Goal: Transaction & Acquisition: Book appointment/travel/reservation

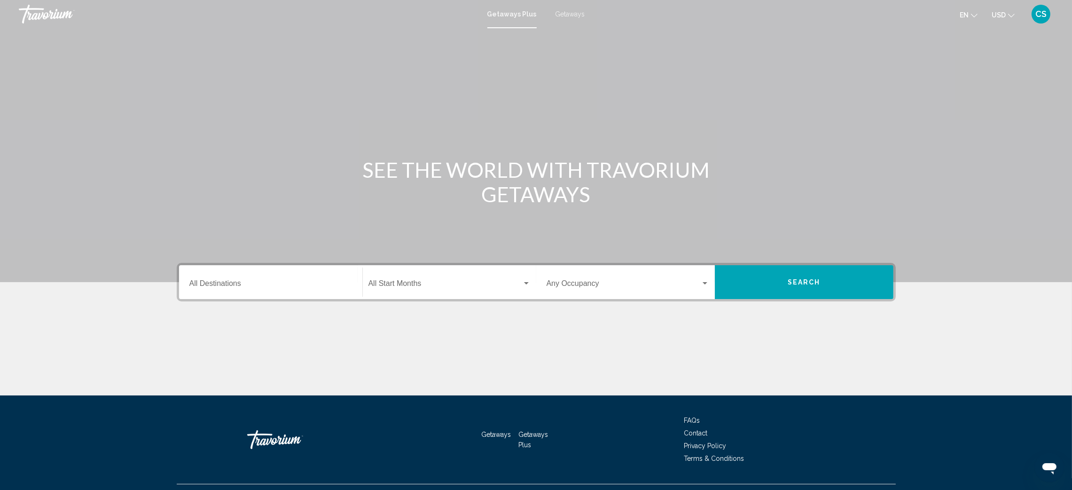
click at [570, 10] on span "Getaways" at bounding box center [570, 14] width 30 height 8
click at [210, 281] on input "Destination All Destinations" at bounding box center [270, 285] width 163 height 8
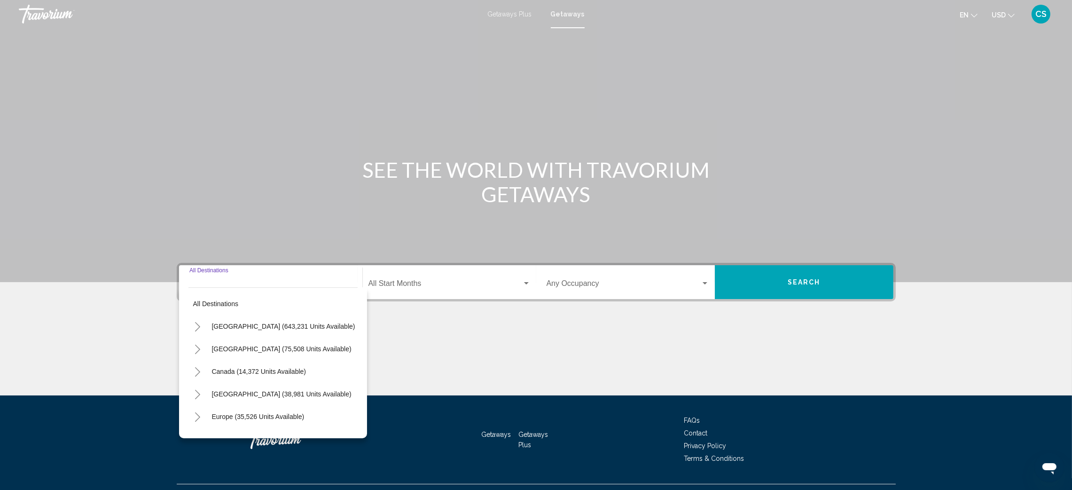
scroll to position [20, 0]
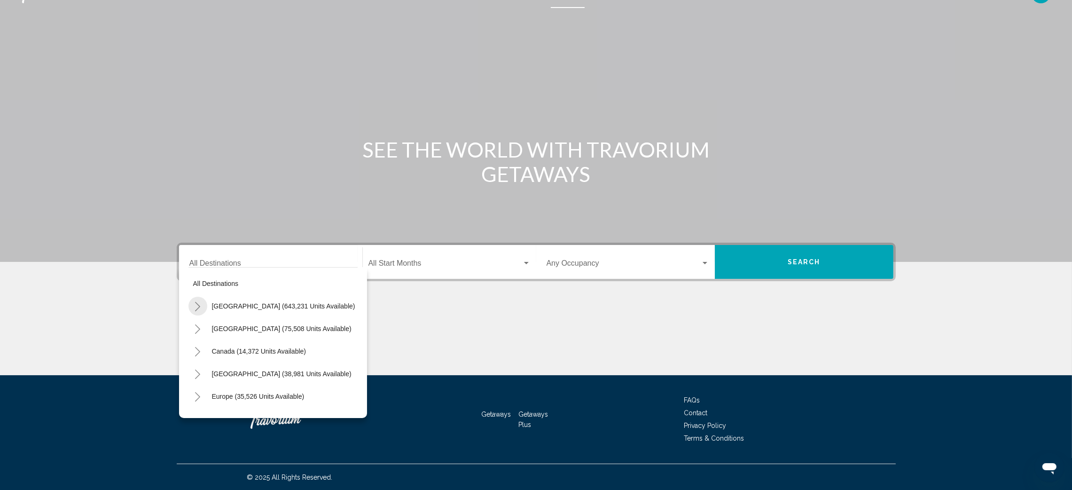
click at [199, 310] on icon "Toggle United States (643,231 units available)" at bounding box center [197, 306] width 7 height 9
click at [204, 354] on icon "Toggle Florida (191,587 units available)" at bounding box center [206, 353] width 7 height 9
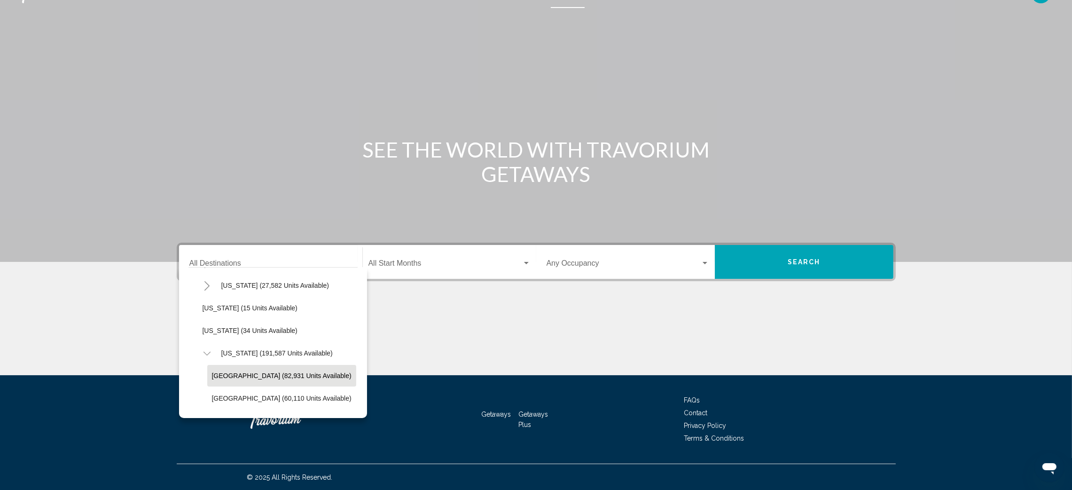
click at [249, 373] on span "[GEOGRAPHIC_DATA] (82,931 units available)" at bounding box center [282, 376] width 140 height 8
type input "**********"
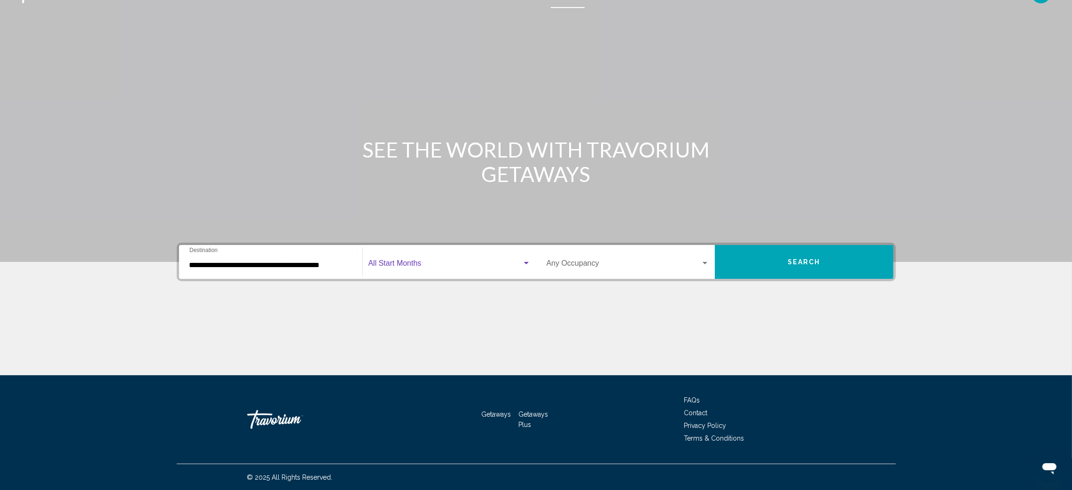
click at [397, 262] on span "Search widget" at bounding box center [445, 265] width 154 height 8
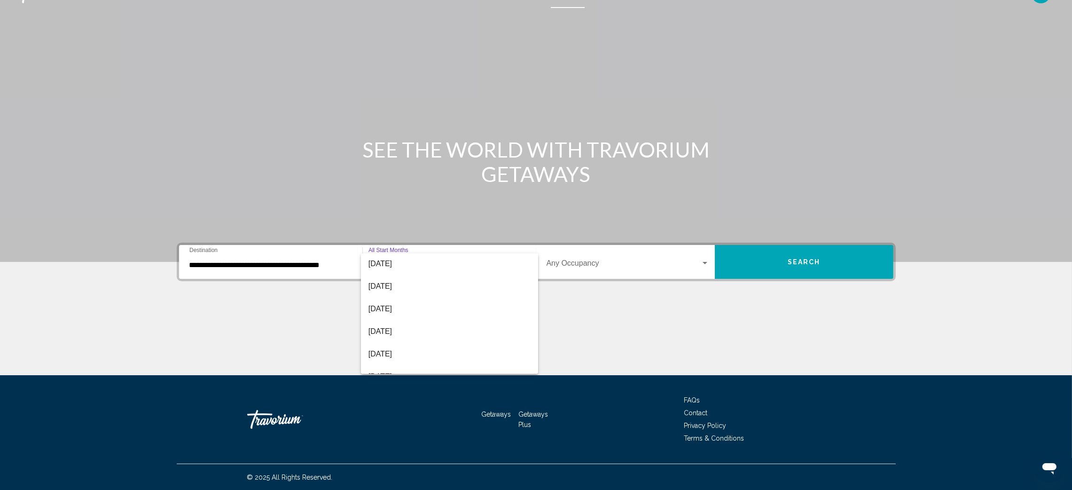
scroll to position [74, 0]
click at [427, 343] on span "[DATE]" at bounding box center [449, 348] width 162 height 23
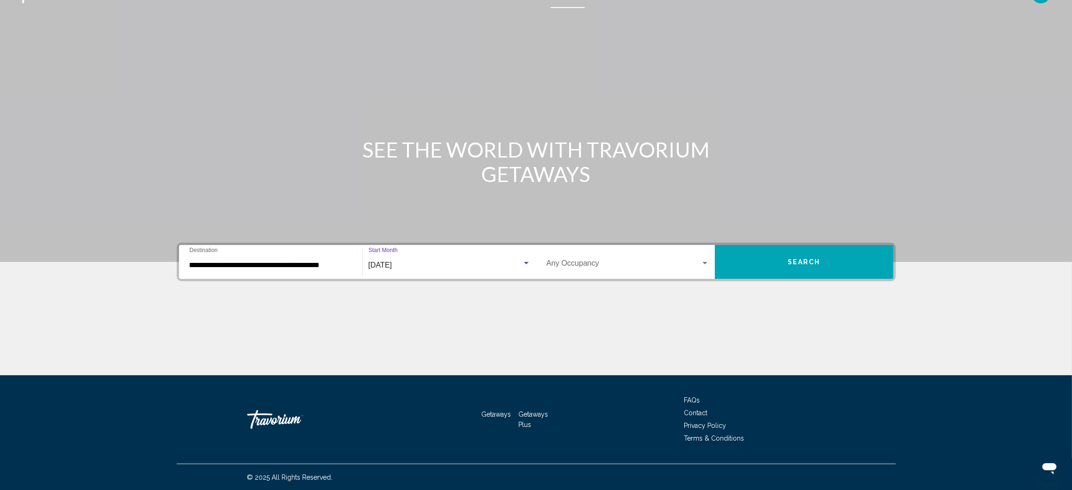
click at [700, 256] on div "Occupancy Any Occupancy" at bounding box center [627, 262] width 163 height 30
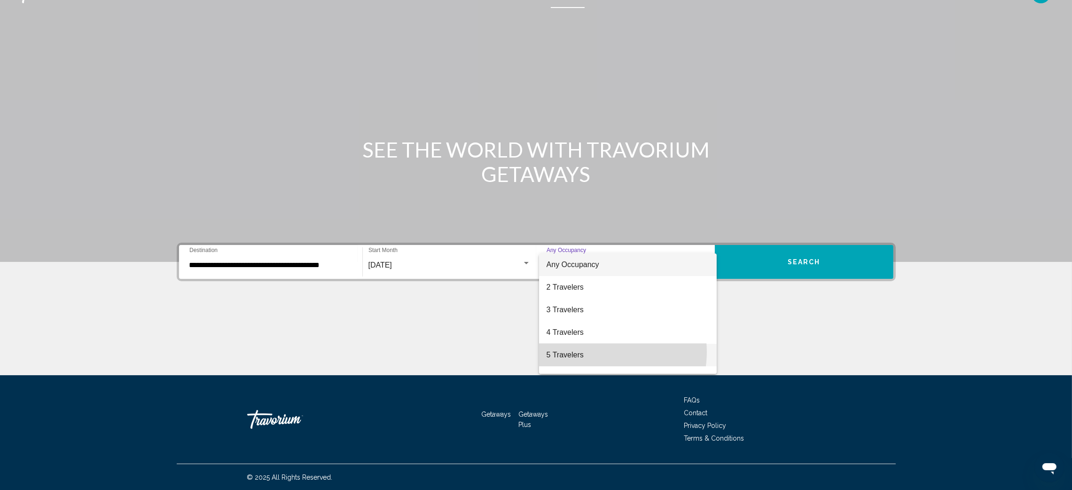
click at [595, 351] on span "5 Travelers" at bounding box center [627, 354] width 163 height 23
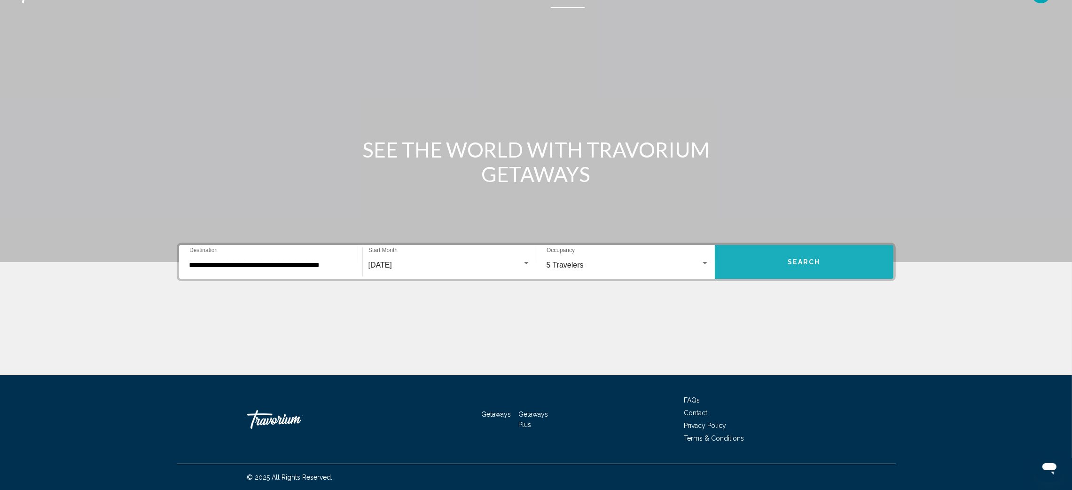
click at [808, 255] on button "Search" at bounding box center [804, 262] width 179 height 34
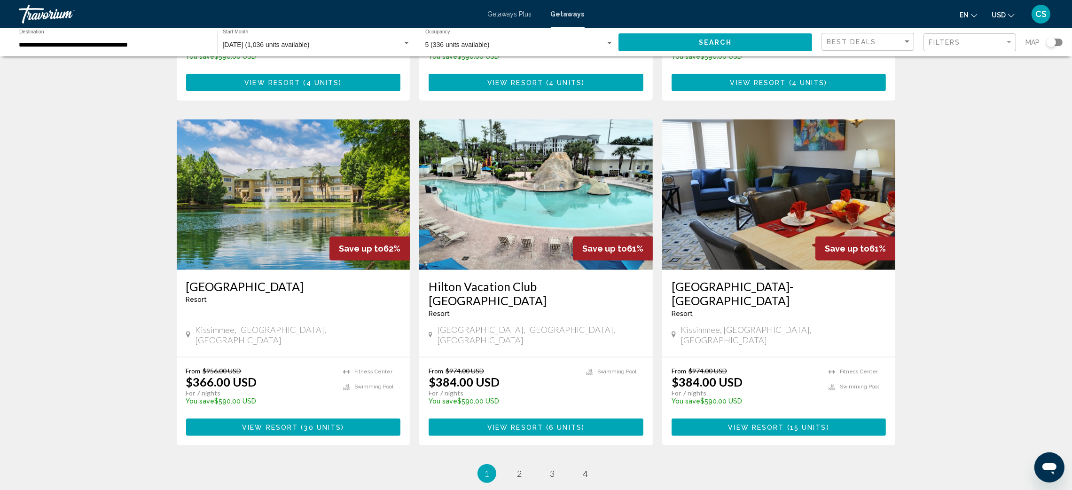
scroll to position [1041, 0]
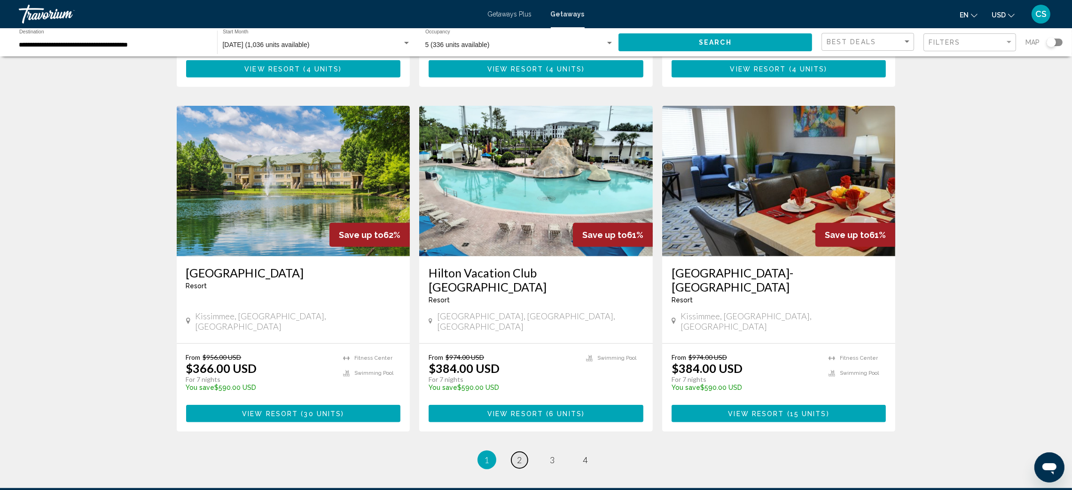
click at [521, 454] on span "2" at bounding box center [519, 459] width 5 height 10
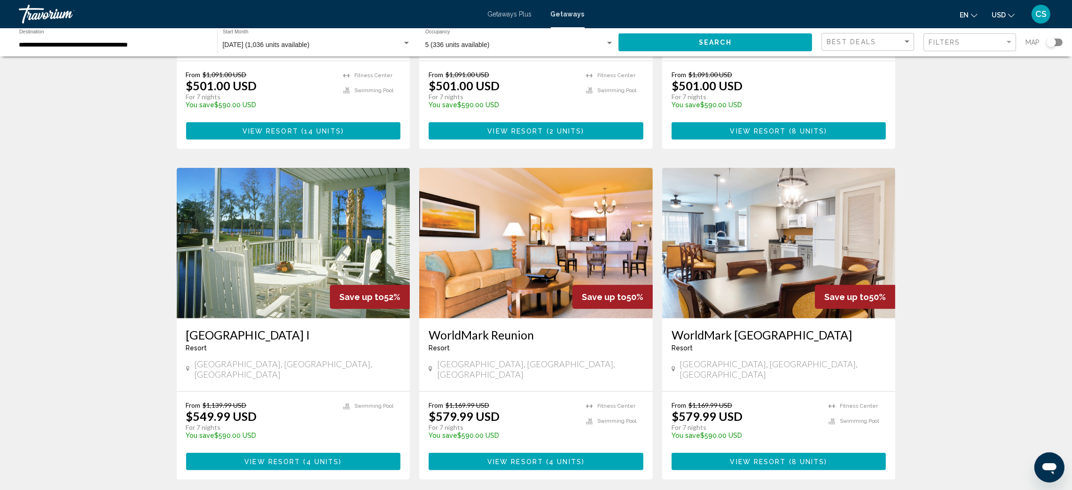
scroll to position [985, 0]
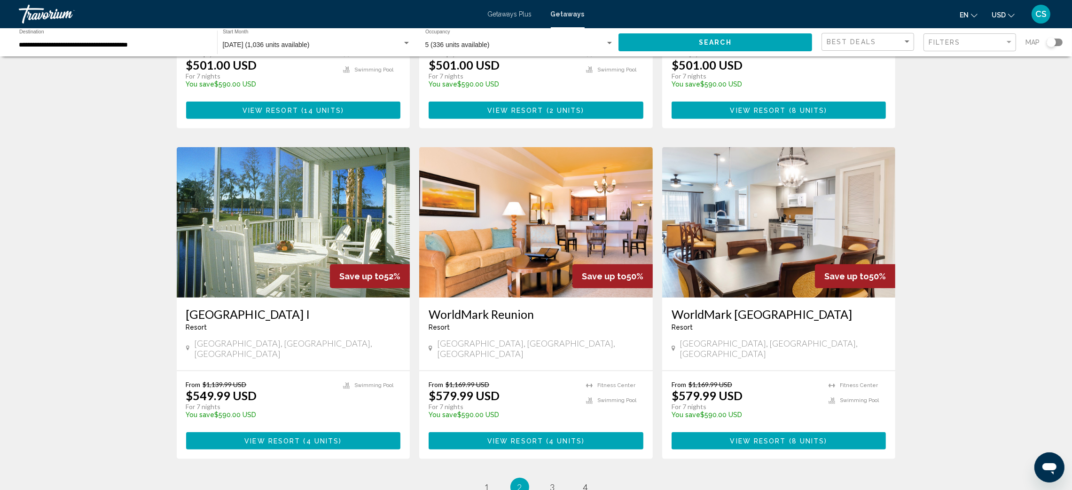
click at [504, 307] on h3 "WorldMark Reunion" at bounding box center [535, 314] width 215 height 14
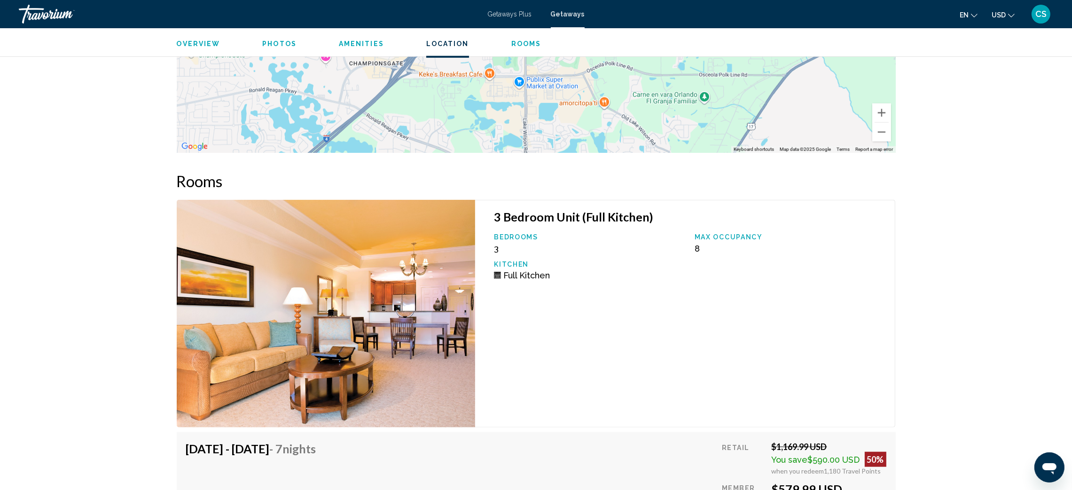
scroll to position [1434, 0]
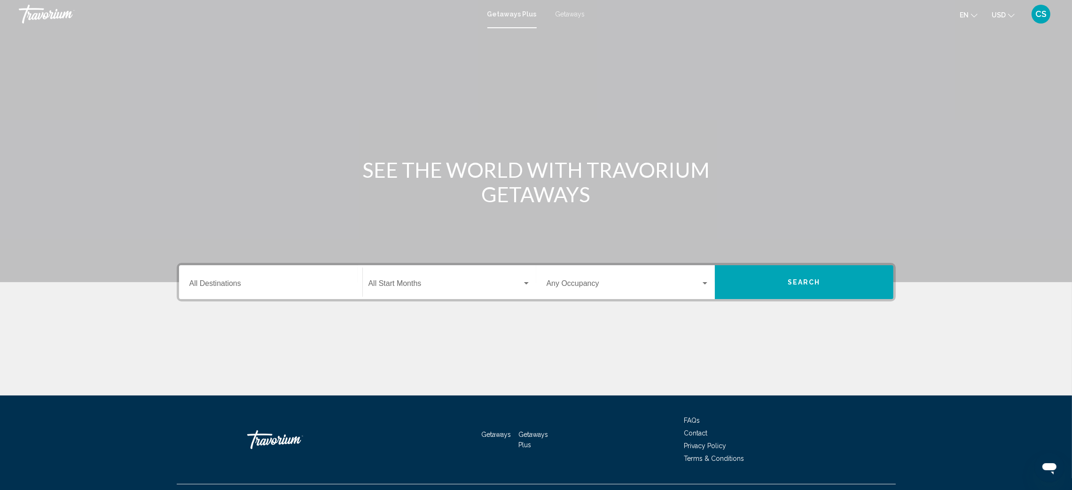
click at [572, 11] on span "Getaways" at bounding box center [570, 14] width 30 height 8
click at [216, 287] on input "Destination All Destinations" at bounding box center [270, 285] width 163 height 8
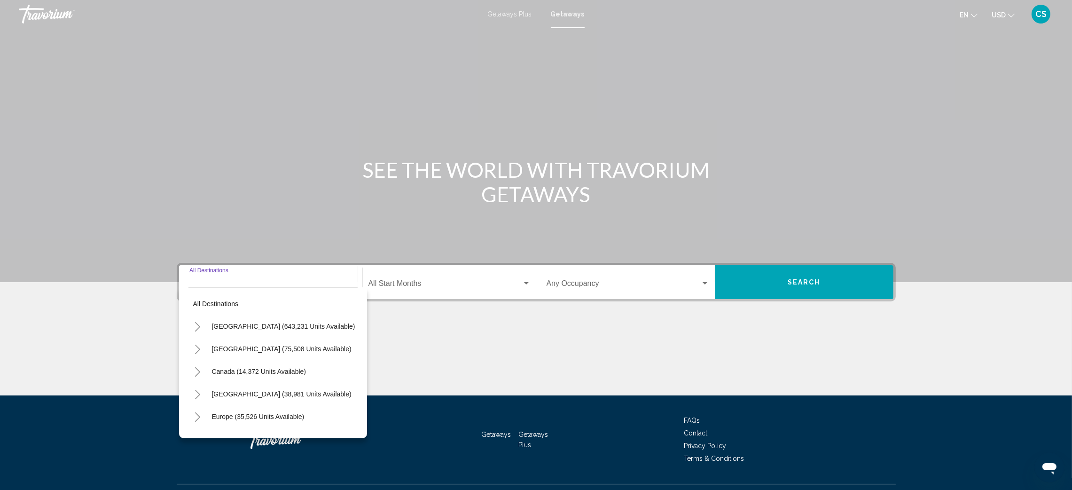
scroll to position [20, 0]
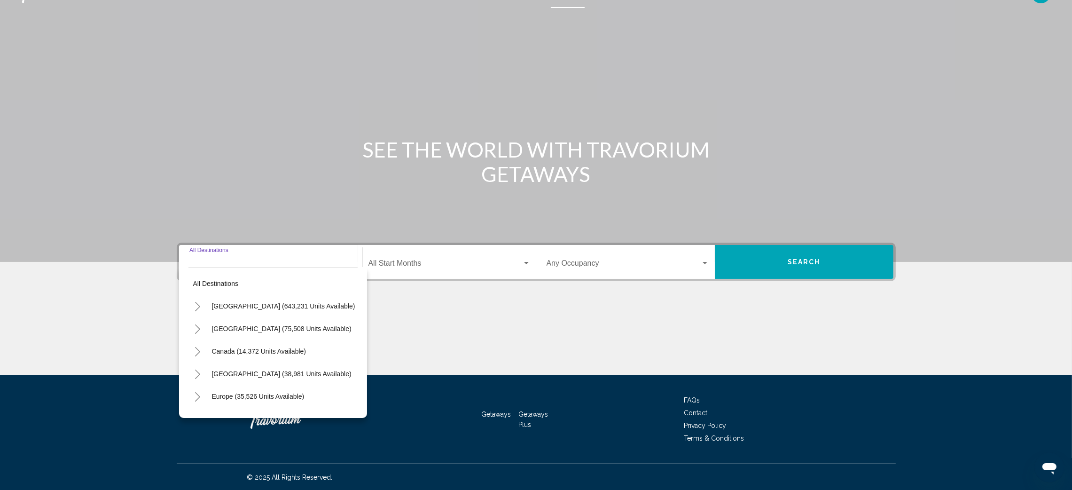
click at [199, 306] on icon "Toggle United States (643,231 units available)" at bounding box center [197, 306] width 7 height 9
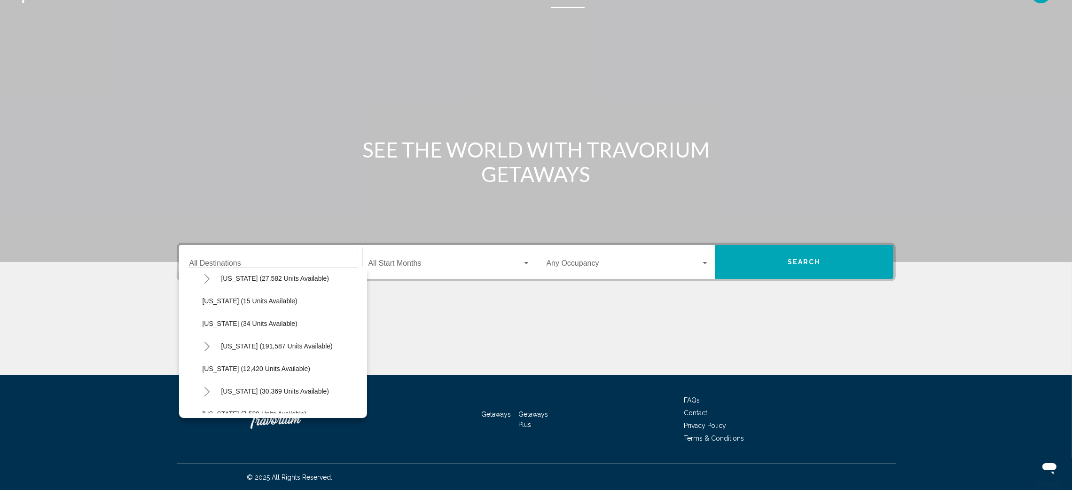
scroll to position [152, 0]
click at [208, 315] on icon "Toggle Florida (191,587 units available)" at bounding box center [206, 312] width 7 height 9
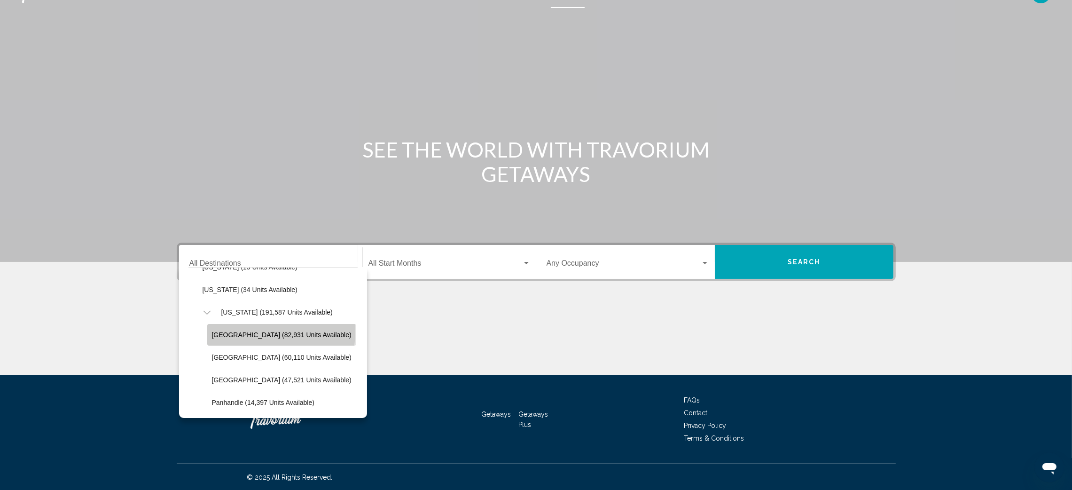
click at [252, 331] on span "[GEOGRAPHIC_DATA] (82,931 units available)" at bounding box center [282, 335] width 140 height 8
type input "**********"
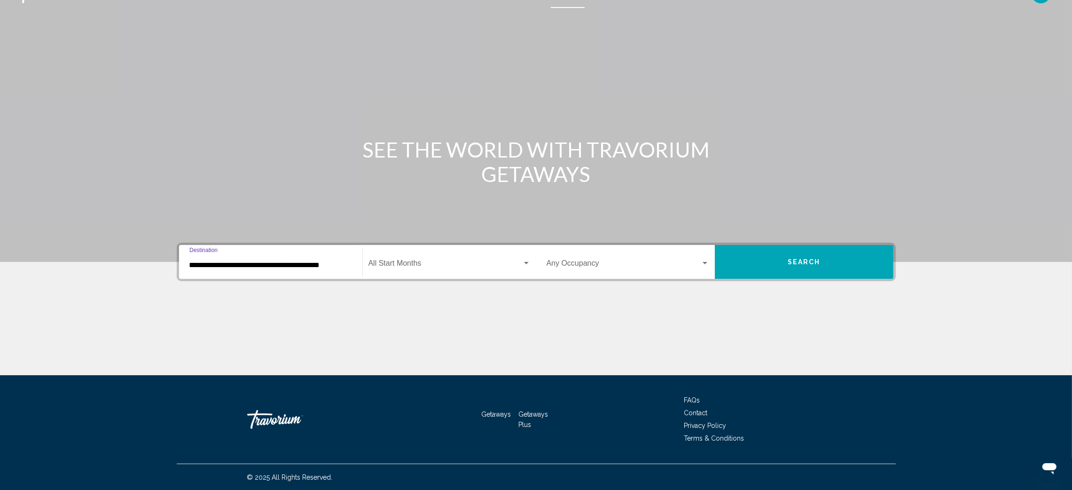
click at [461, 264] on span "Search widget" at bounding box center [445, 265] width 154 height 8
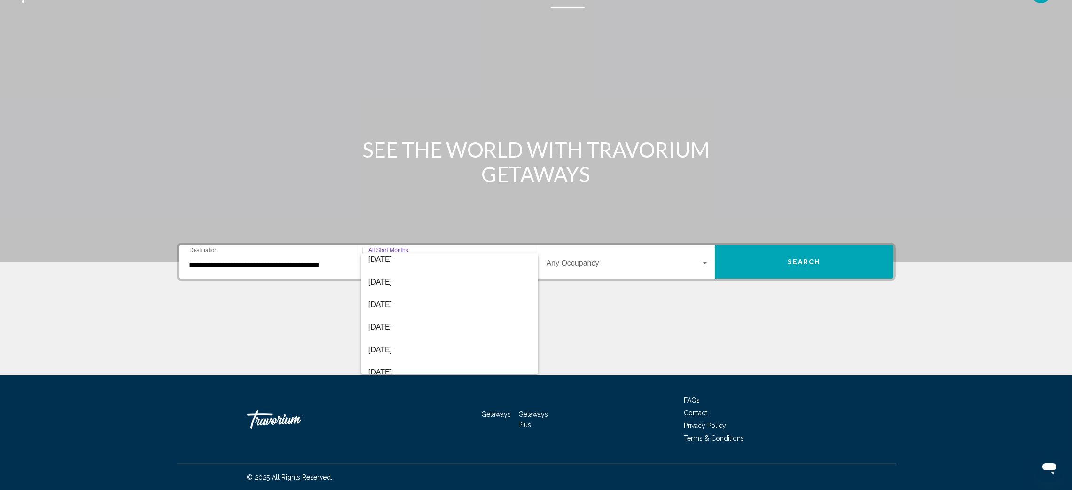
scroll to position [84, 0]
click at [461, 337] on span "[DATE]" at bounding box center [449, 338] width 162 height 23
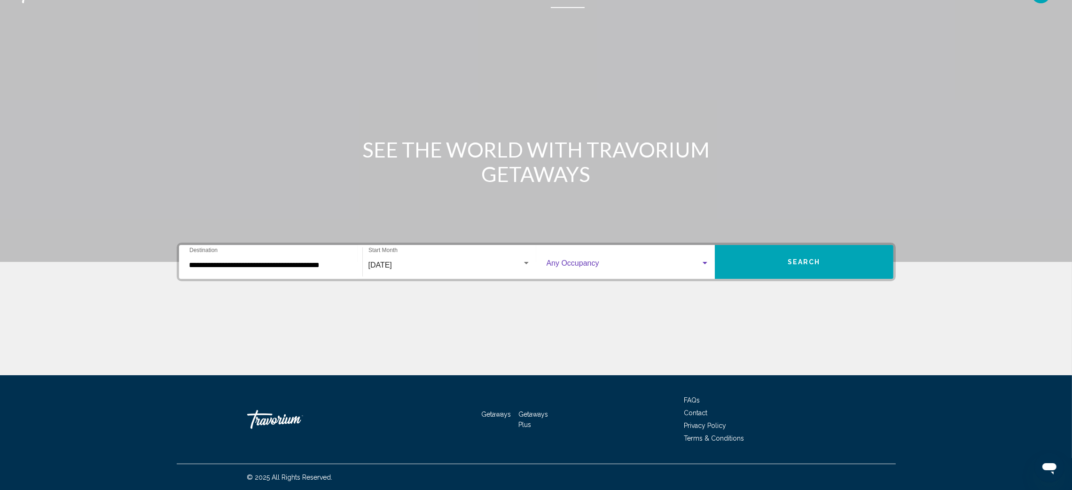
click at [700, 261] on div "Search widget" at bounding box center [704, 263] width 8 height 8
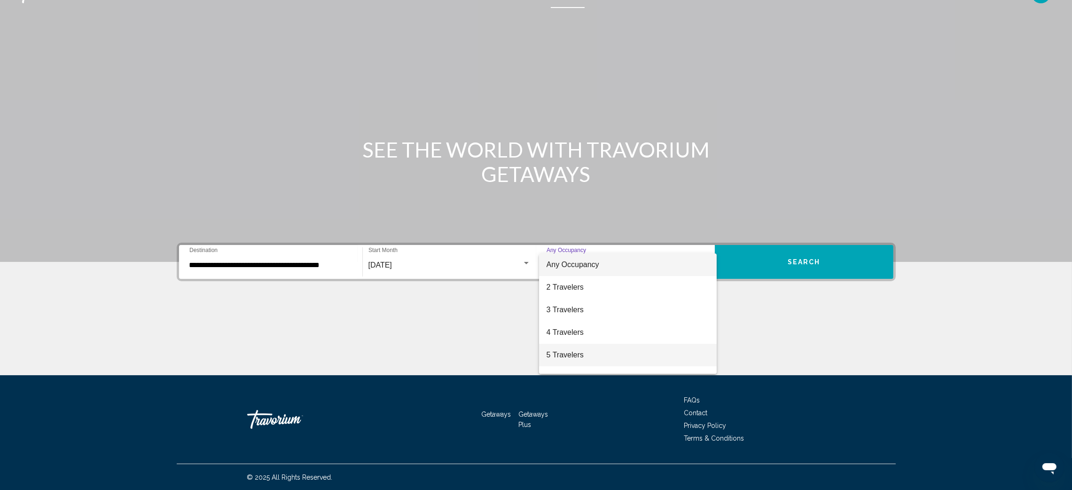
click at [622, 349] on span "5 Travelers" at bounding box center [627, 354] width 163 height 23
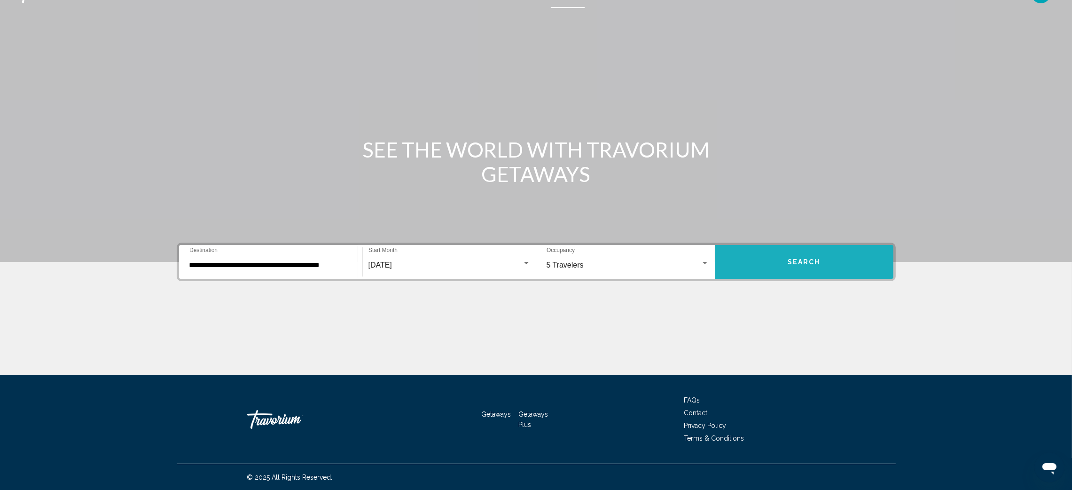
click at [779, 262] on button "Search" at bounding box center [804, 262] width 179 height 34
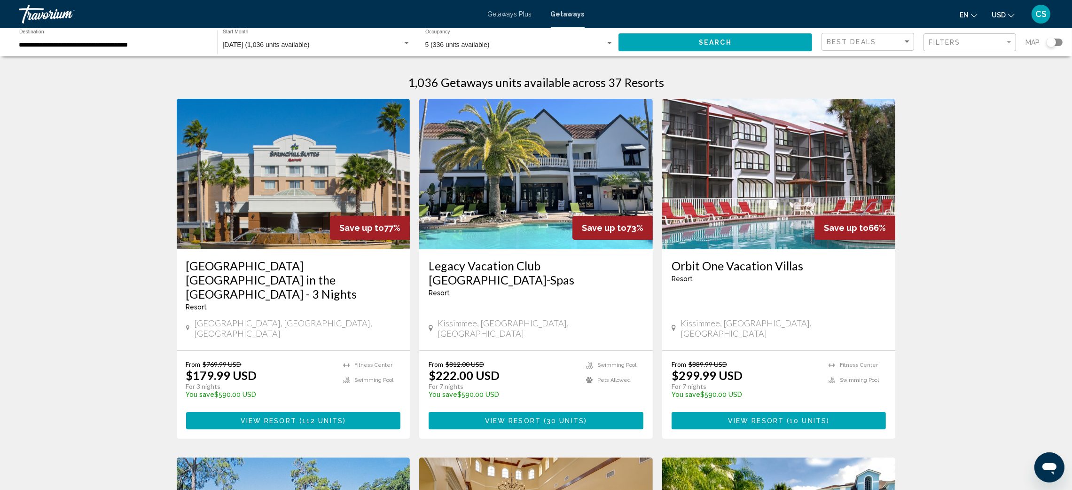
click at [1037, 11] on span "CS" at bounding box center [1040, 13] width 11 height 9
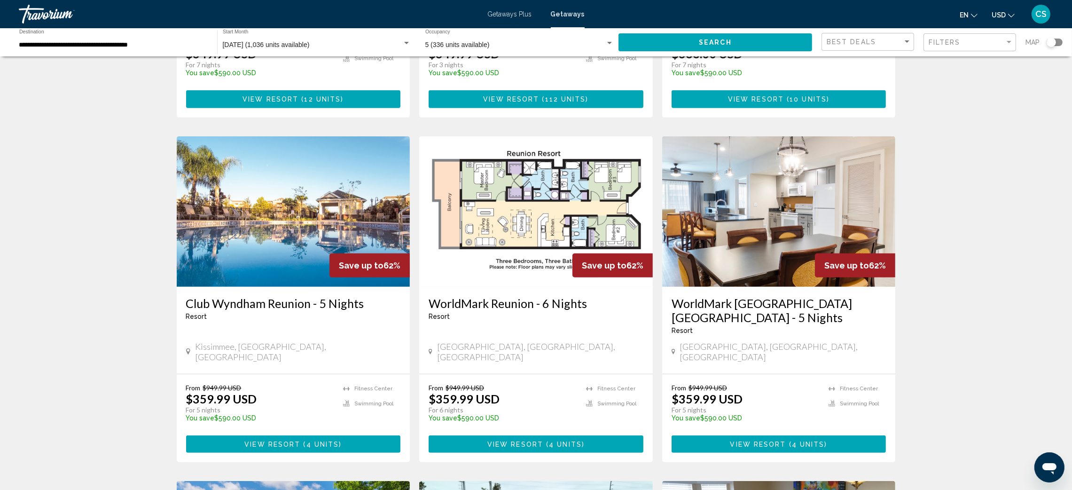
scroll to position [669, 0]
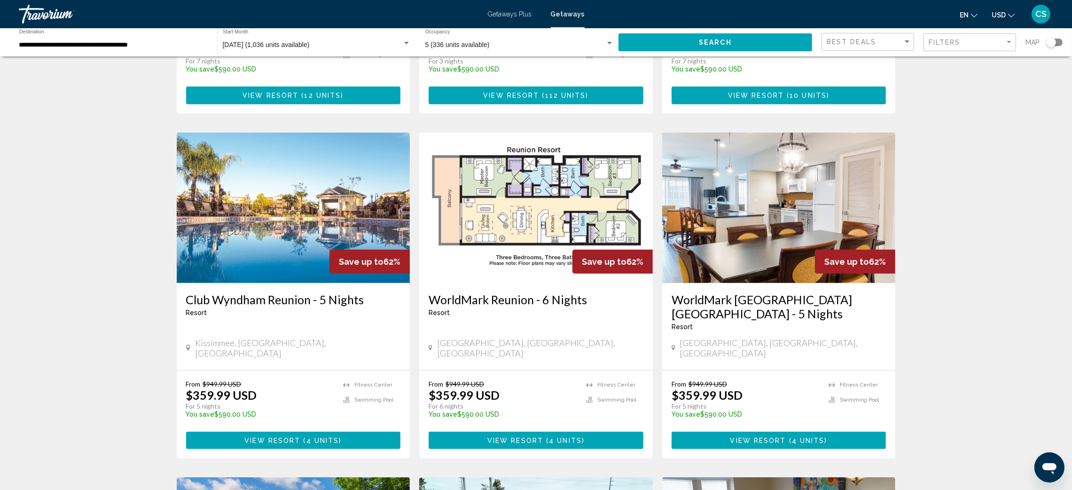
click at [488, 228] on img "Main content" at bounding box center [535, 207] width 233 height 150
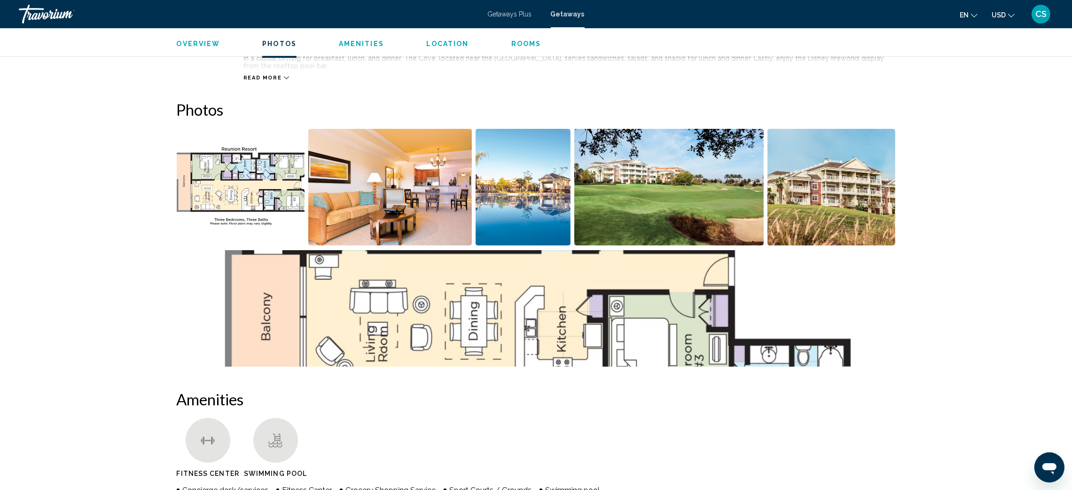
scroll to position [368, 0]
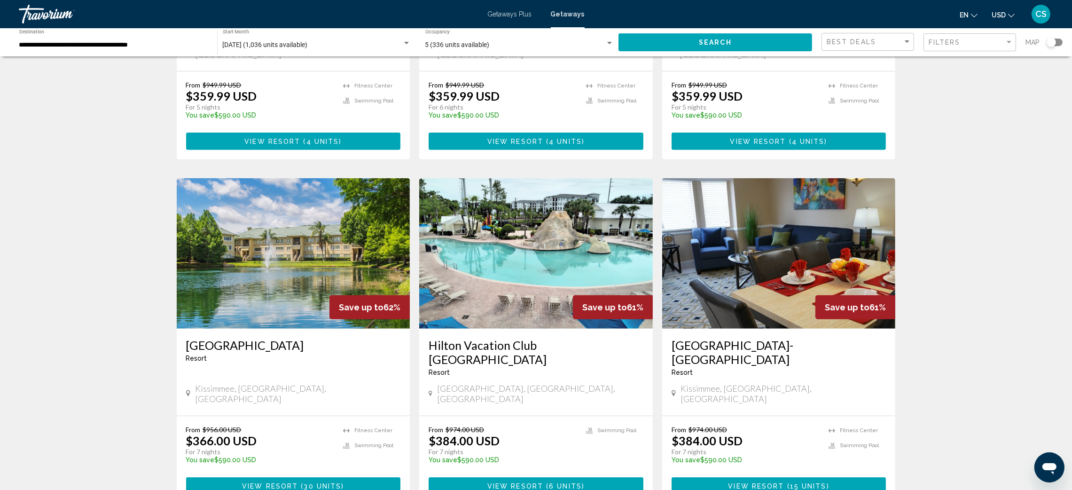
scroll to position [972, 0]
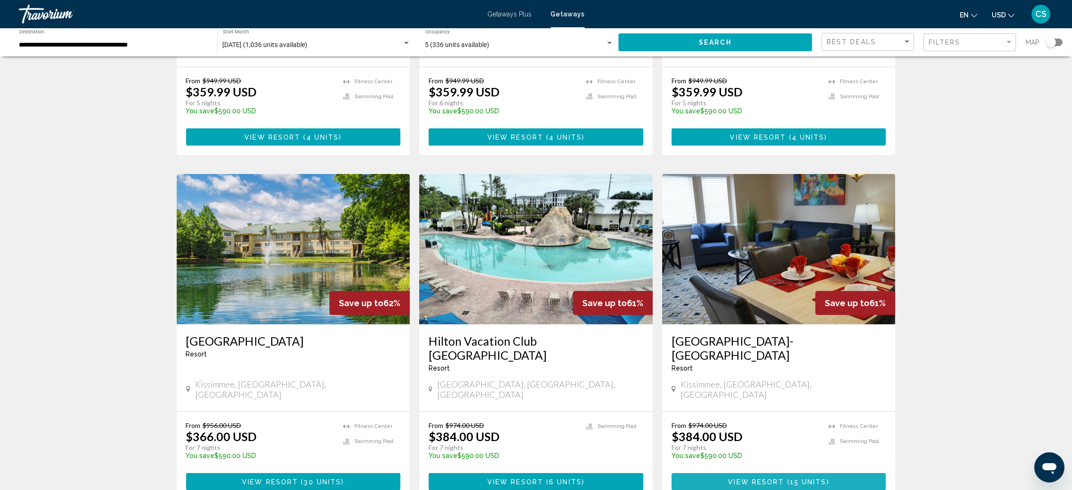
click at [819, 478] on span "15 units" at bounding box center [808, 482] width 37 height 8
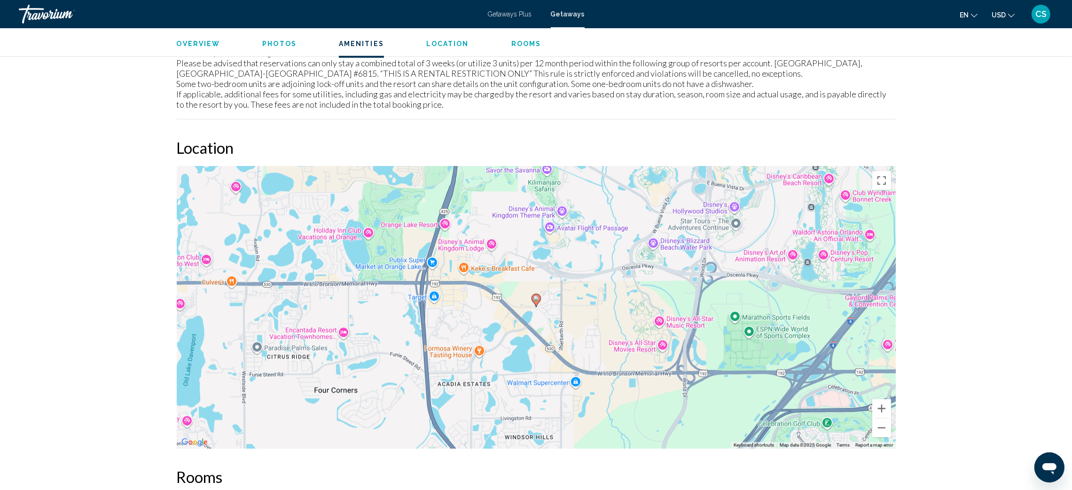
scroll to position [958, 0]
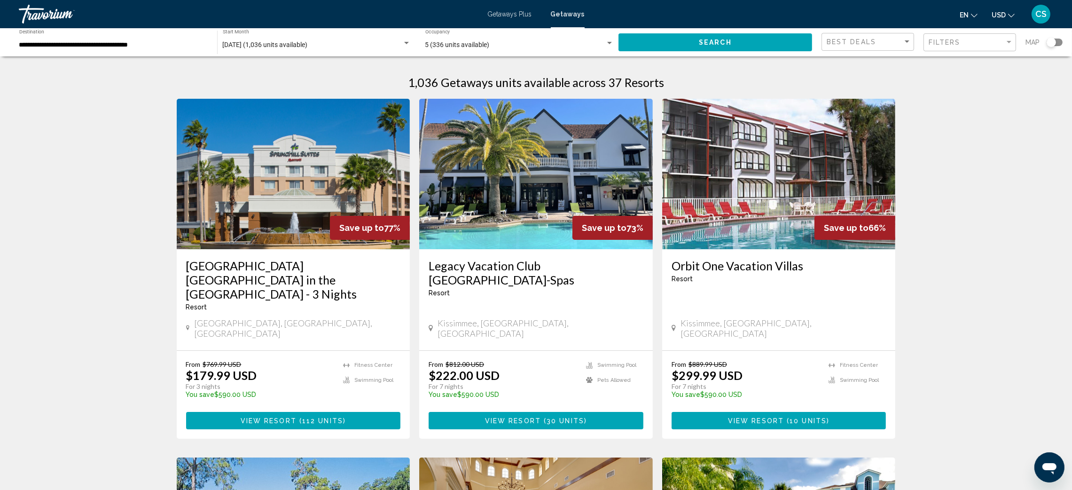
click at [484, 270] on h3 "Legacy Vacation Club [GEOGRAPHIC_DATA]-Spas" at bounding box center [535, 272] width 215 height 28
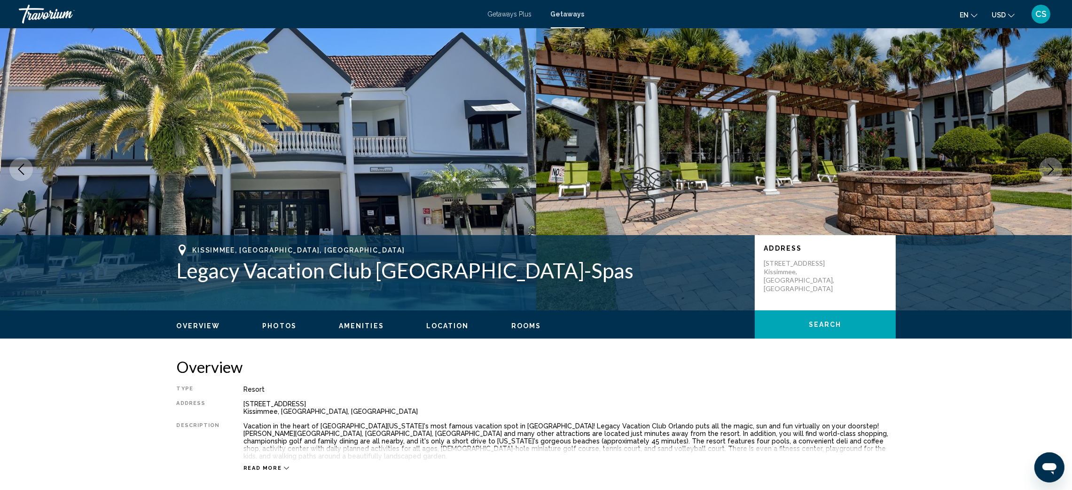
click at [1051, 169] on icon "Next image" at bounding box center [1050, 168] width 11 height 11
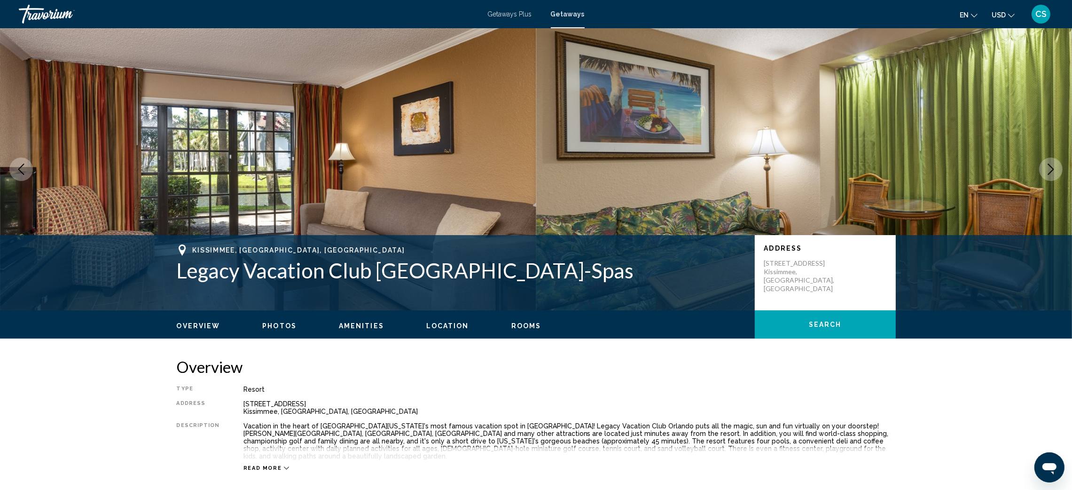
click at [1053, 171] on icon "Next image" at bounding box center [1050, 168] width 11 height 11
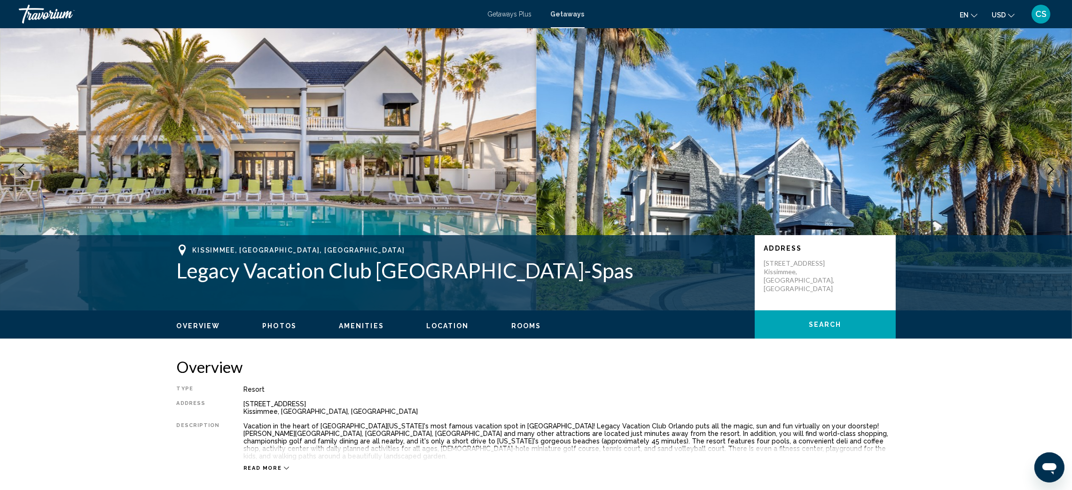
click at [1053, 171] on icon "Next image" at bounding box center [1050, 168] width 11 height 11
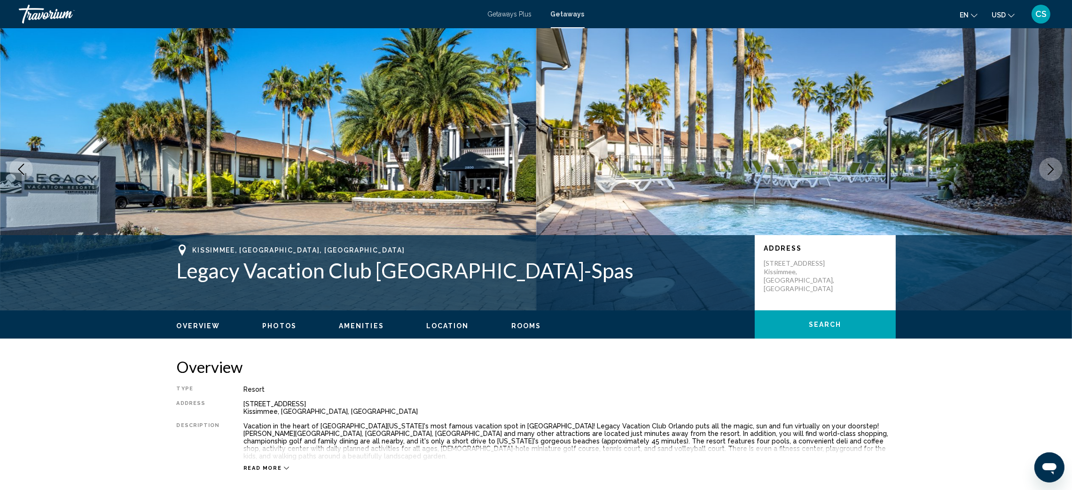
click at [1053, 171] on icon "Next image" at bounding box center [1050, 168] width 11 height 11
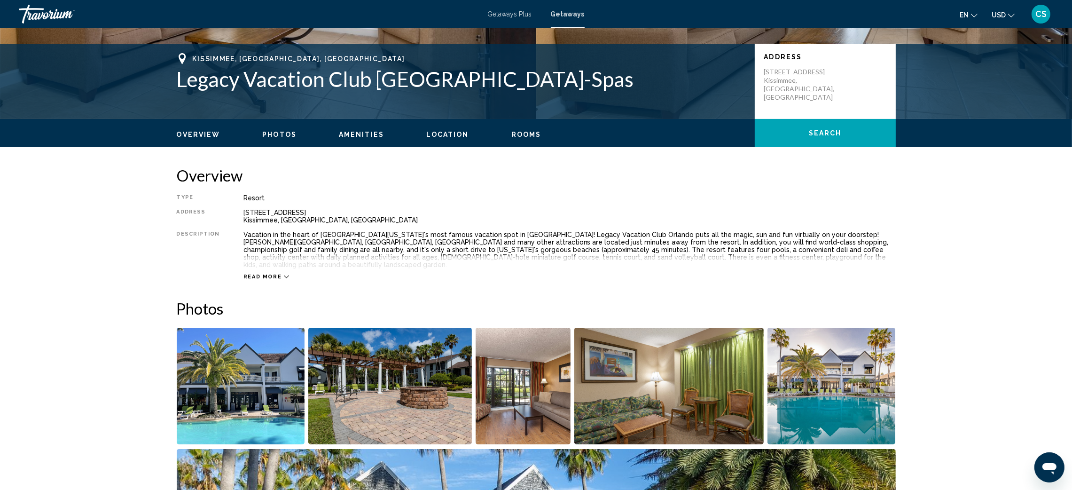
scroll to position [230, 0]
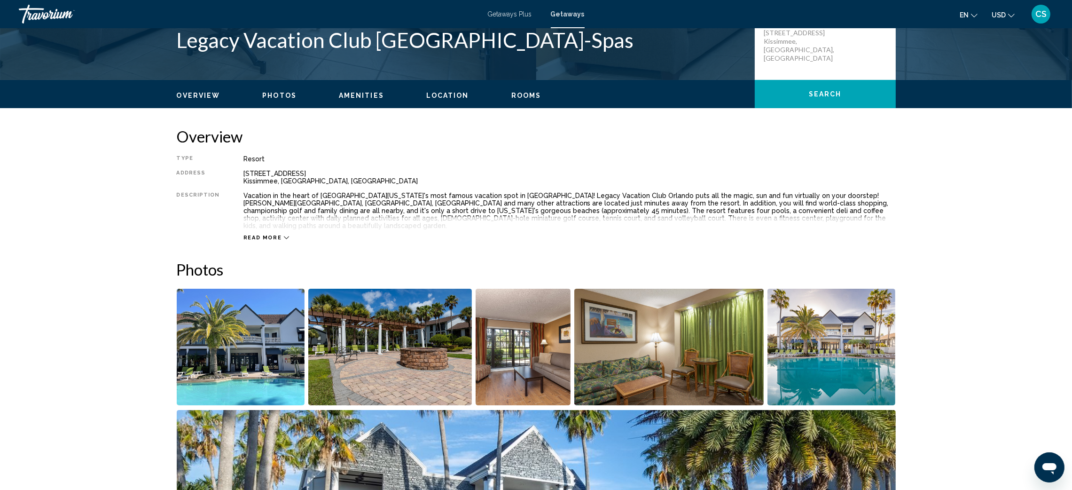
click at [258, 234] on span "Read more" at bounding box center [262, 237] width 39 height 6
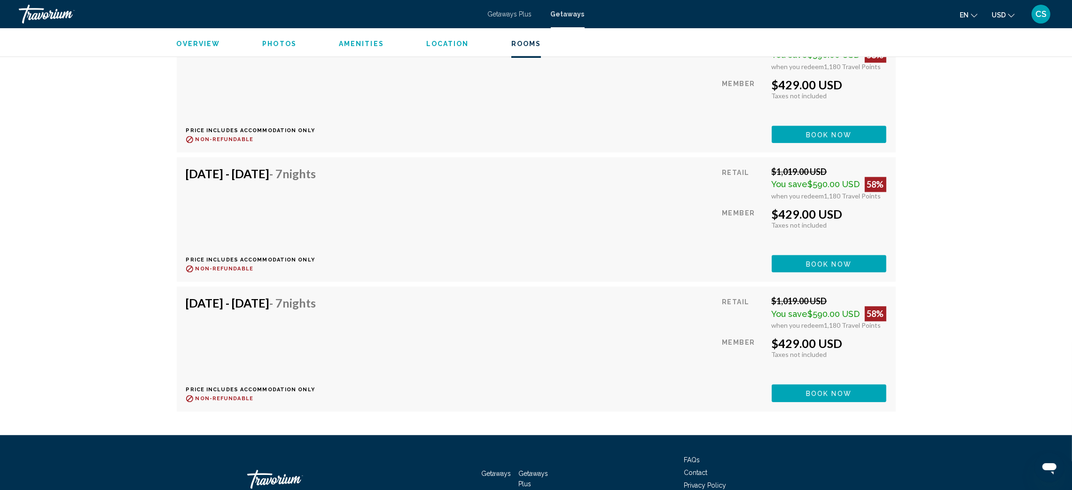
scroll to position [3483, 0]
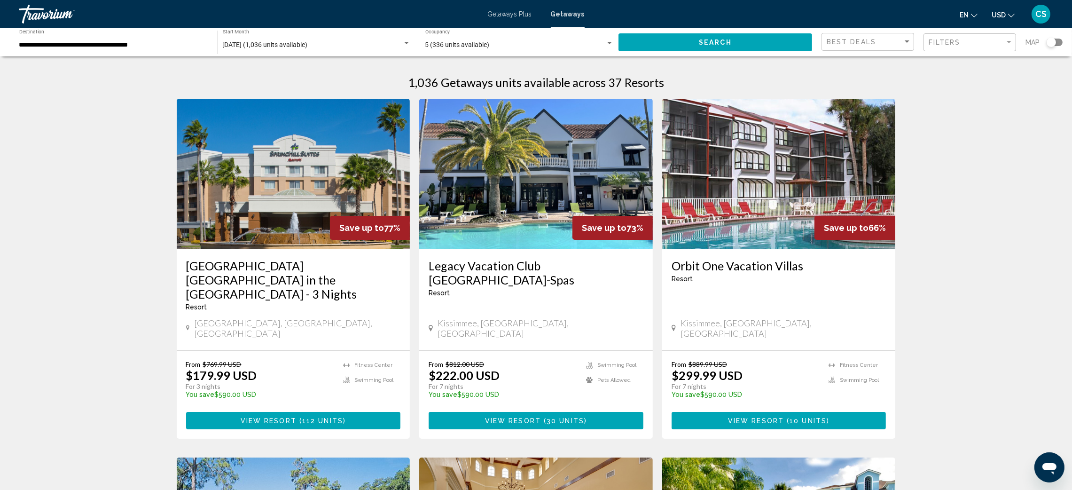
scroll to position [102, 0]
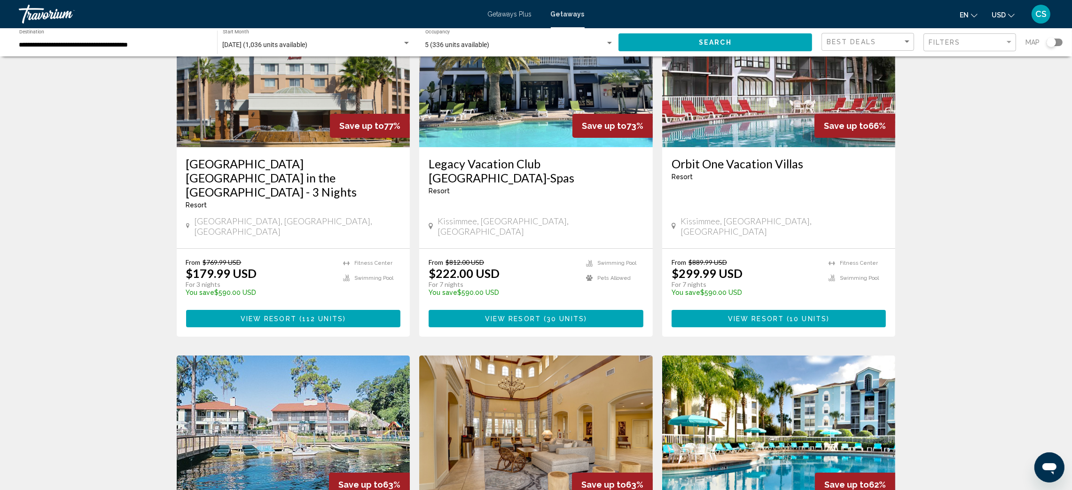
drag, startPoint x: 1052, startPoint y: 163, endPoint x: 1049, endPoint y: 207, distance: 44.3
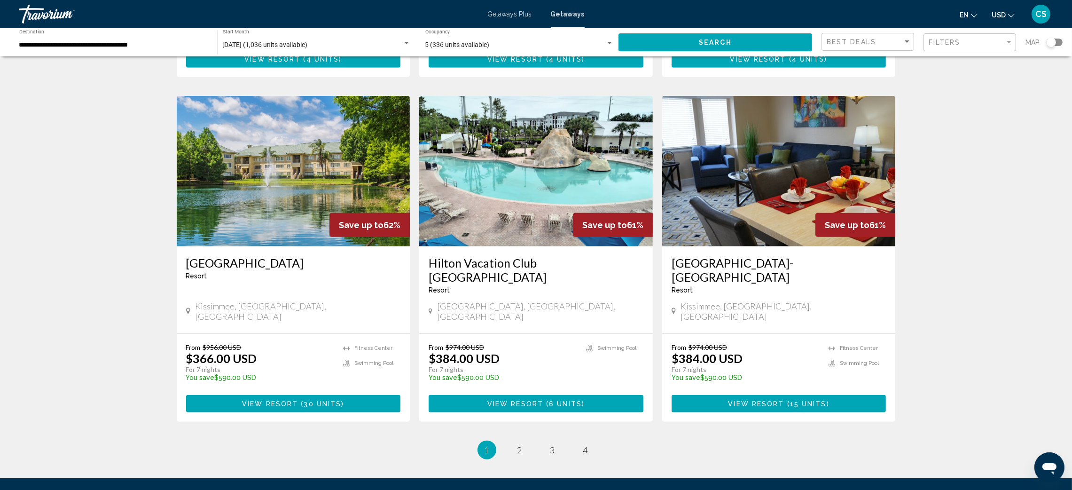
scroll to position [1058, 0]
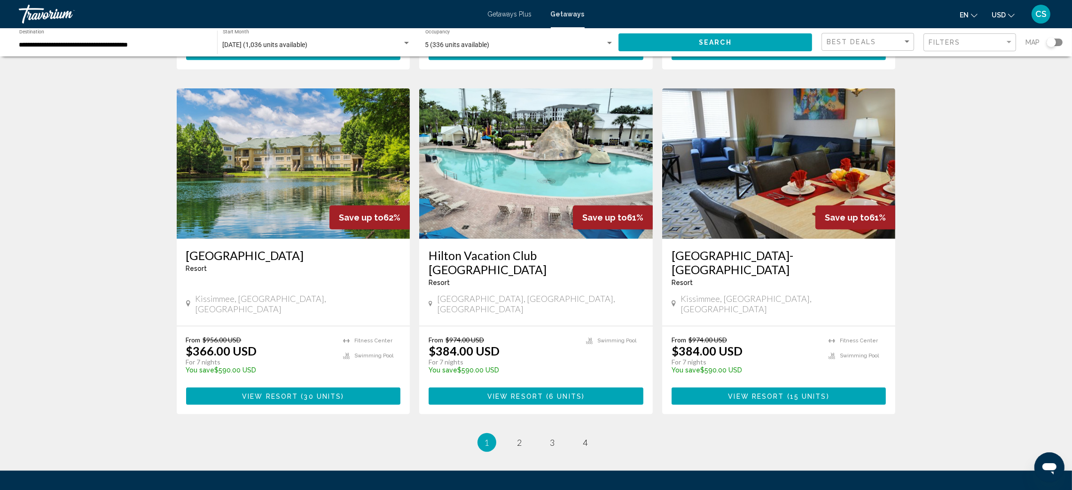
click at [267, 248] on h3 "[GEOGRAPHIC_DATA]" at bounding box center [293, 255] width 215 height 14
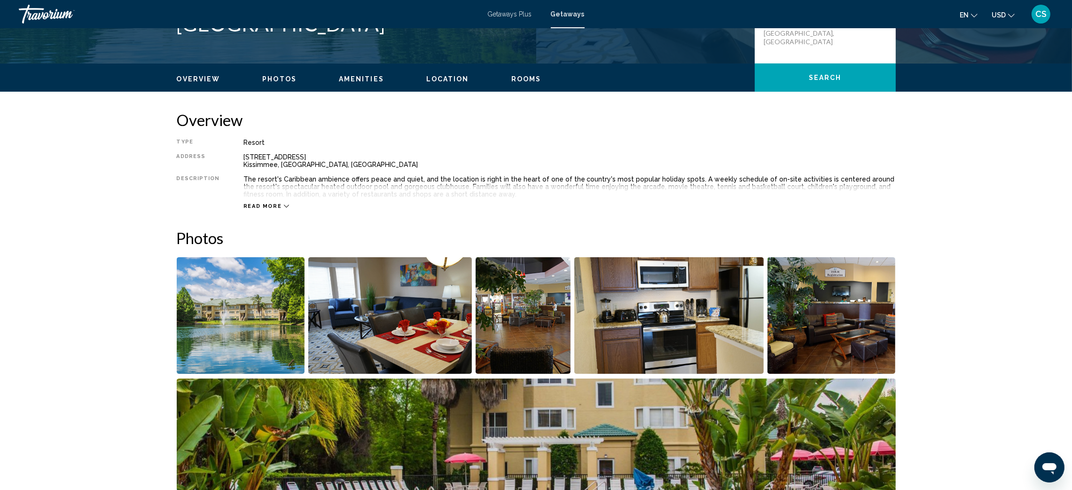
scroll to position [218, 0]
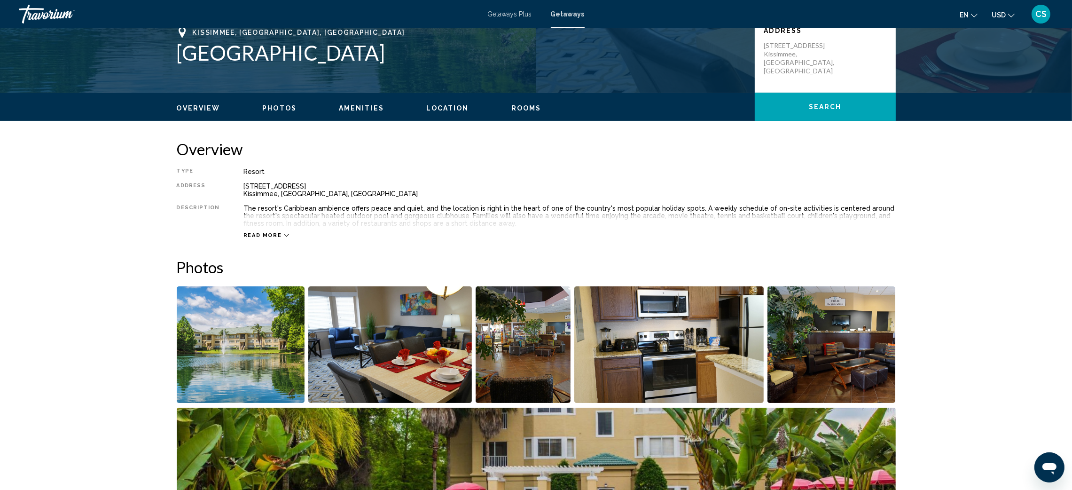
click at [264, 229] on div "Read more" at bounding box center [569, 226] width 652 height 26
click at [264, 232] on span "Read more" at bounding box center [262, 235] width 39 height 6
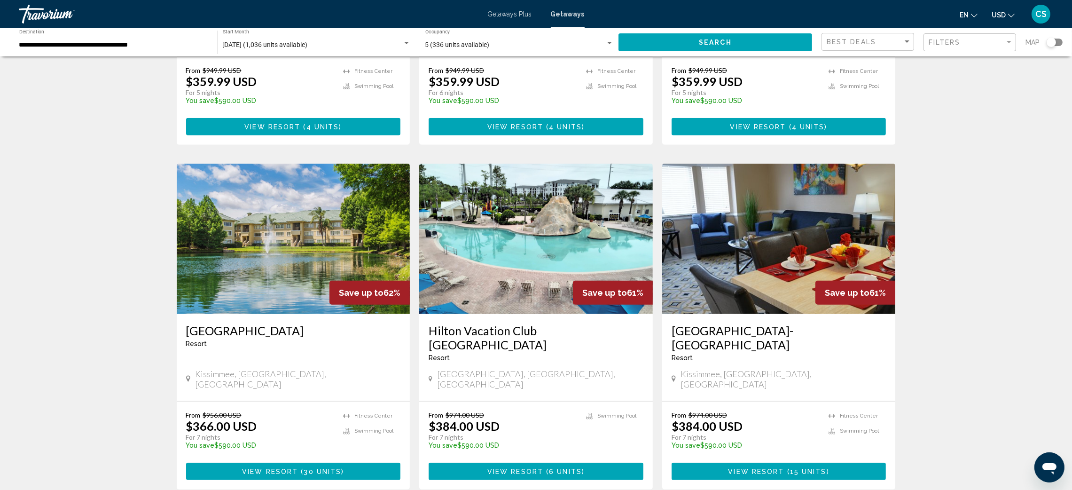
scroll to position [1002, 0]
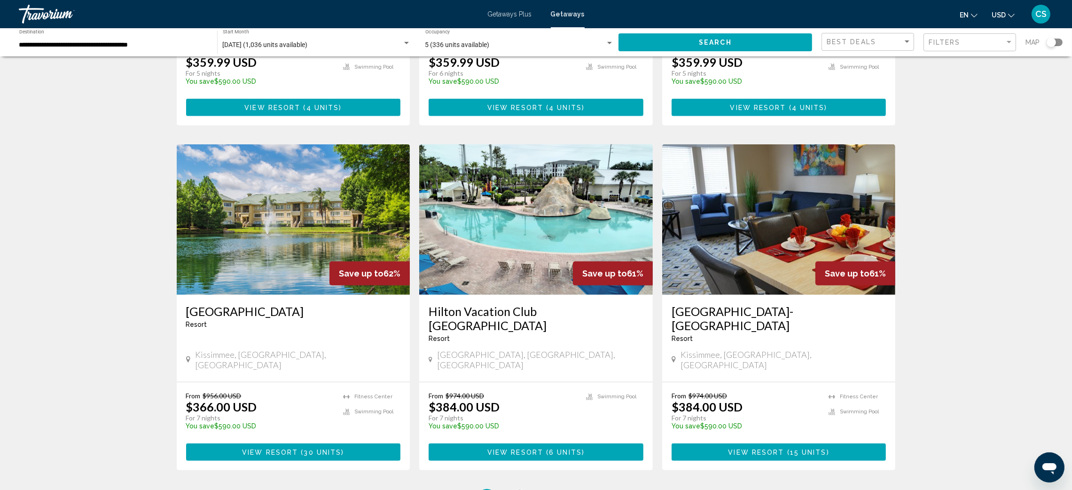
click at [520, 489] on span "2" at bounding box center [519, 498] width 5 height 10
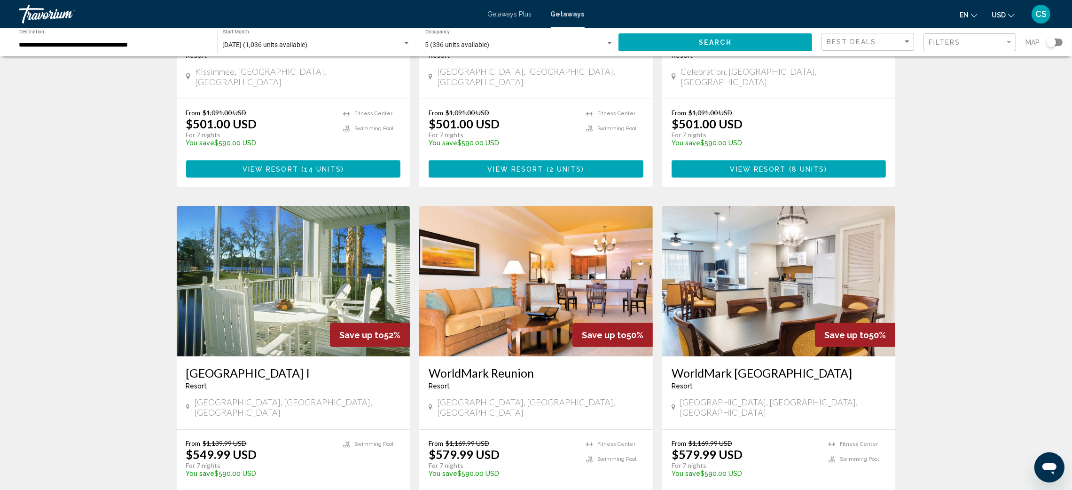
scroll to position [930, 0]
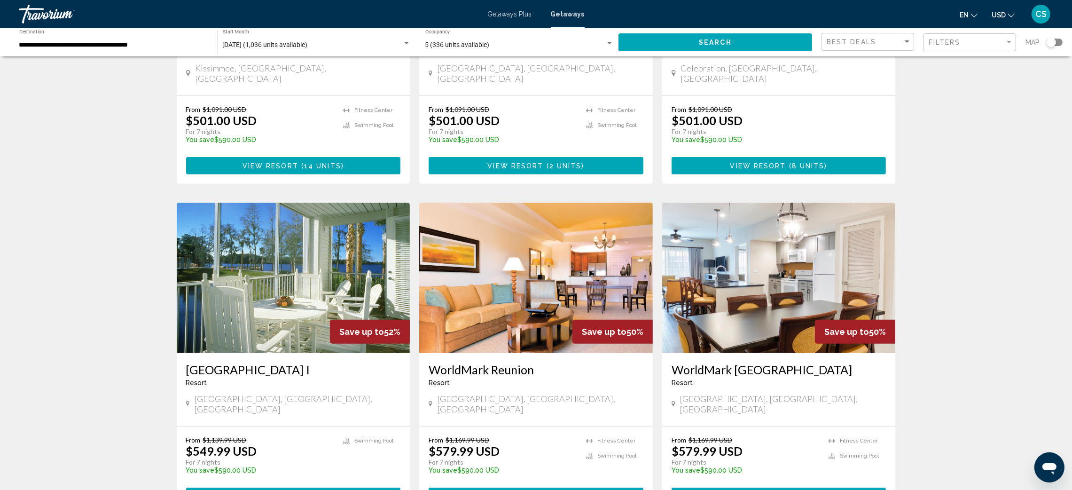
click at [560, 298] on img "Main content" at bounding box center [535, 277] width 233 height 150
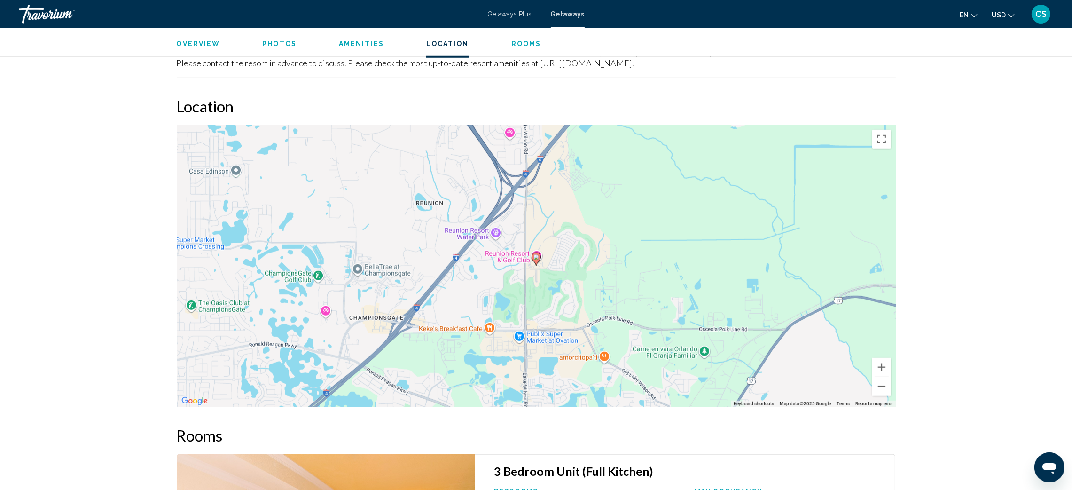
scroll to position [1139, 0]
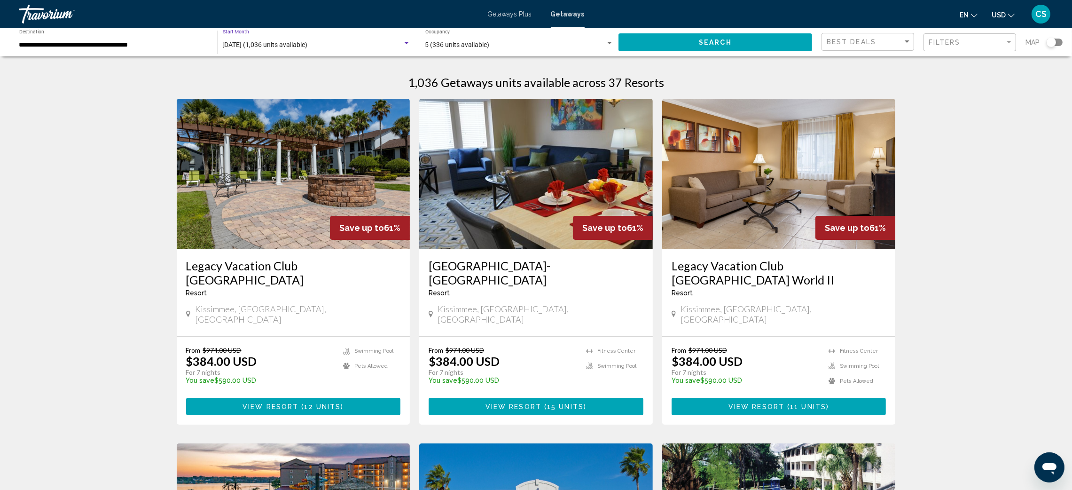
click at [268, 42] on span "February 2026 (1,036 units available)" at bounding box center [265, 45] width 85 height 8
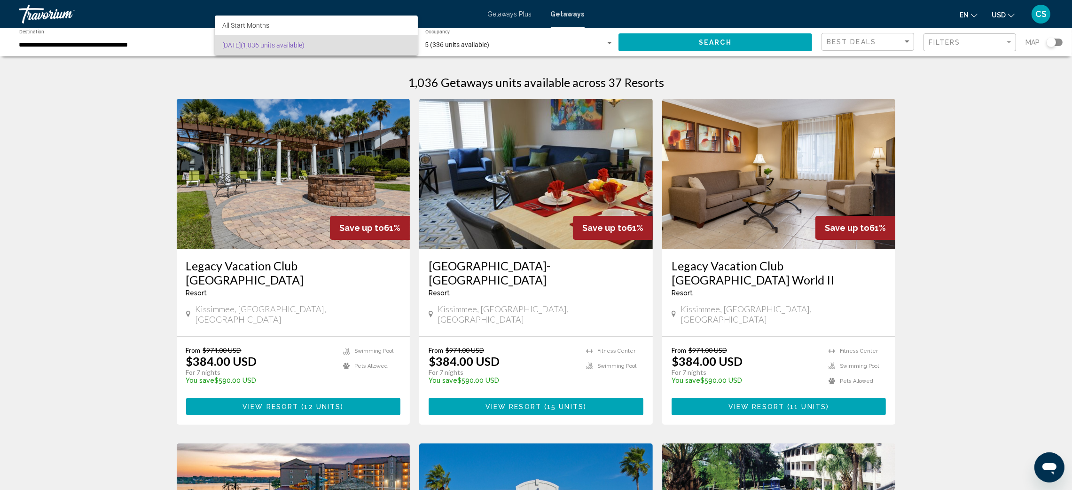
click at [272, 43] on span "February 2026 (1,036 units available)" at bounding box center [316, 45] width 188 height 20
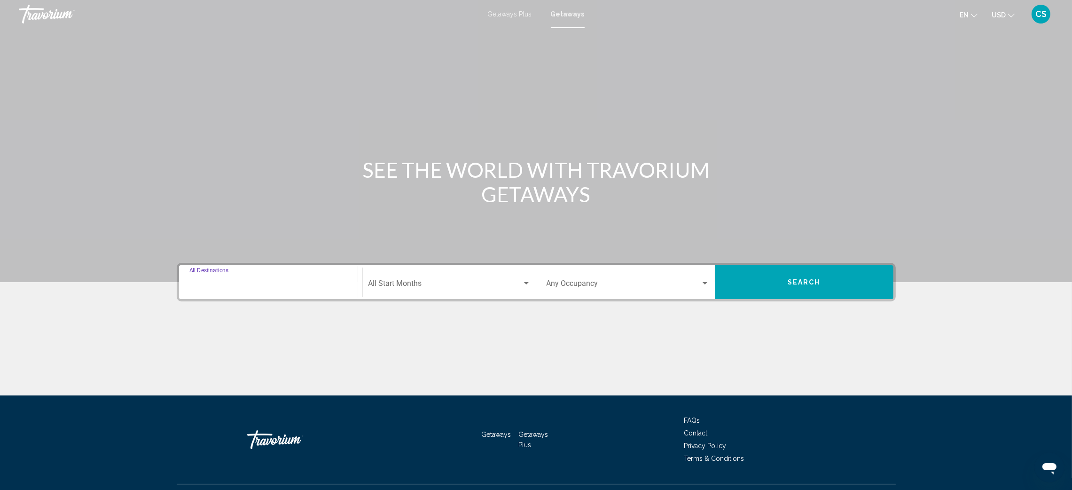
click at [222, 287] on input "Destination All Destinations" at bounding box center [270, 285] width 163 height 8
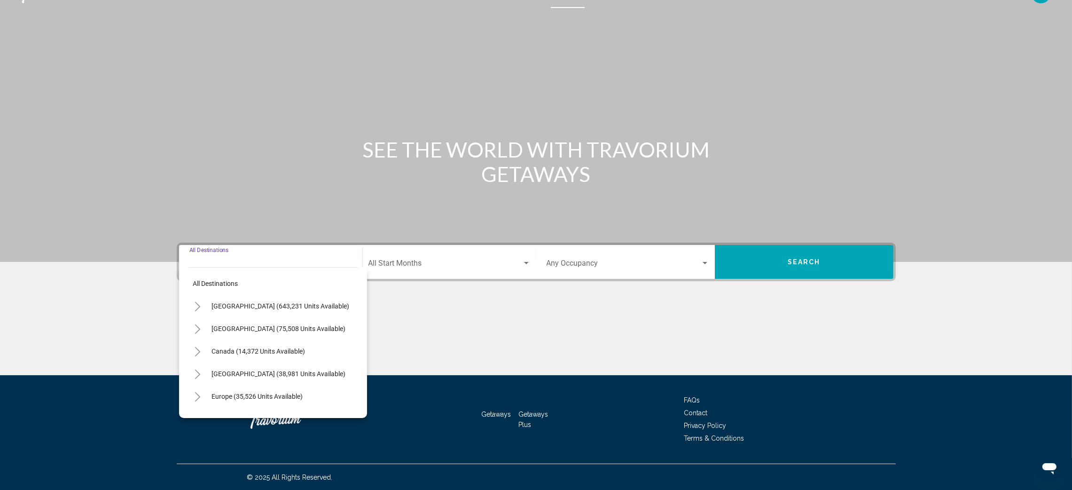
click at [196, 304] on icon "Toggle United States (643,231 units available)" at bounding box center [197, 306] width 7 height 9
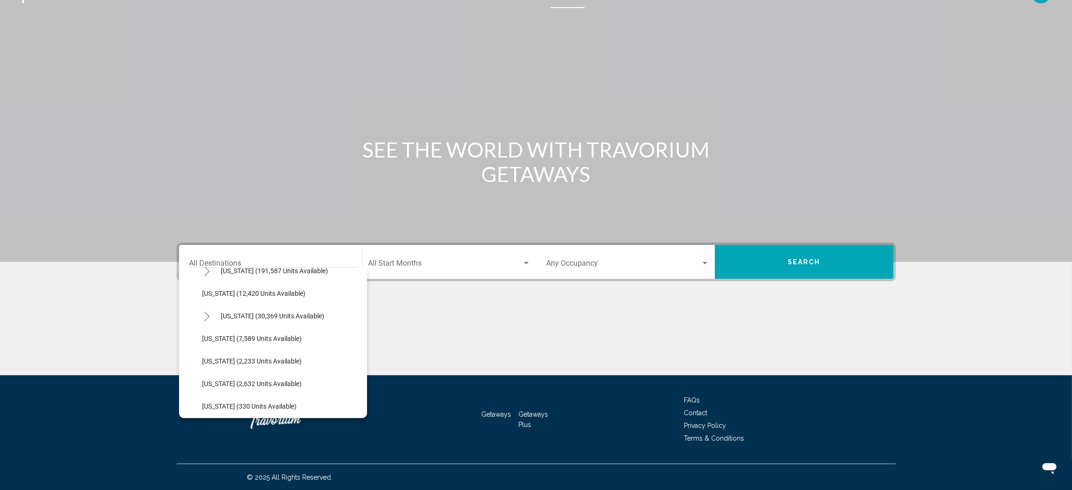
scroll to position [139, 0]
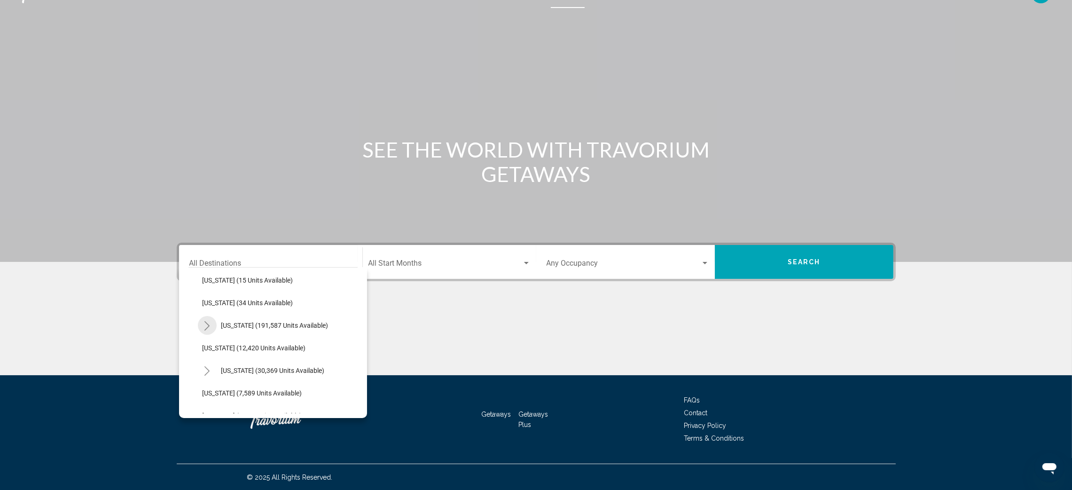
click at [206, 328] on icon "Toggle Florida (191,587 units available)" at bounding box center [206, 325] width 5 height 9
click at [239, 348] on span "[GEOGRAPHIC_DATA] (82,931 units available)" at bounding box center [279, 348] width 134 height 8
type input "**********"
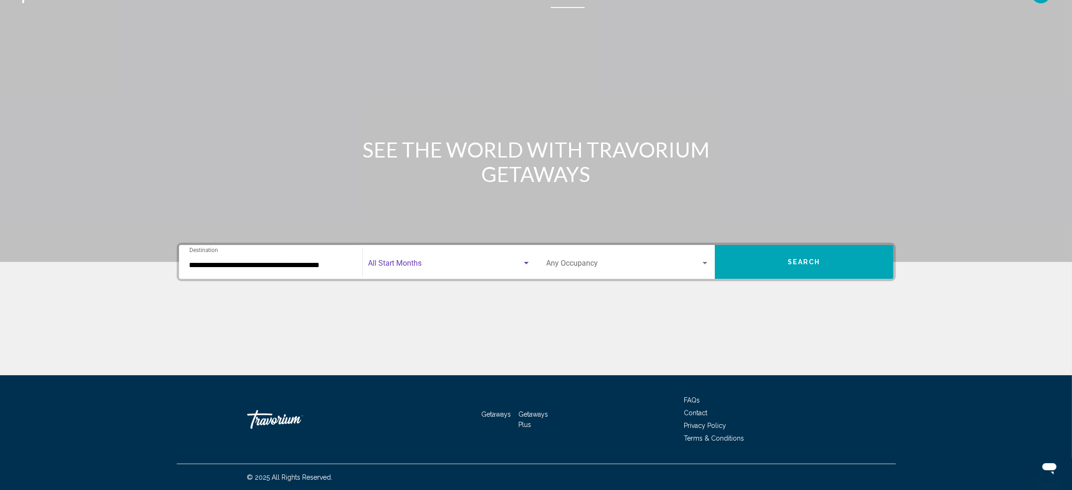
click at [382, 262] on span "Search widget" at bounding box center [445, 265] width 154 height 8
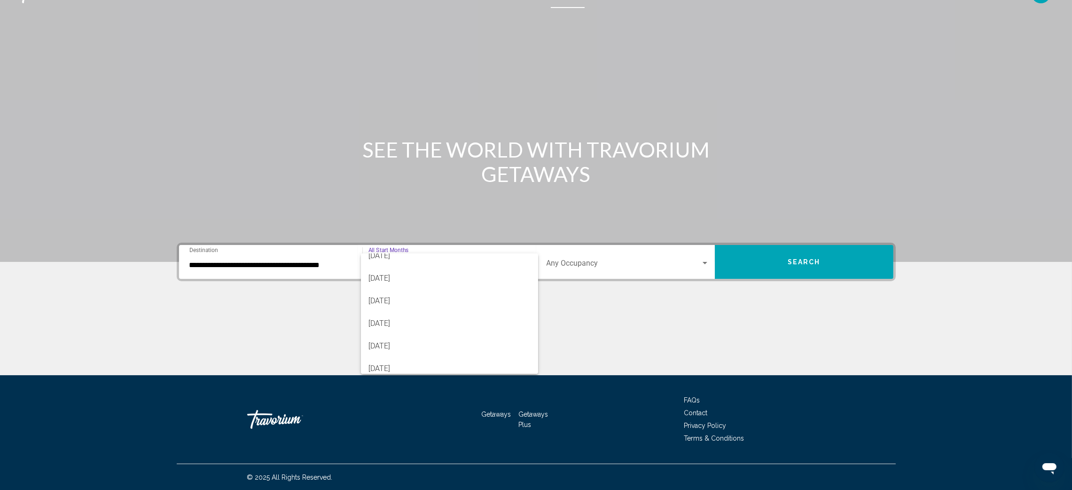
scroll to position [112, 0]
click at [405, 334] on span "[DATE]" at bounding box center [449, 332] width 162 height 23
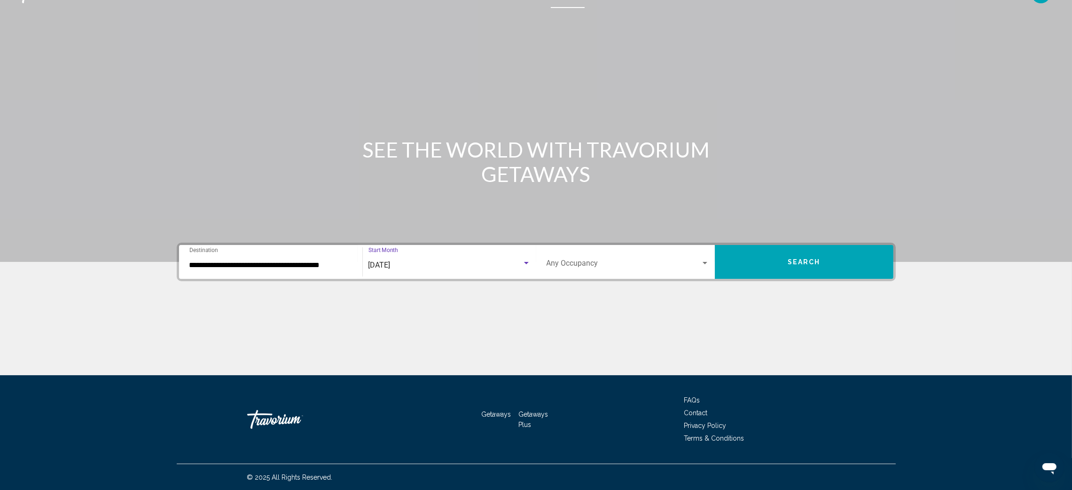
click at [703, 259] on div "Search widget" at bounding box center [704, 263] width 8 height 8
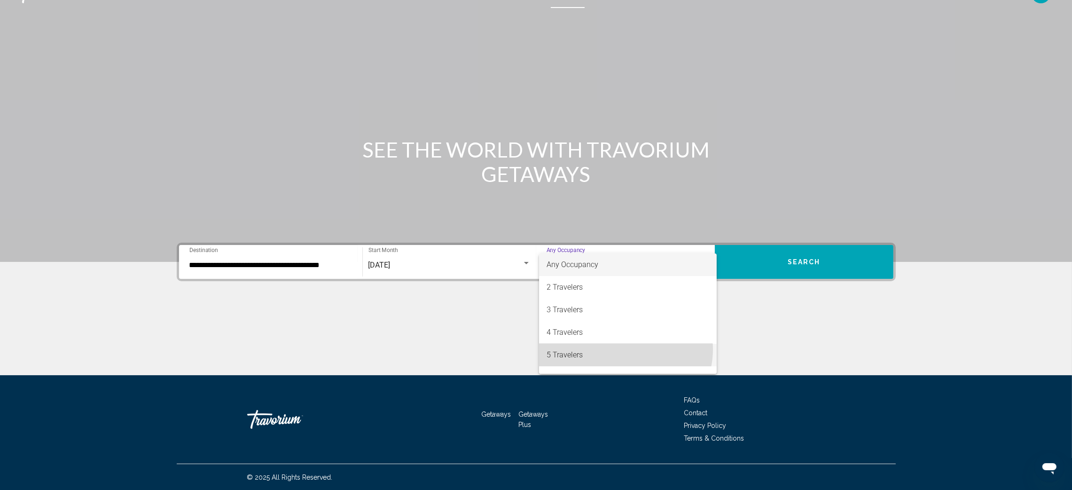
click at [625, 349] on span "5 Travelers" at bounding box center [627, 354] width 163 height 23
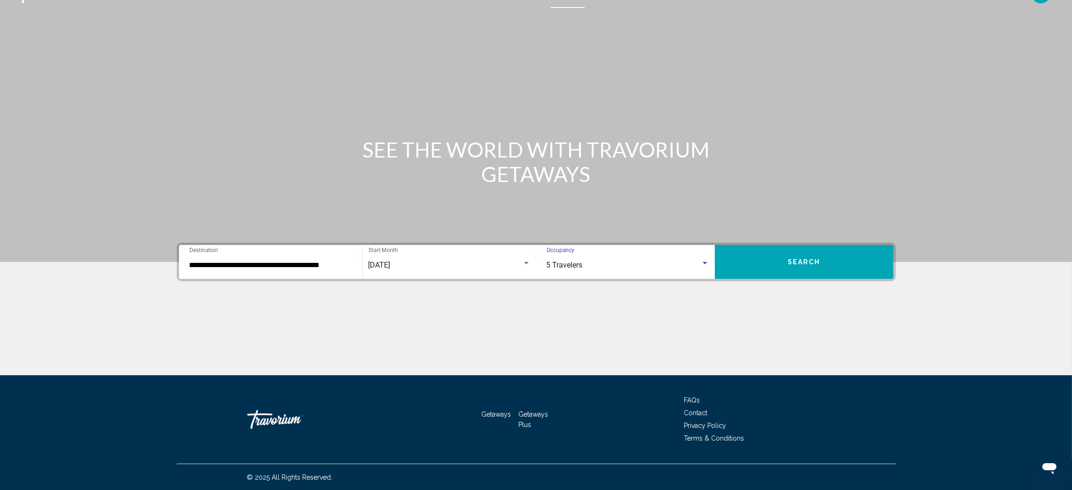
click at [791, 262] on span "Search" at bounding box center [803, 262] width 33 height 8
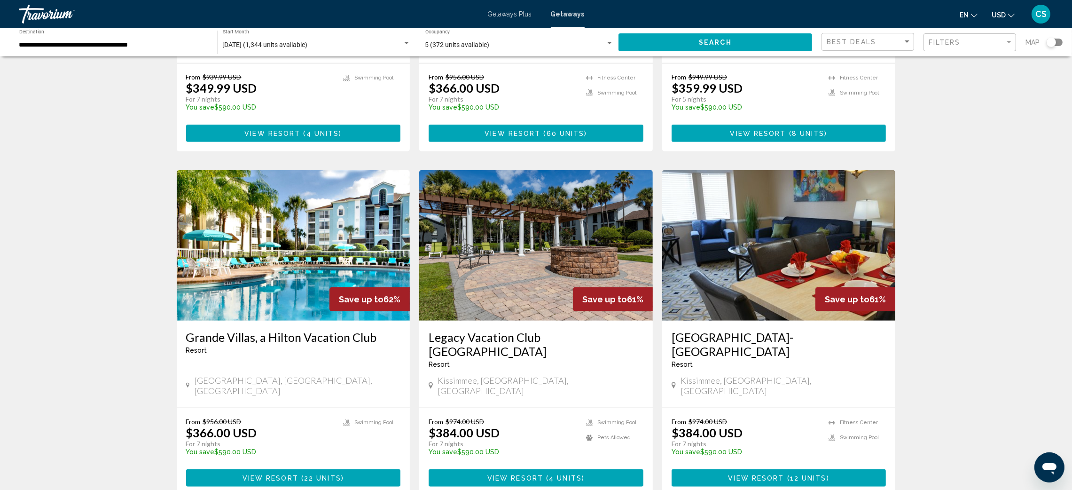
scroll to position [968, 0]
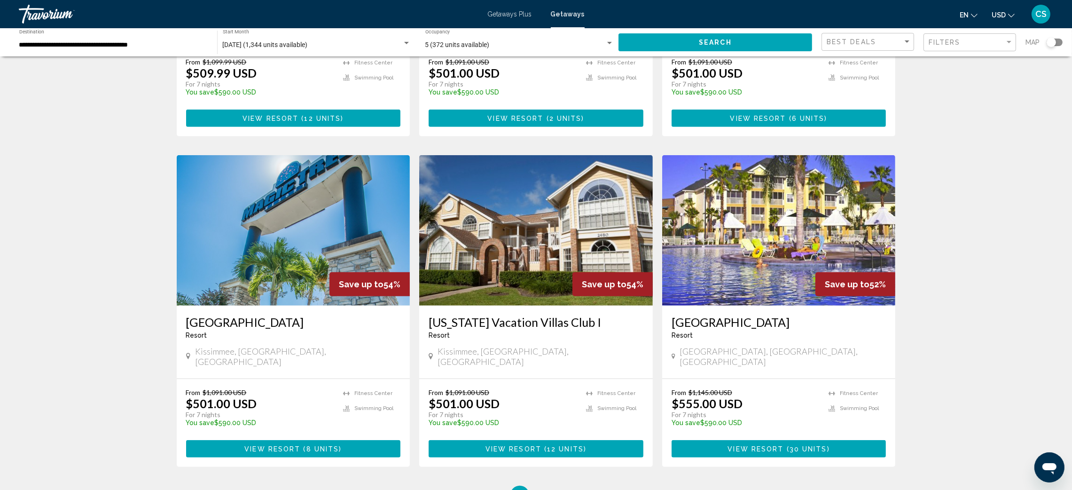
scroll to position [988, 0]
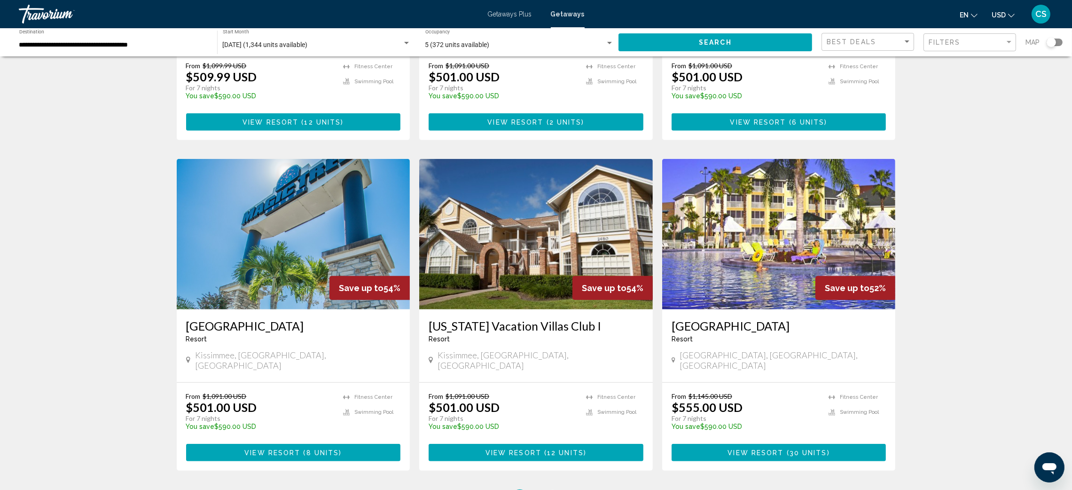
click at [552, 489] on span "3" at bounding box center [552, 498] width 5 height 10
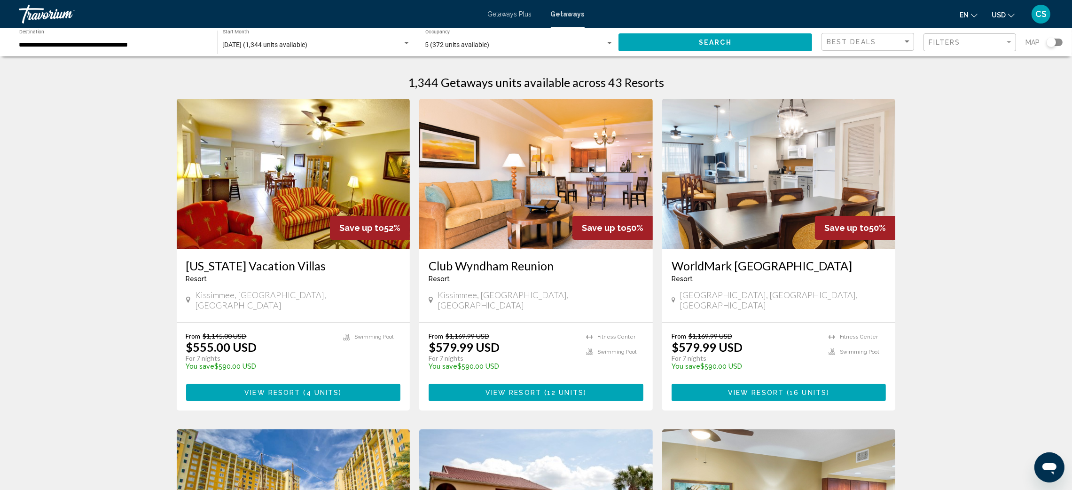
click at [473, 272] on h3 "Club Wyndham Reunion" at bounding box center [535, 265] width 215 height 14
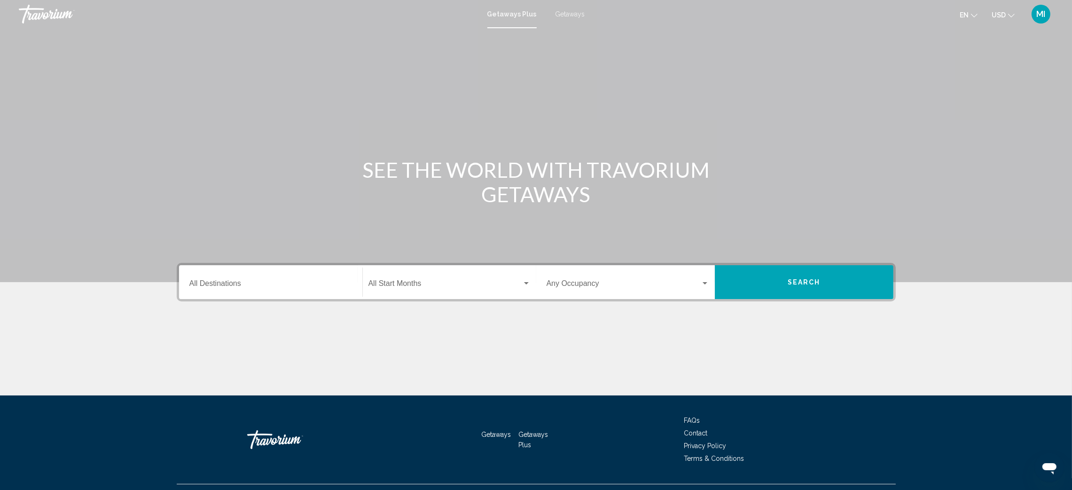
click at [246, 283] on input "Destination All Destinations" at bounding box center [270, 285] width 163 height 8
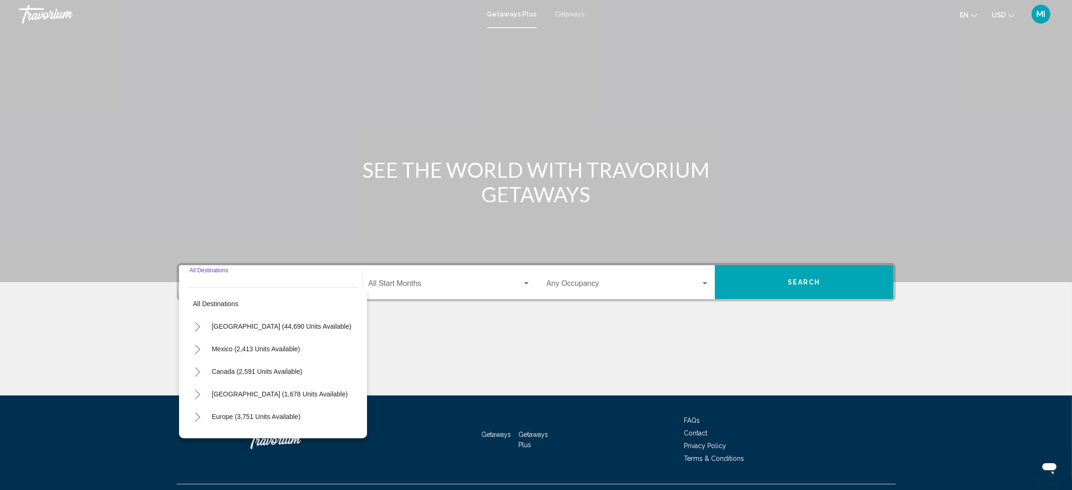
scroll to position [20, 0]
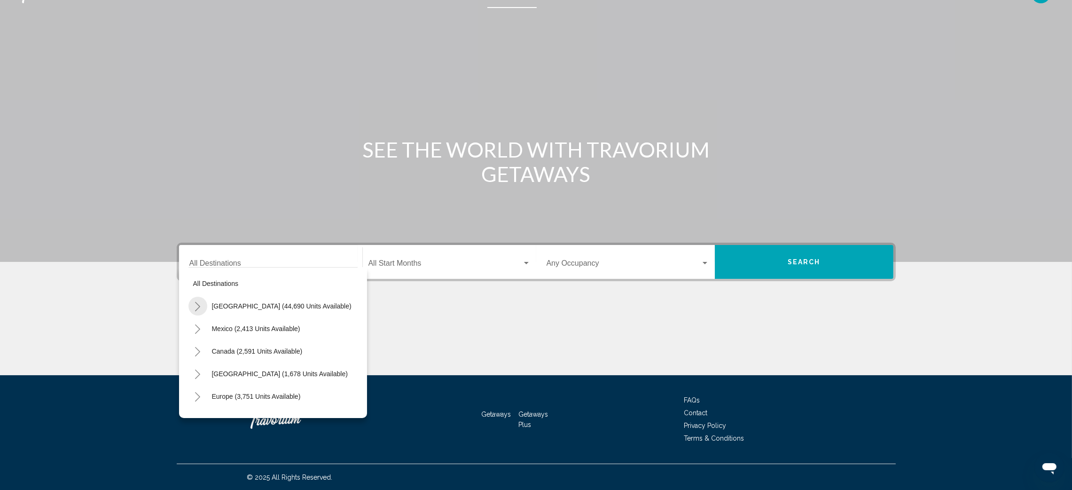
click at [198, 304] on icon "Toggle United States (44,690 units available)" at bounding box center [197, 306] width 5 height 9
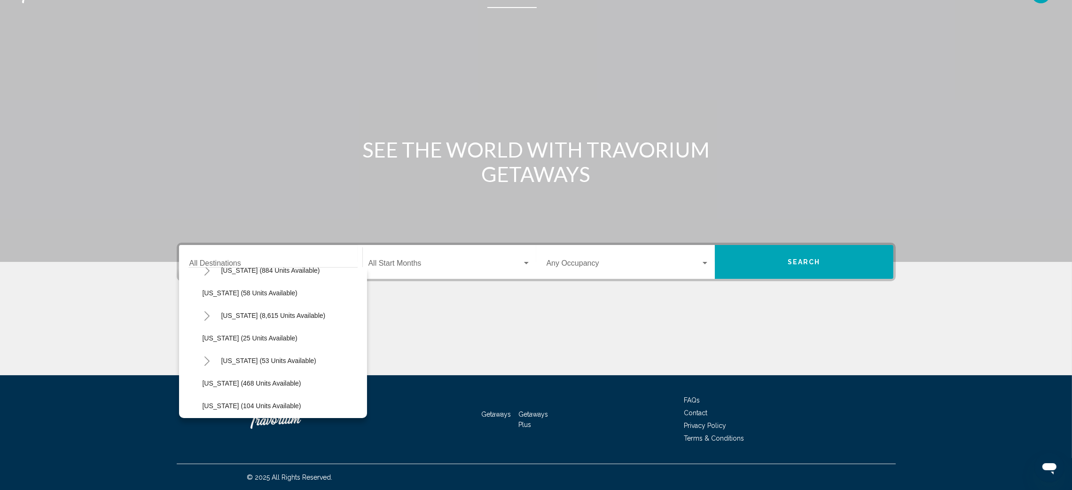
scroll to position [132, 0]
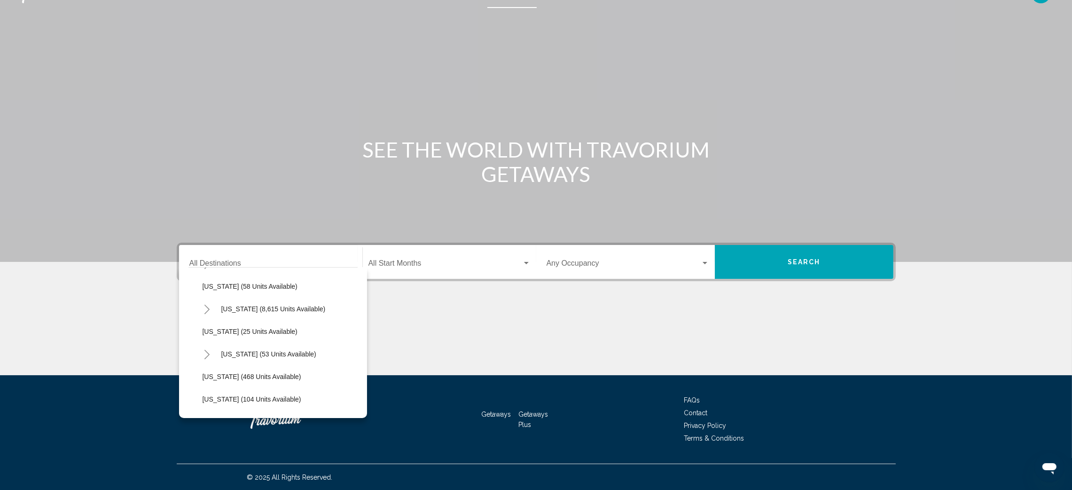
click at [206, 307] on icon "Toggle Florida (8,615 units available)" at bounding box center [206, 308] width 7 height 9
click at [249, 330] on span "[GEOGRAPHIC_DATA] (10,196 units available)" at bounding box center [282, 331] width 140 height 8
type input "**********"
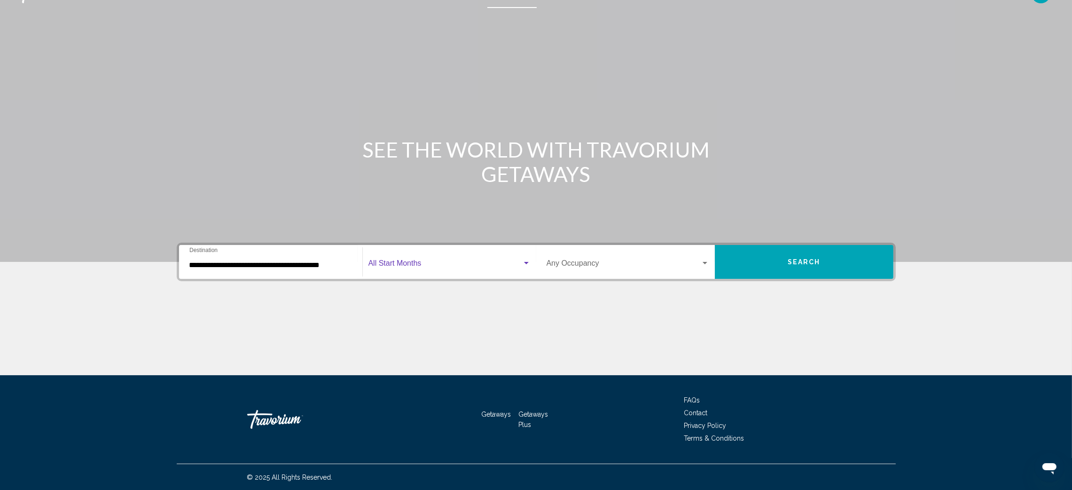
click at [377, 263] on span "Search widget" at bounding box center [445, 265] width 154 height 8
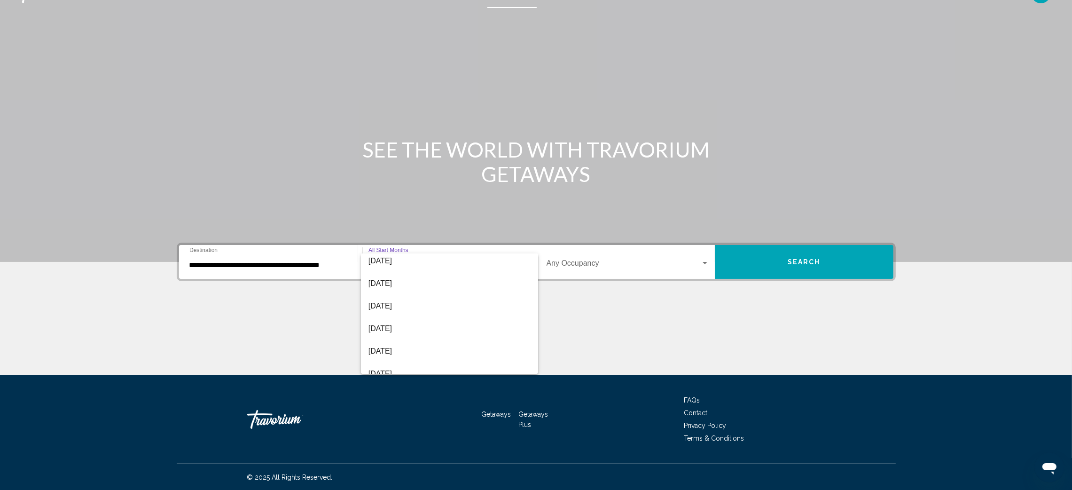
scroll to position [135, 0]
click at [417, 303] on span "[DATE]" at bounding box center [449, 309] width 162 height 23
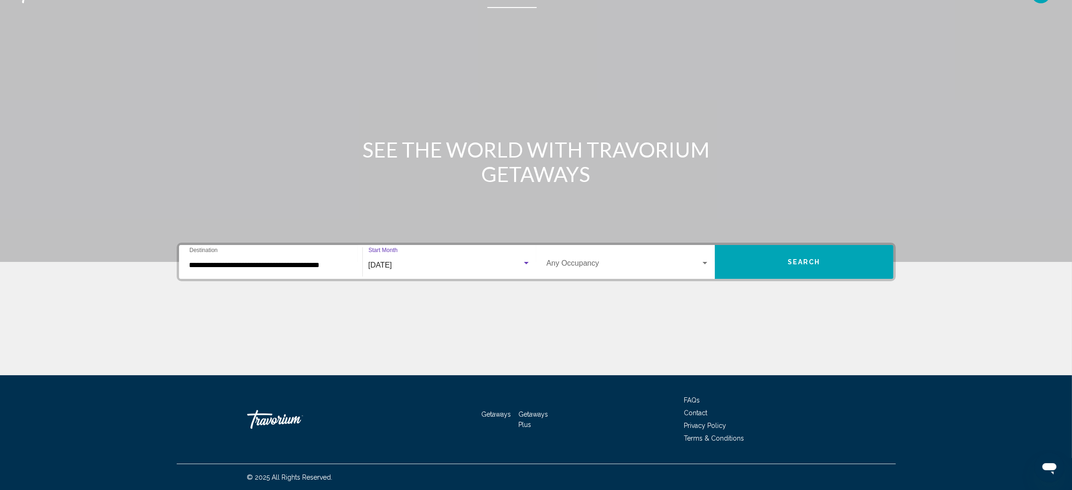
click at [701, 264] on div "Search widget" at bounding box center [704, 263] width 8 height 8
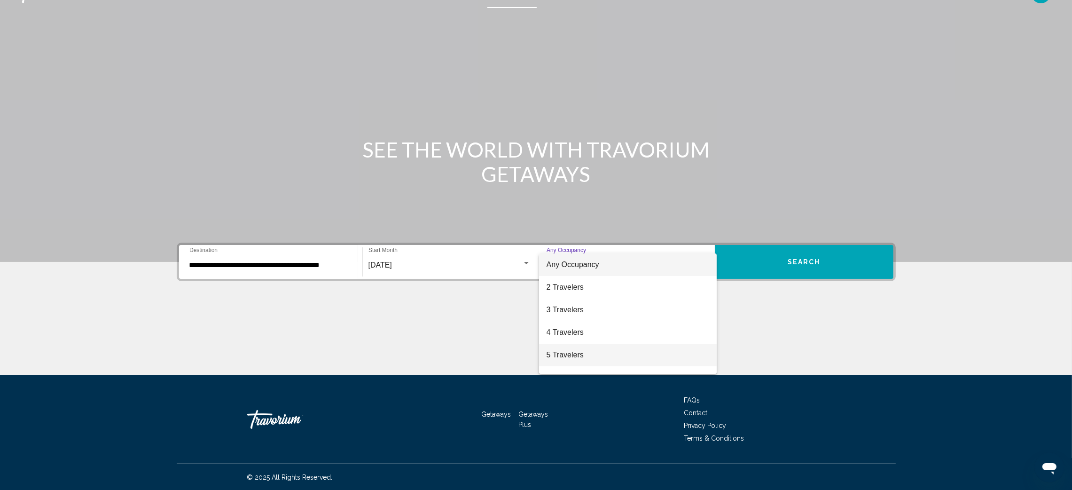
click at [632, 347] on span "5 Travelers" at bounding box center [627, 354] width 163 height 23
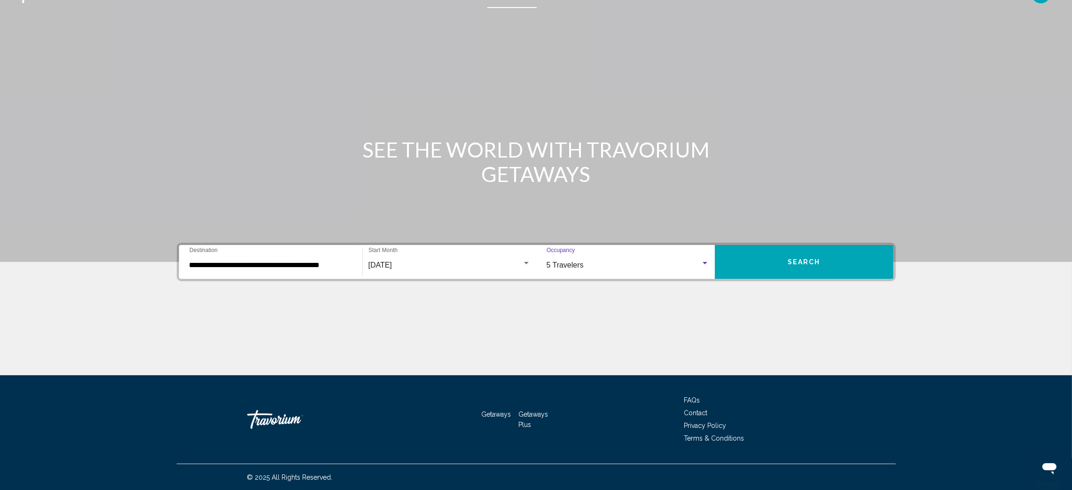
click at [783, 258] on button "Search" at bounding box center [804, 262] width 179 height 34
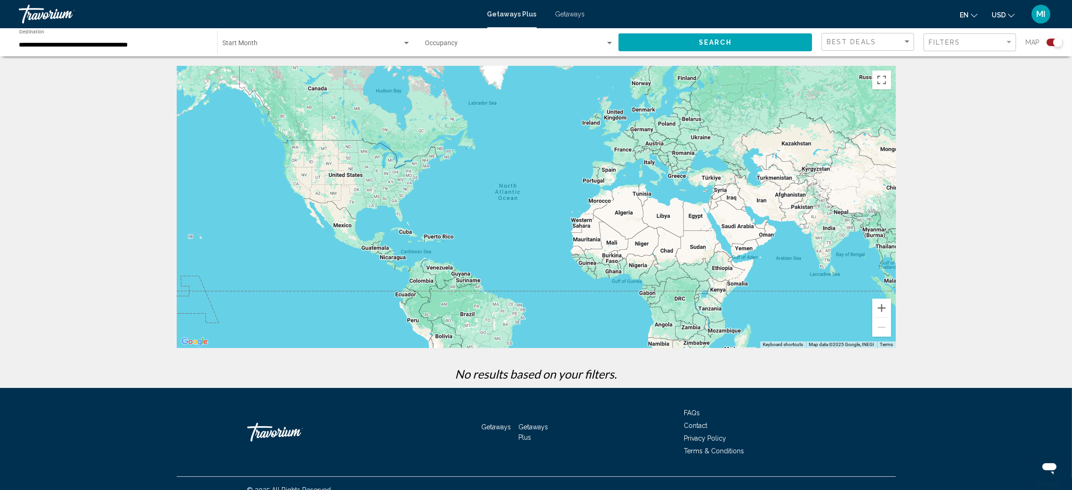
click at [567, 14] on span "Getaways" at bounding box center [570, 14] width 30 height 8
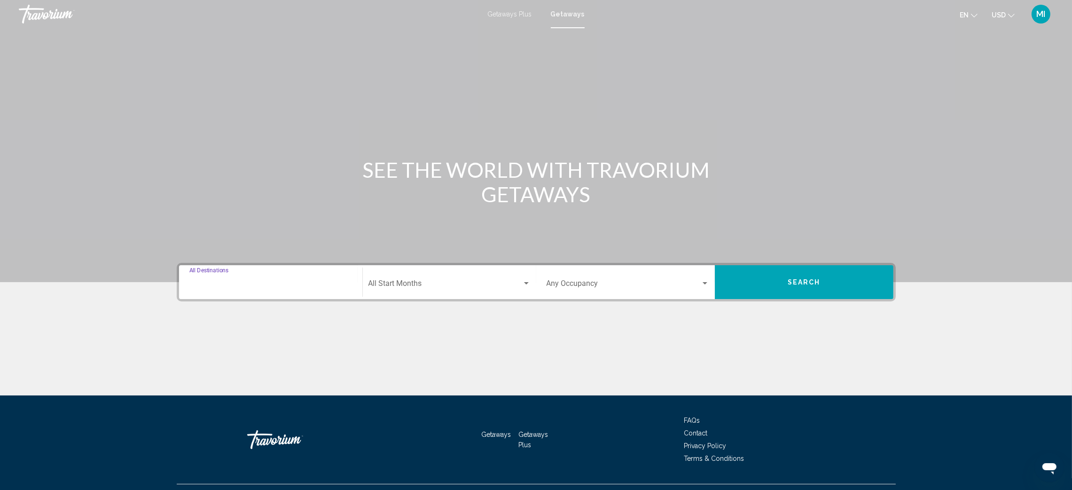
click at [223, 284] on input "Destination All Destinations" at bounding box center [270, 285] width 163 height 8
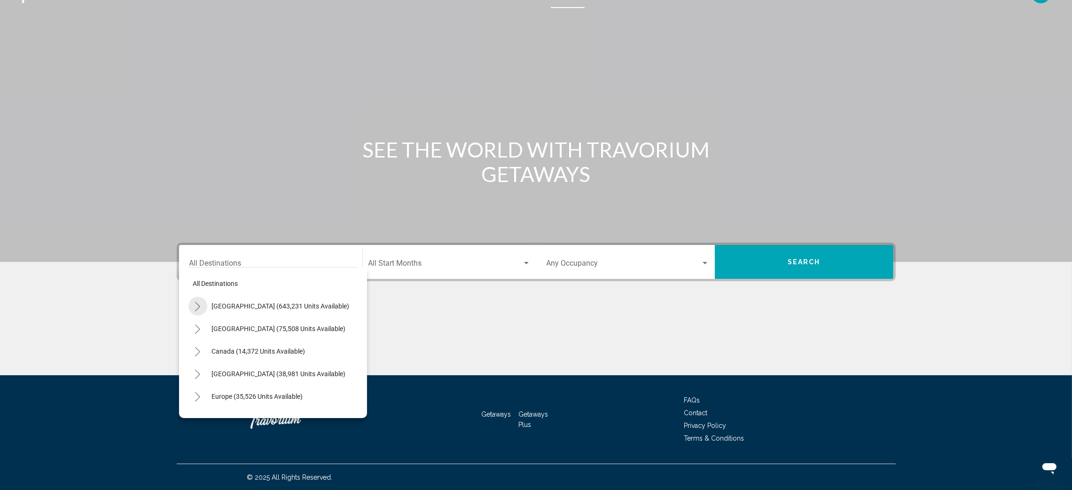
click at [199, 304] on icon "Toggle United States (643,231 units available)" at bounding box center [197, 306] width 7 height 9
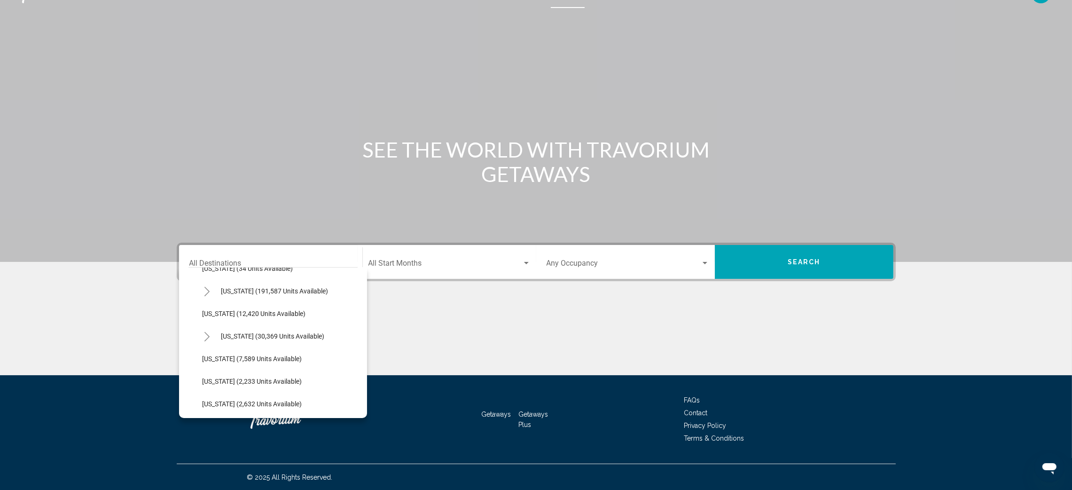
scroll to position [159, 0]
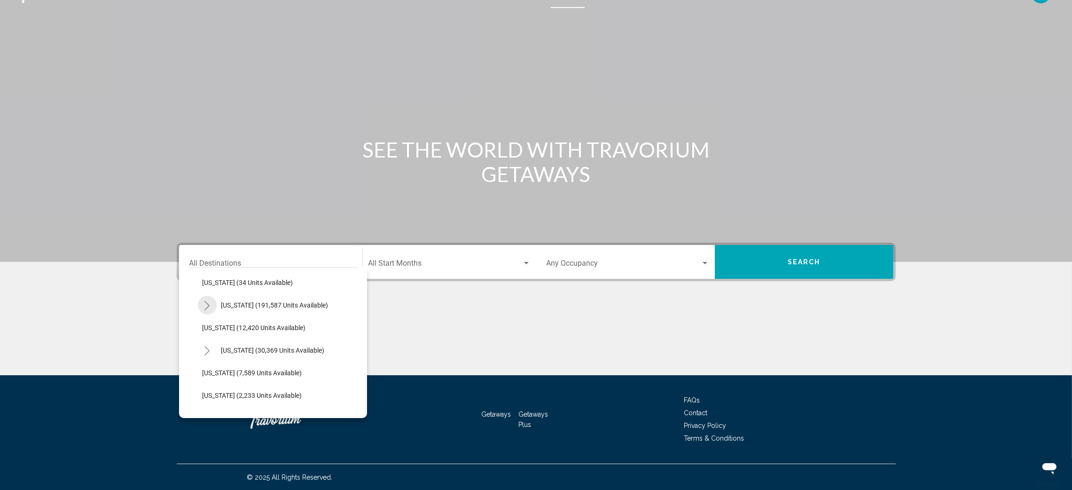
click at [205, 303] on icon "Toggle Florida (191,587 units available)" at bounding box center [206, 305] width 7 height 9
click at [261, 327] on span "[GEOGRAPHIC_DATA] (82,931 units available)" at bounding box center [279, 328] width 134 height 8
type input "**********"
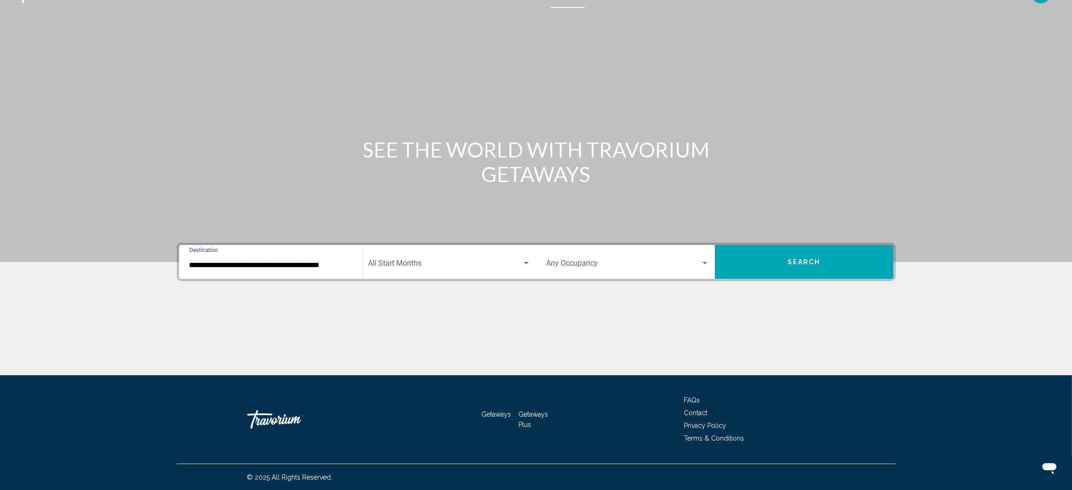
click at [412, 262] on span "Search widget" at bounding box center [445, 265] width 154 height 8
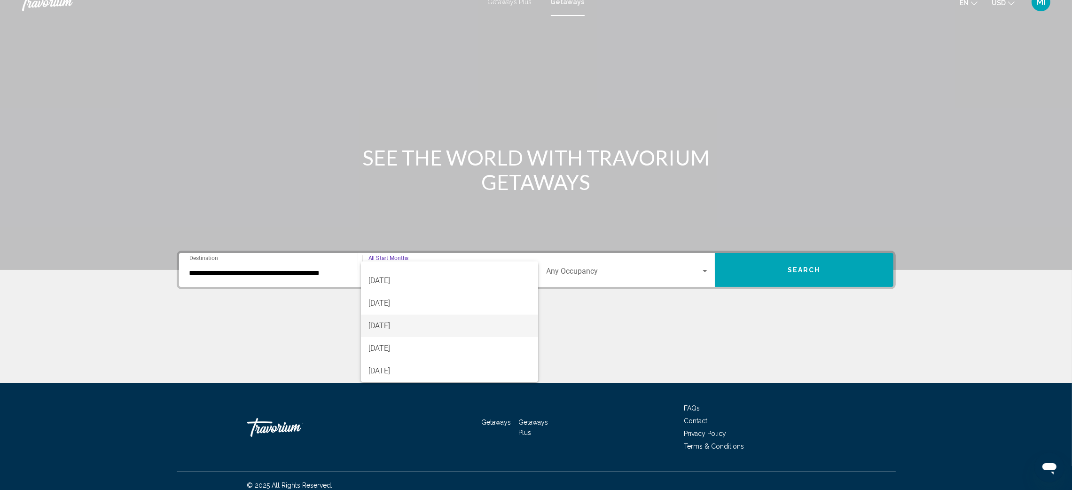
scroll to position [78, 0]
click at [396, 371] on span "[DATE]" at bounding box center [449, 375] width 162 height 23
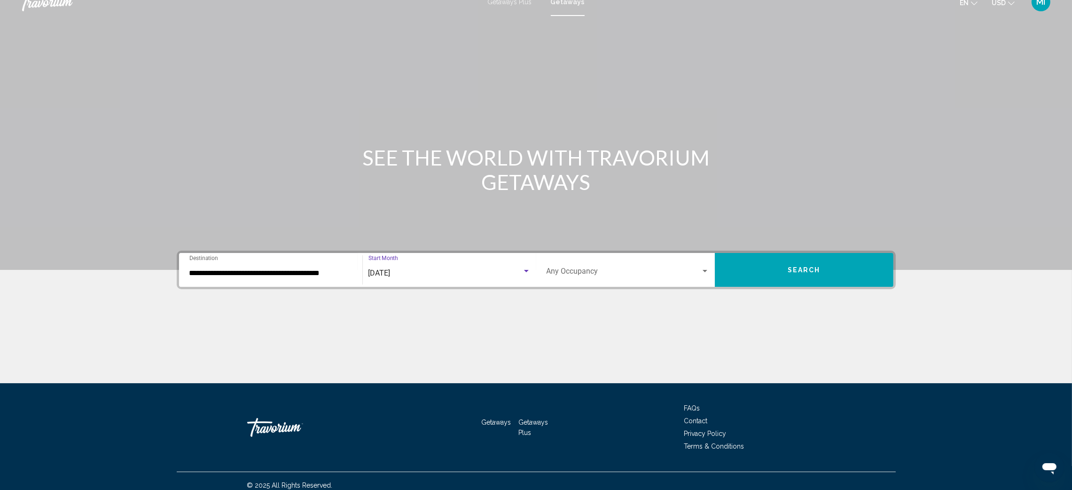
scroll to position [83, 0]
click at [579, 269] on span "Search widget" at bounding box center [623, 273] width 154 height 8
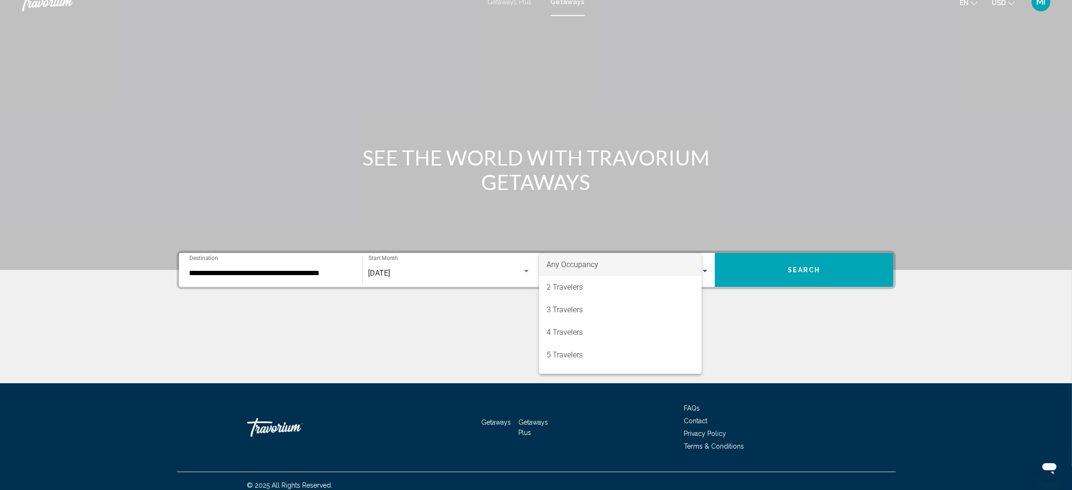
scroll to position [20, 0]
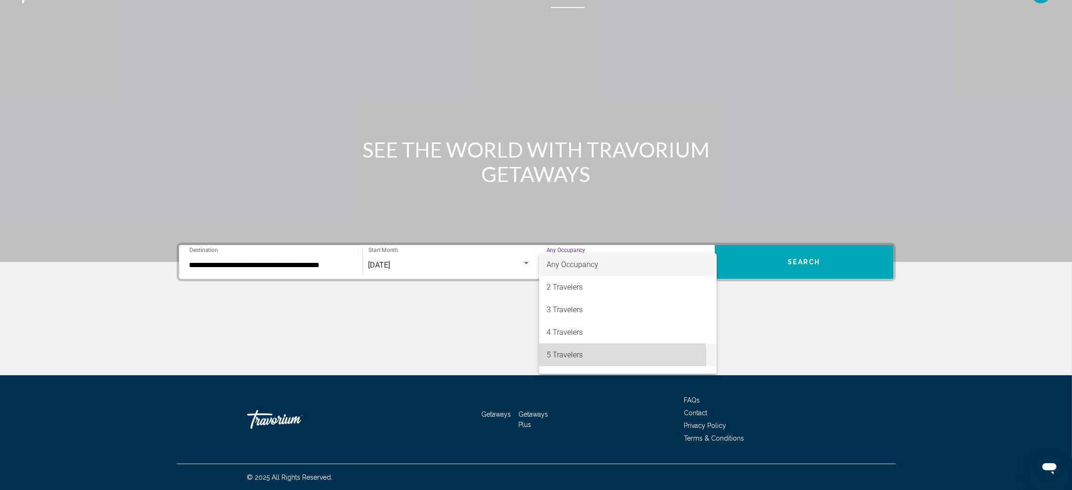
click at [575, 356] on span "5 Travelers" at bounding box center [627, 354] width 163 height 23
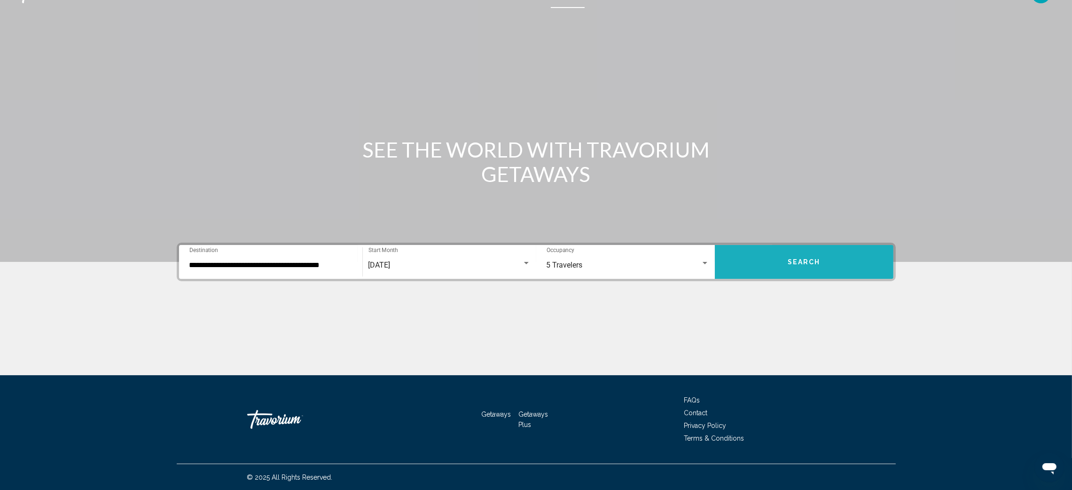
click at [773, 262] on button "Search" at bounding box center [804, 262] width 179 height 34
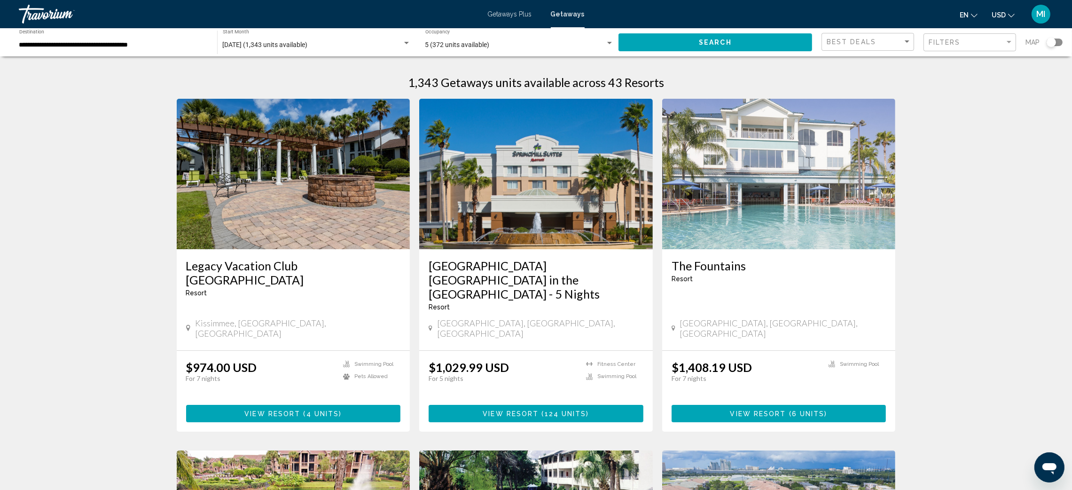
click at [1039, 9] on span "MI" at bounding box center [1040, 13] width 9 height 9
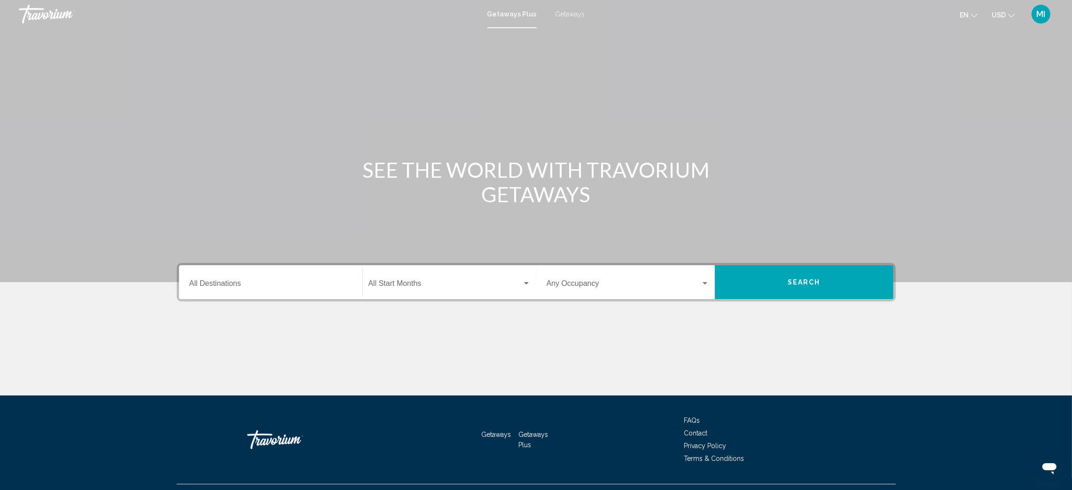
click at [569, 10] on span "Getaways" at bounding box center [570, 14] width 30 height 8
click at [224, 286] on input "Destination All Destinations" at bounding box center [270, 285] width 163 height 8
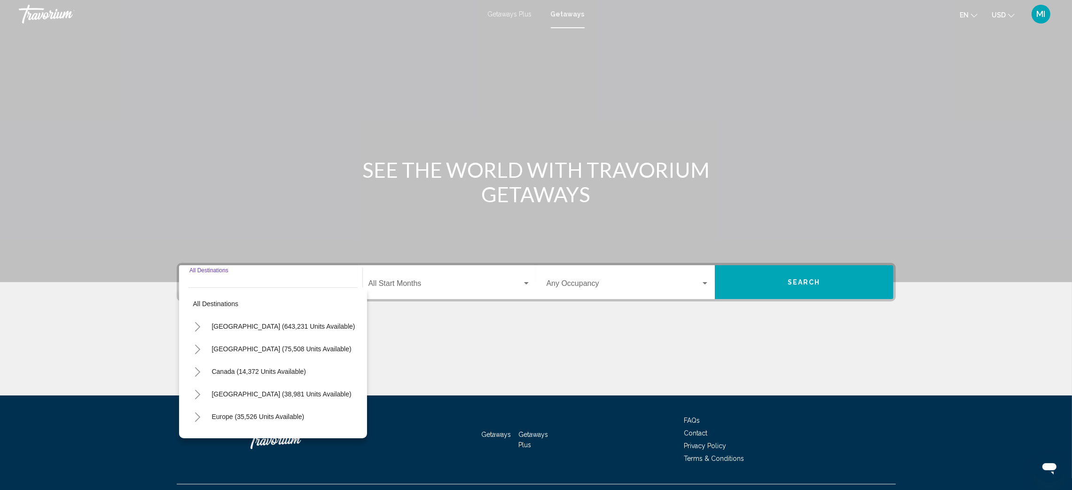
scroll to position [20, 0]
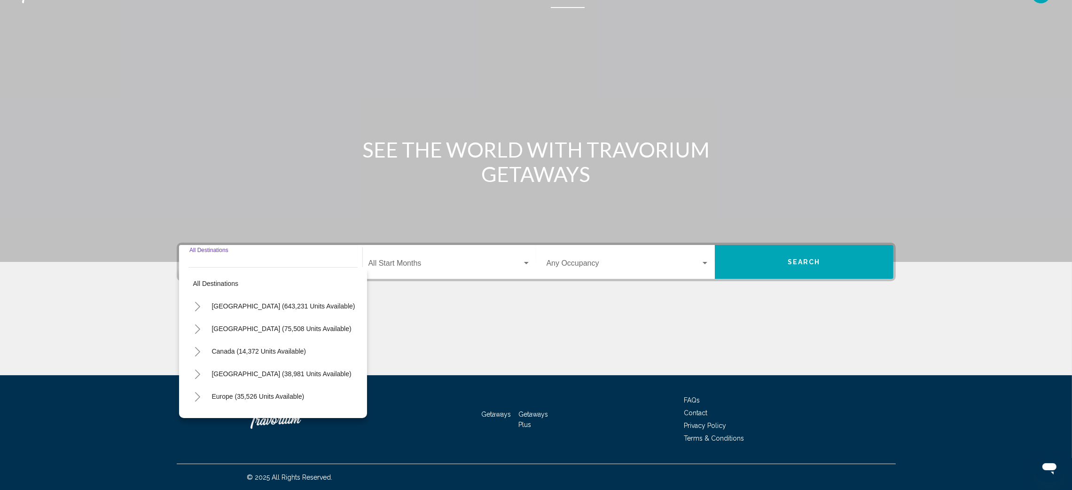
click at [198, 306] on icon "Toggle United States (643,231 units available)" at bounding box center [197, 306] width 7 height 9
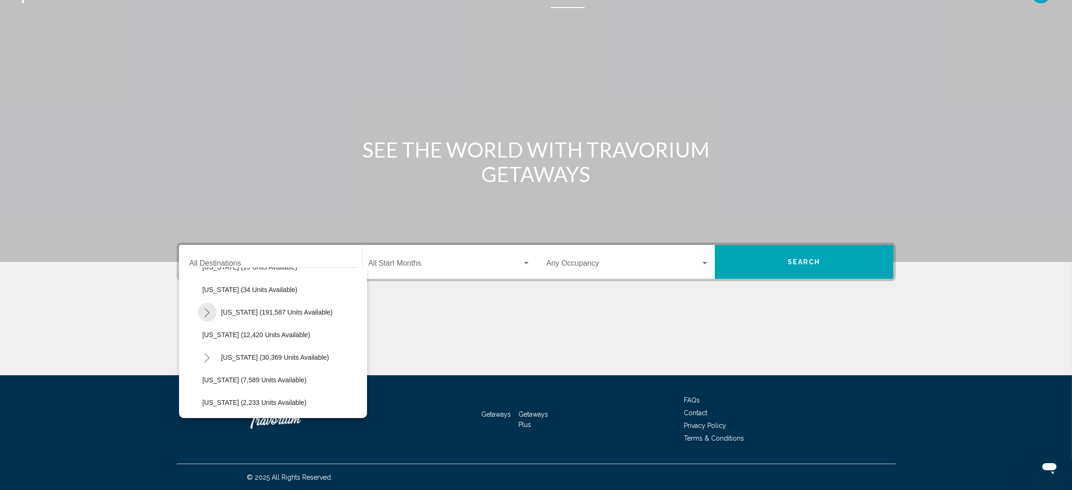
click at [208, 311] on icon "Toggle Florida (191,587 units available)" at bounding box center [206, 312] width 7 height 9
click at [245, 336] on span "[GEOGRAPHIC_DATA] (82,931 units available)" at bounding box center [282, 335] width 140 height 8
type input "**********"
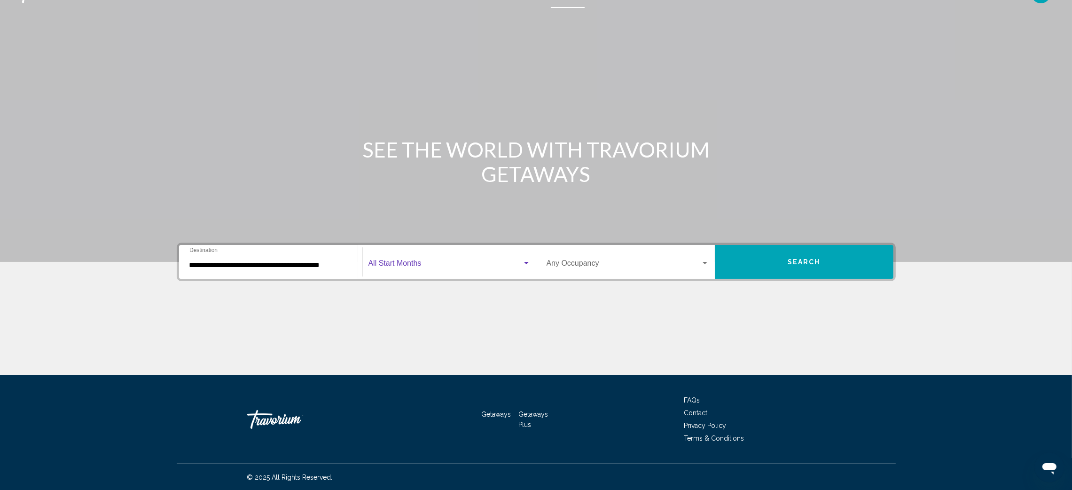
click at [404, 261] on span "Search widget" at bounding box center [445, 265] width 154 height 8
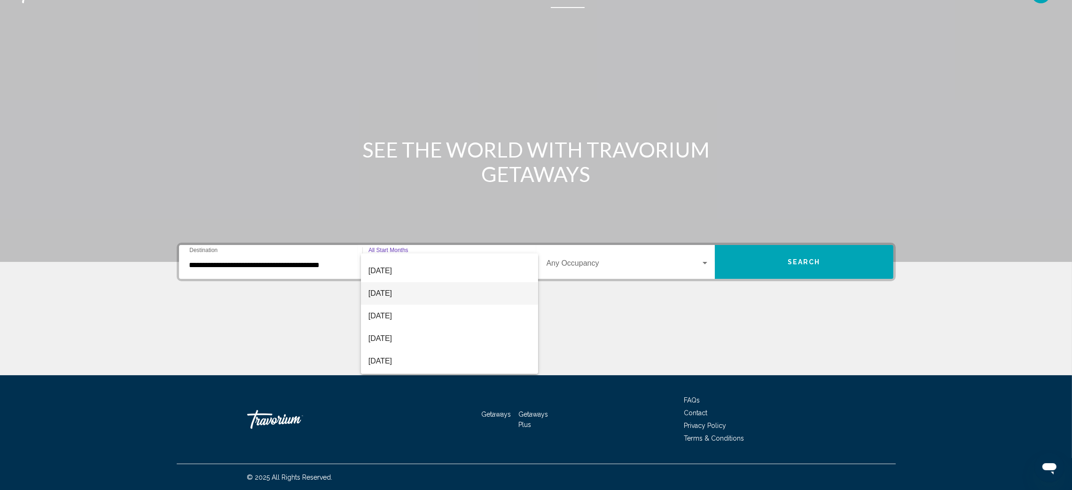
click at [411, 293] on span "[DATE]" at bounding box center [449, 293] width 162 height 23
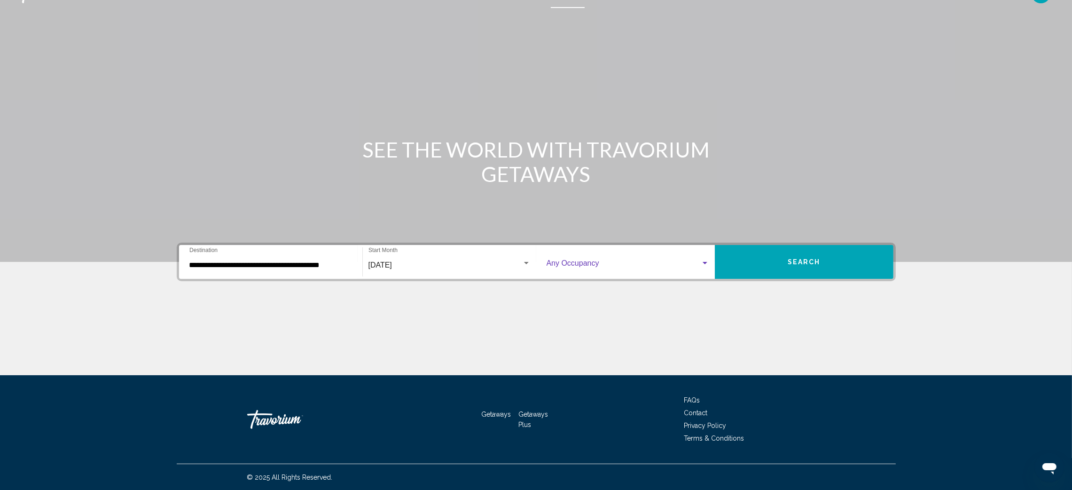
click at [585, 263] on span "Search widget" at bounding box center [623, 265] width 154 height 8
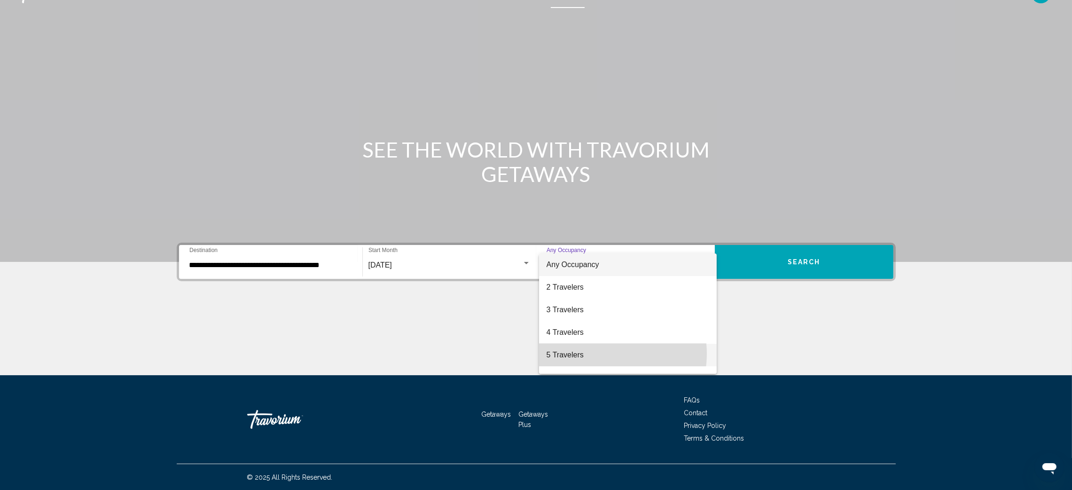
click at [605, 353] on span "5 Travelers" at bounding box center [627, 354] width 163 height 23
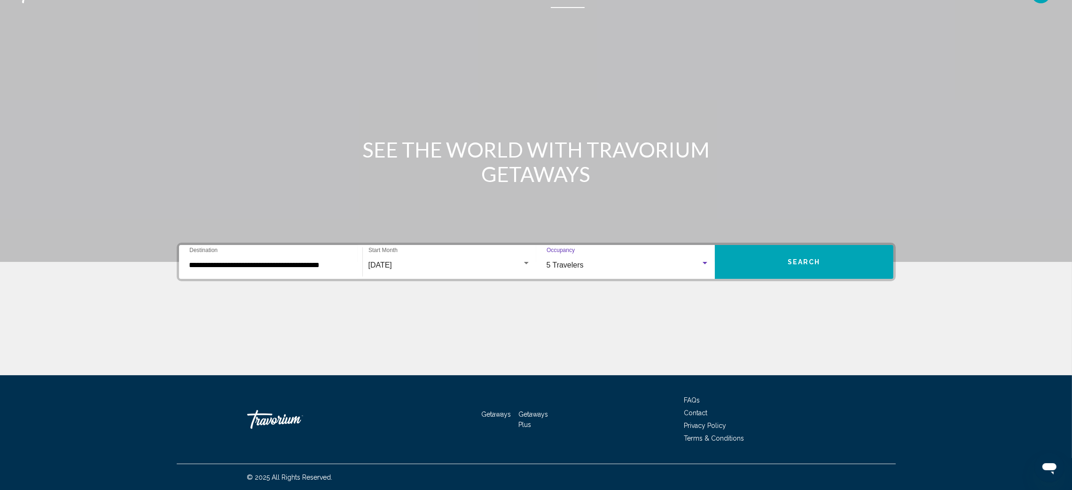
click at [760, 261] on button "Search" at bounding box center [804, 262] width 179 height 34
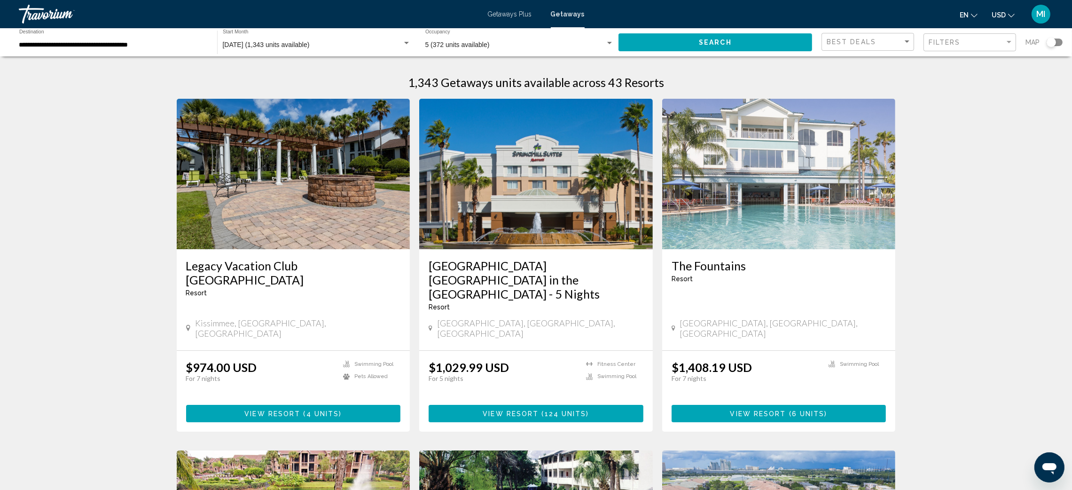
click at [514, 11] on span "Getaways Plus" at bounding box center [510, 14] width 44 height 8
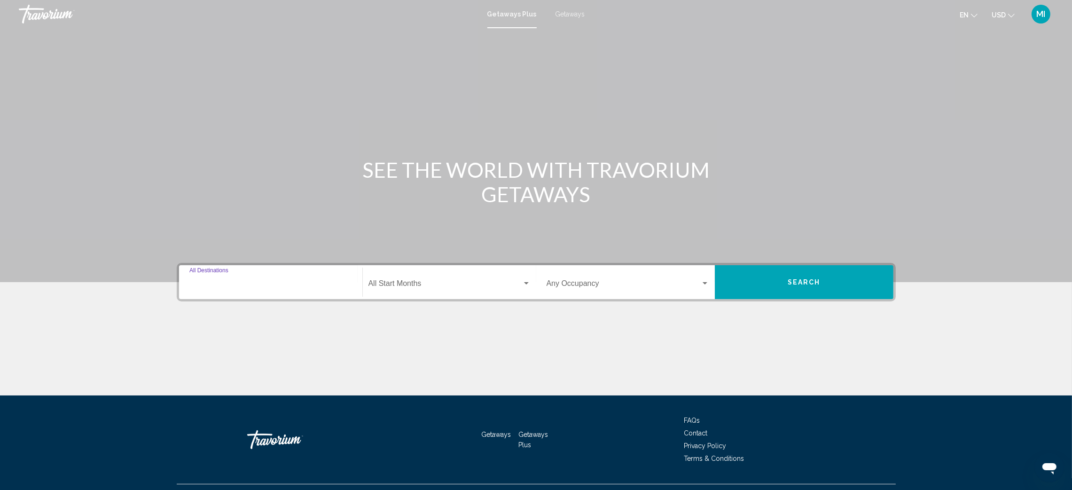
click at [233, 281] on input "Destination All Destinations" at bounding box center [270, 285] width 163 height 8
click at [580, 16] on span "Getaways" at bounding box center [570, 14] width 30 height 8
click at [263, 283] on input "Destination All Destinations" at bounding box center [270, 285] width 163 height 8
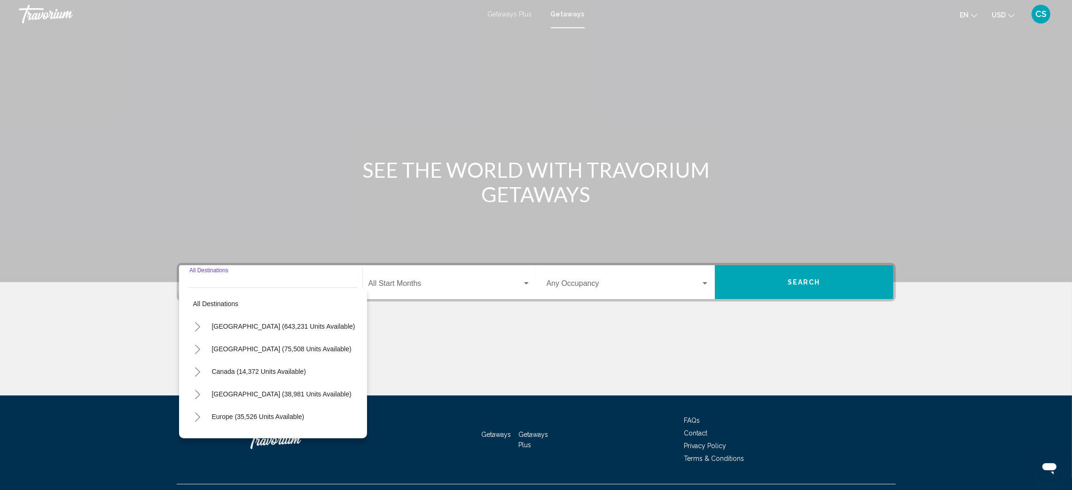
scroll to position [20, 0]
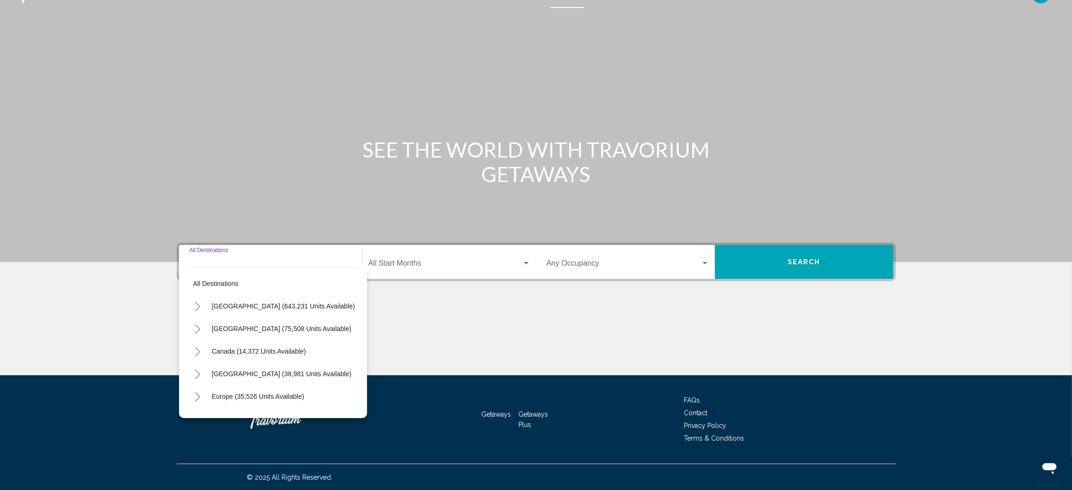
click at [196, 306] on icon "Toggle United States (643,231 units available)" at bounding box center [197, 306] width 7 height 9
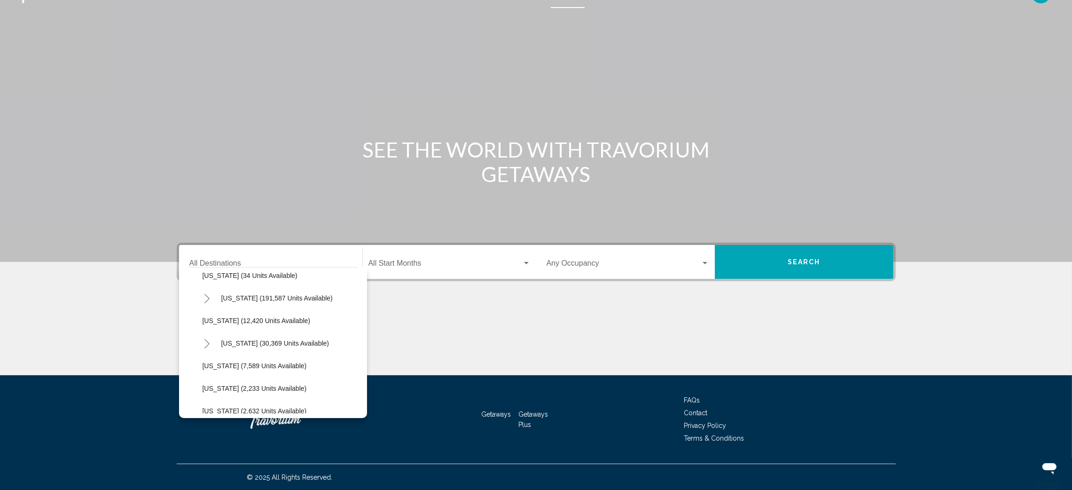
scroll to position [173, 0]
click at [205, 288] on icon "Toggle Florida (191,587 units available)" at bounding box center [206, 291] width 5 height 9
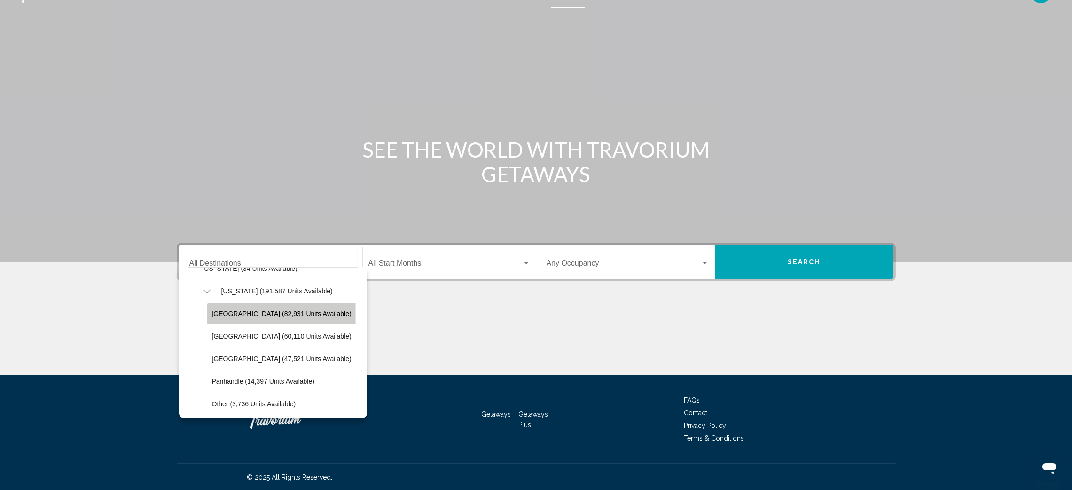
click at [243, 314] on span "[GEOGRAPHIC_DATA] (82,931 units available)" at bounding box center [282, 314] width 140 height 8
type input "**********"
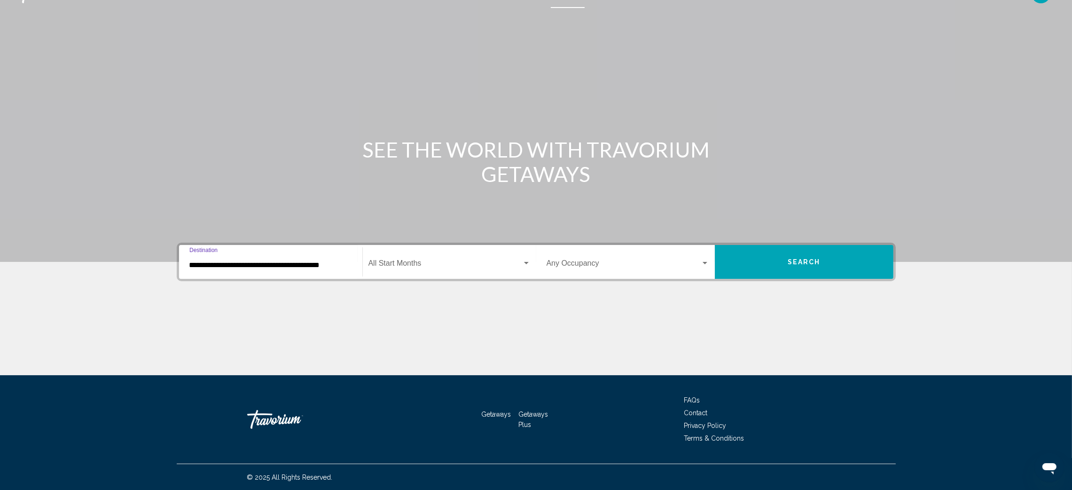
click at [383, 267] on span "Search widget" at bounding box center [445, 265] width 154 height 8
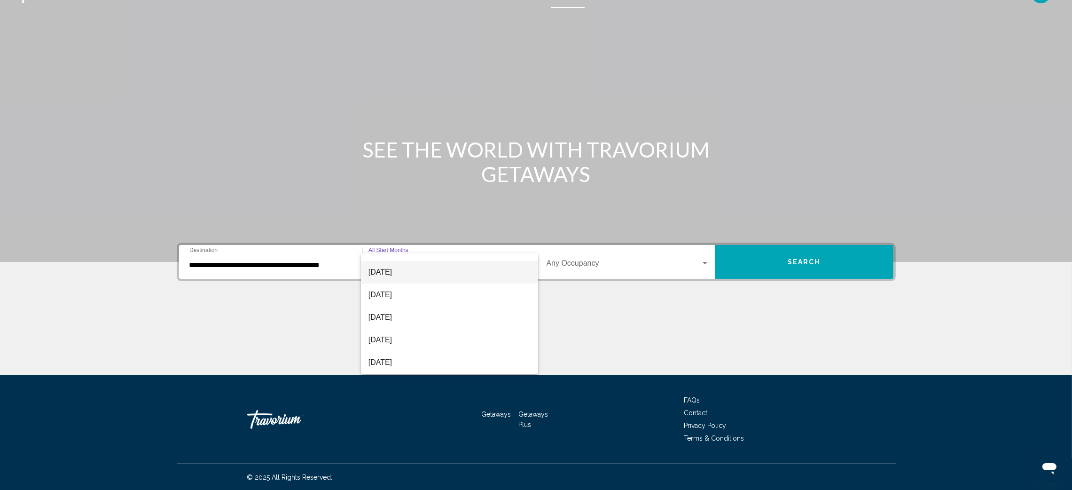
click at [421, 272] on span "[DATE]" at bounding box center [449, 272] width 162 height 23
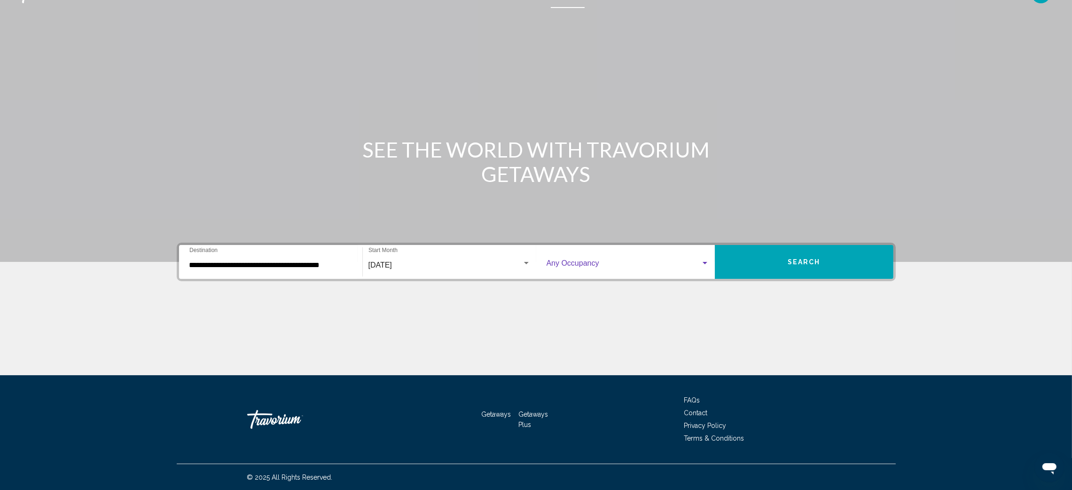
click at [703, 259] on div "Search widget" at bounding box center [704, 263] width 8 height 8
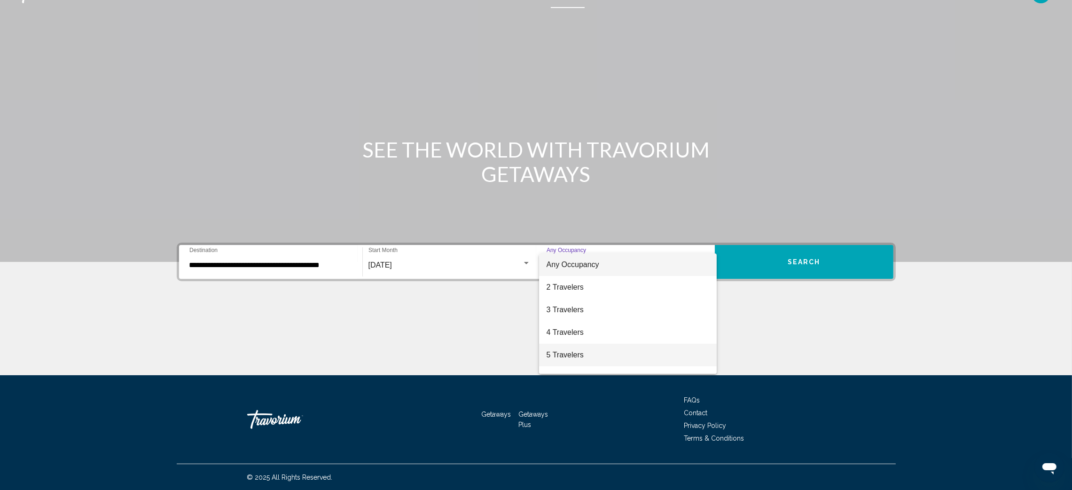
click at [632, 349] on span "5 Travelers" at bounding box center [627, 354] width 163 height 23
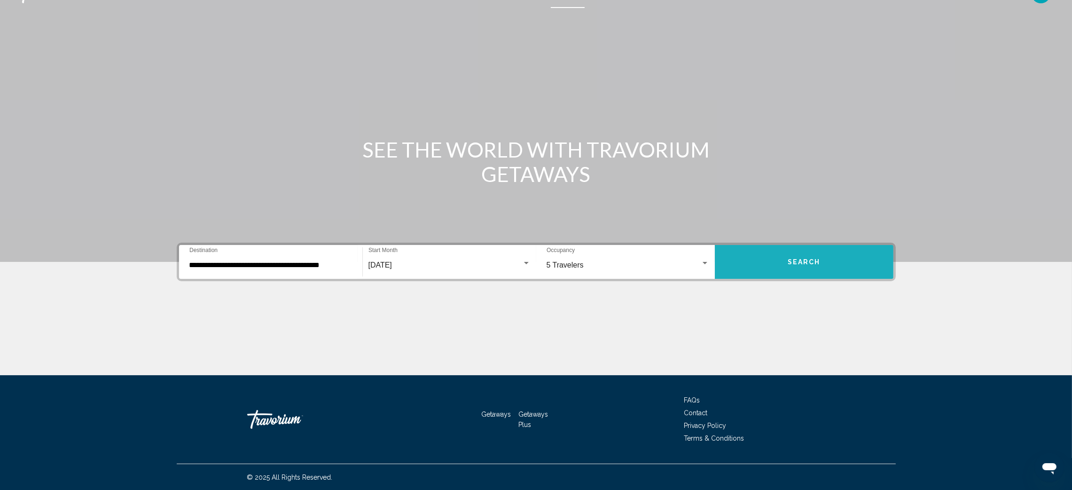
click at [798, 260] on span "Search" at bounding box center [803, 262] width 33 height 8
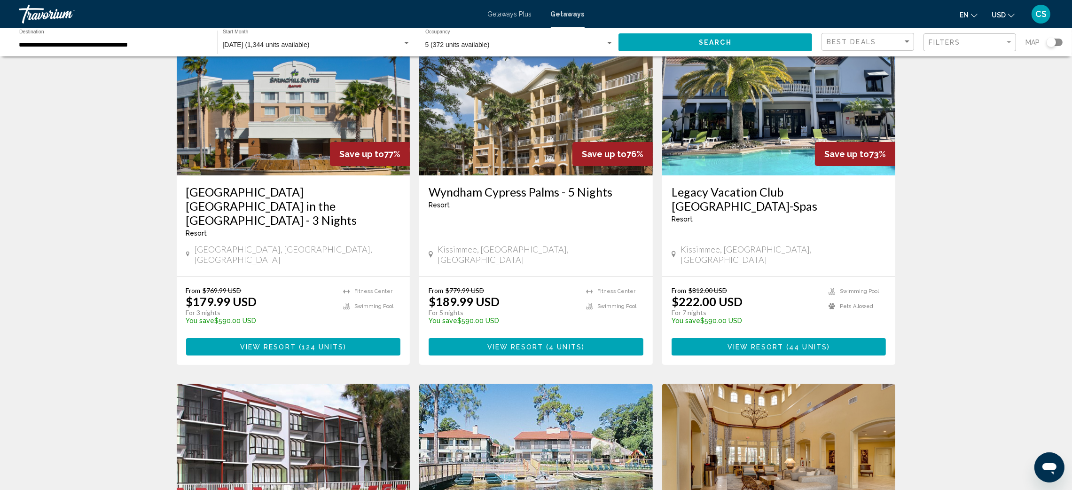
scroll to position [71, 0]
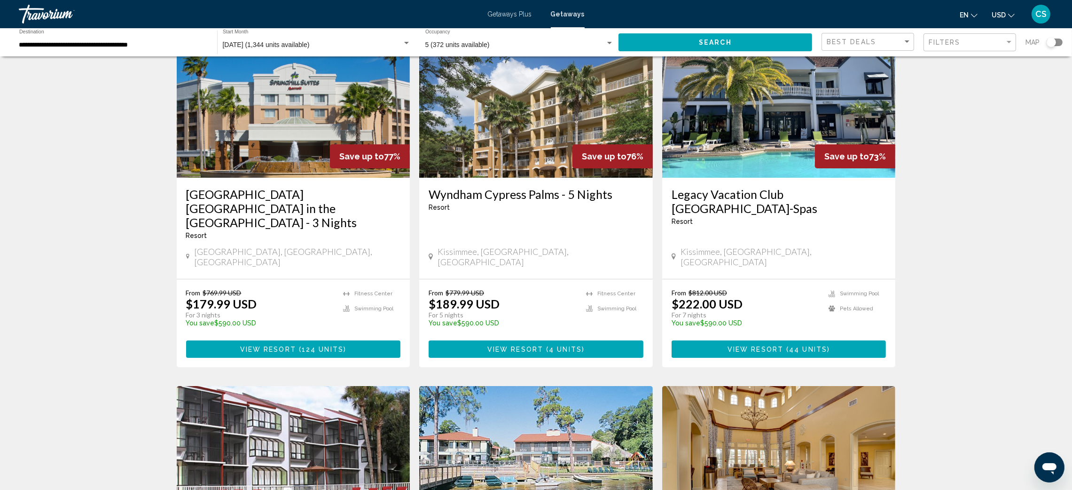
click at [793, 197] on h3 "Legacy Vacation Club [GEOGRAPHIC_DATA]-Spas" at bounding box center [778, 201] width 215 height 28
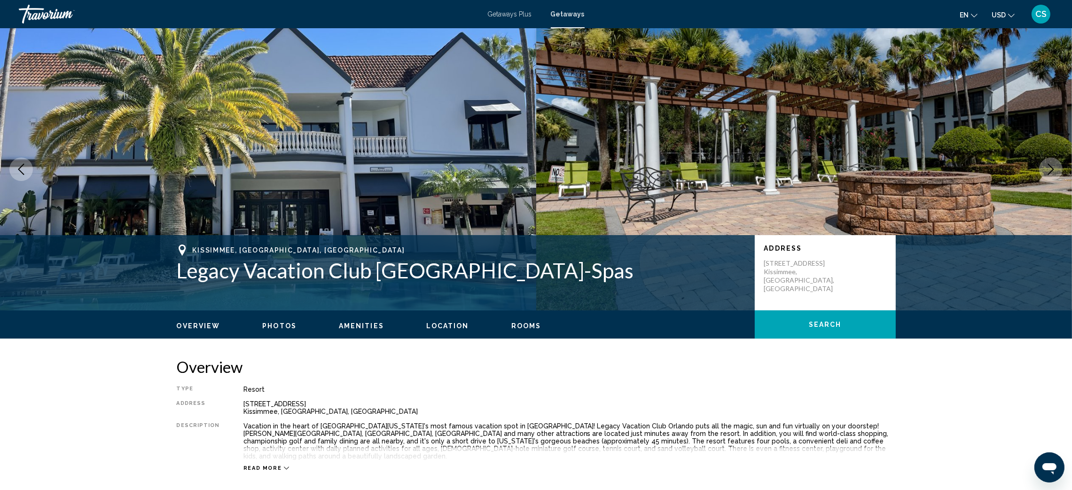
click at [1052, 163] on button "Next image" at bounding box center [1050, 168] width 23 height 23
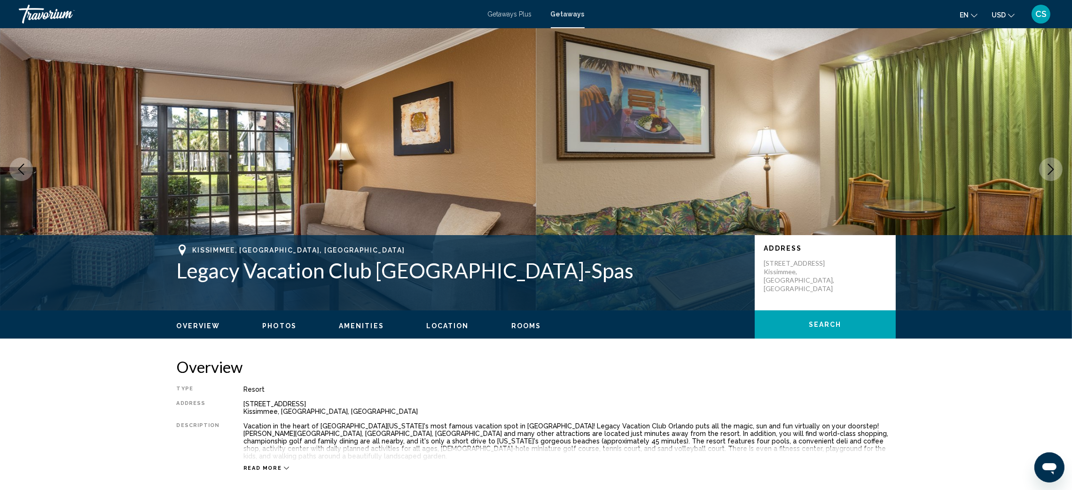
click at [1052, 163] on button "Next image" at bounding box center [1050, 168] width 23 height 23
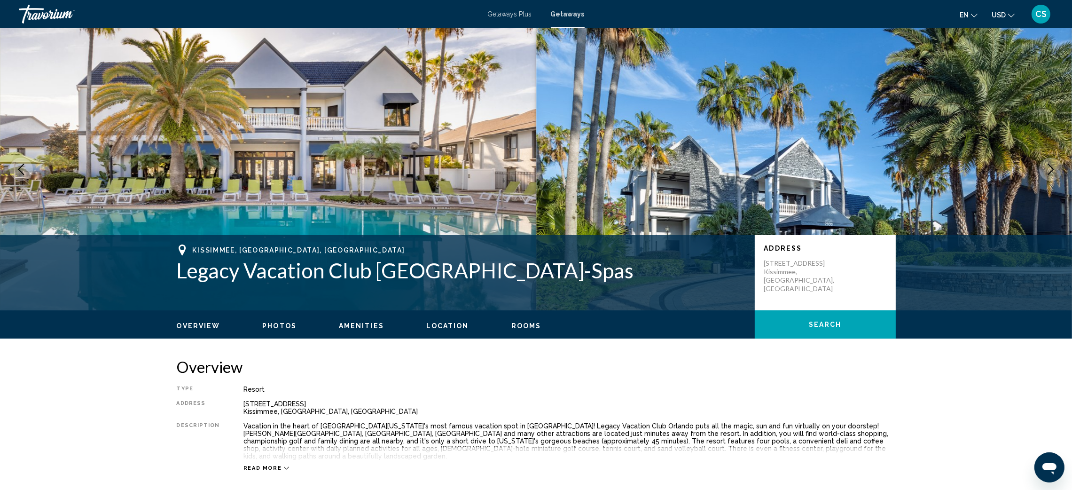
click at [1052, 163] on button "Next image" at bounding box center [1050, 168] width 23 height 23
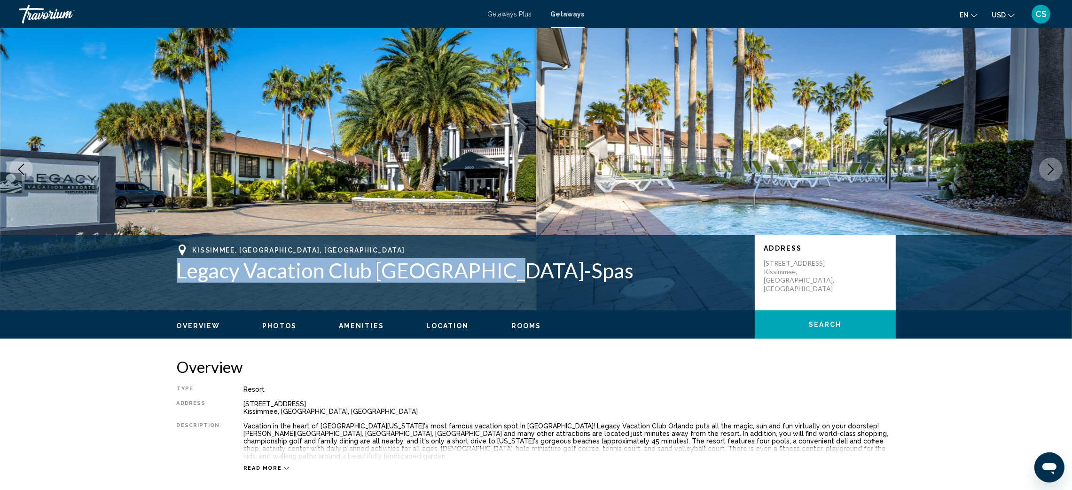
drag, startPoint x: 174, startPoint y: 269, endPoint x: 514, endPoint y: 270, distance: 339.7
click at [514, 270] on div "[GEOGRAPHIC_DATA], [GEOGRAPHIC_DATA], [GEOGRAPHIC_DATA] Legacy Vacation Club Or…" at bounding box center [536, 272] width 756 height 56
copy h1 "Legacy Vacation Club [GEOGRAPHIC_DATA]-Spas"
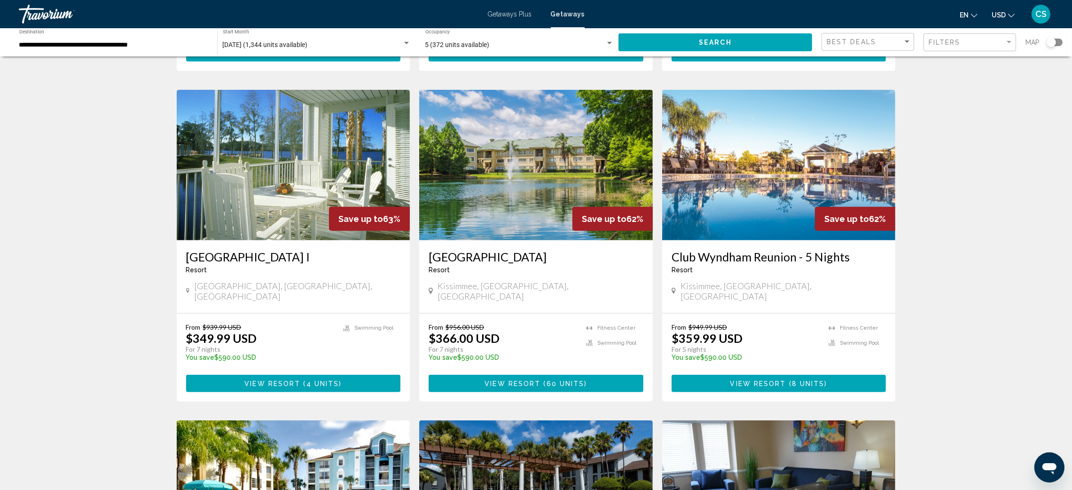
scroll to position [718, 0]
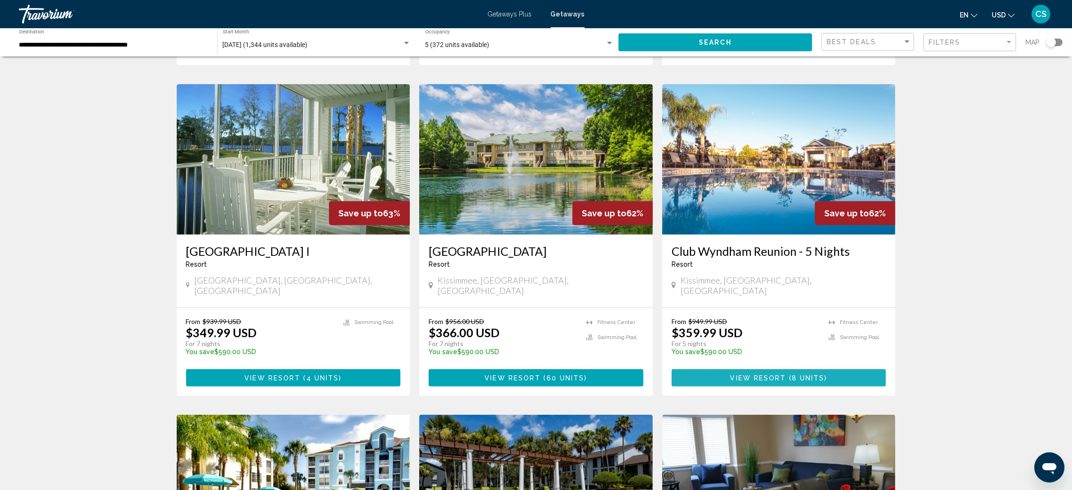
click at [808, 369] on button "View Resort ( 8 units )" at bounding box center [778, 377] width 215 height 17
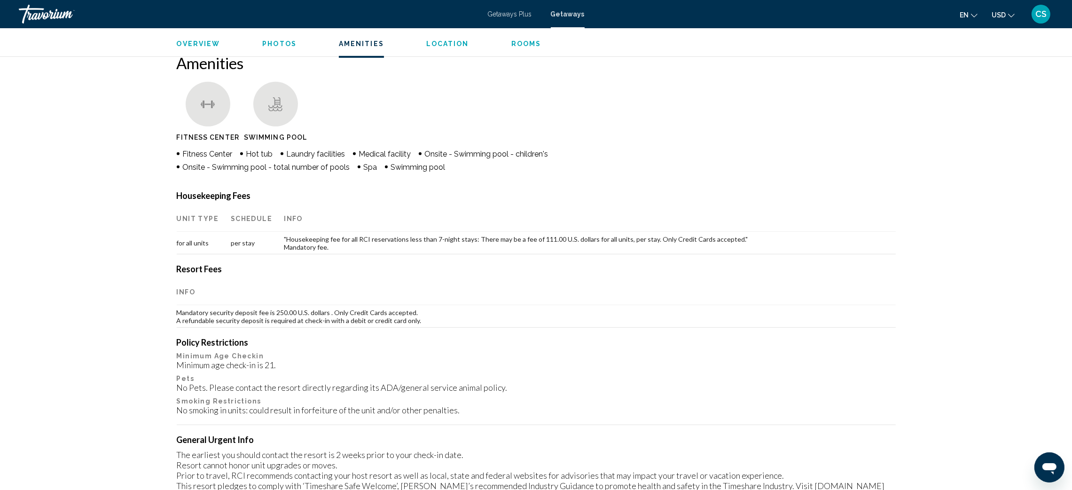
scroll to position [451, 0]
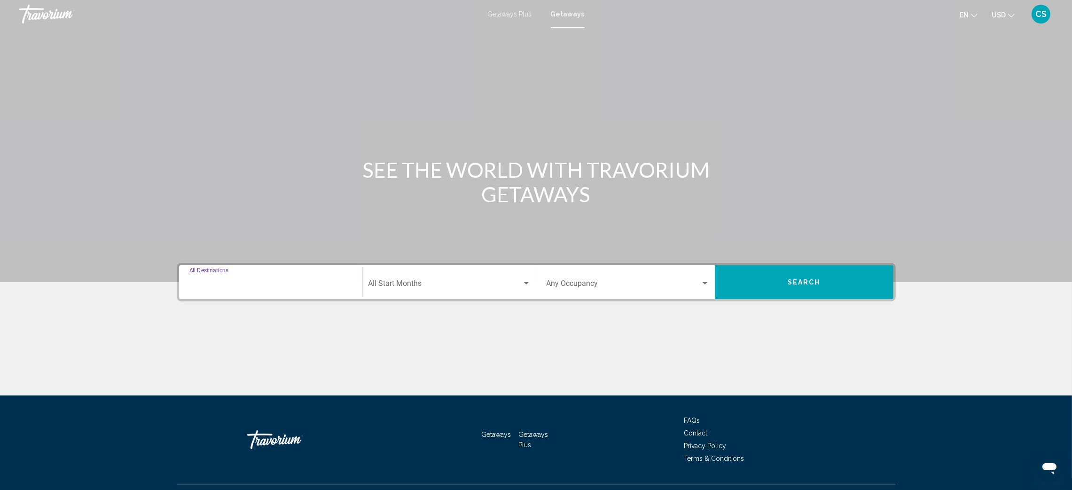
click at [226, 281] on input "Destination All Destinations" at bounding box center [270, 285] width 163 height 8
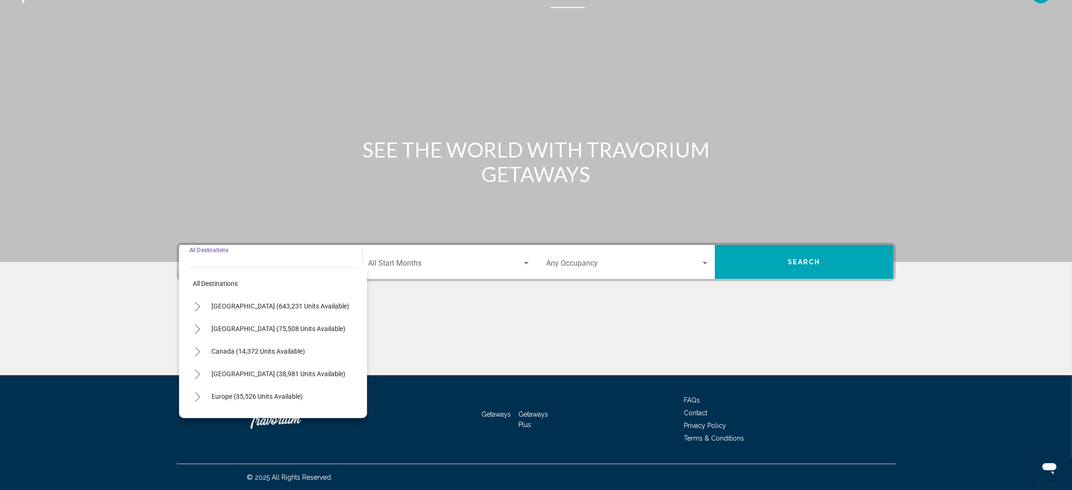
click at [196, 304] on icon "Toggle United States (643,231 units available)" at bounding box center [197, 306] width 7 height 9
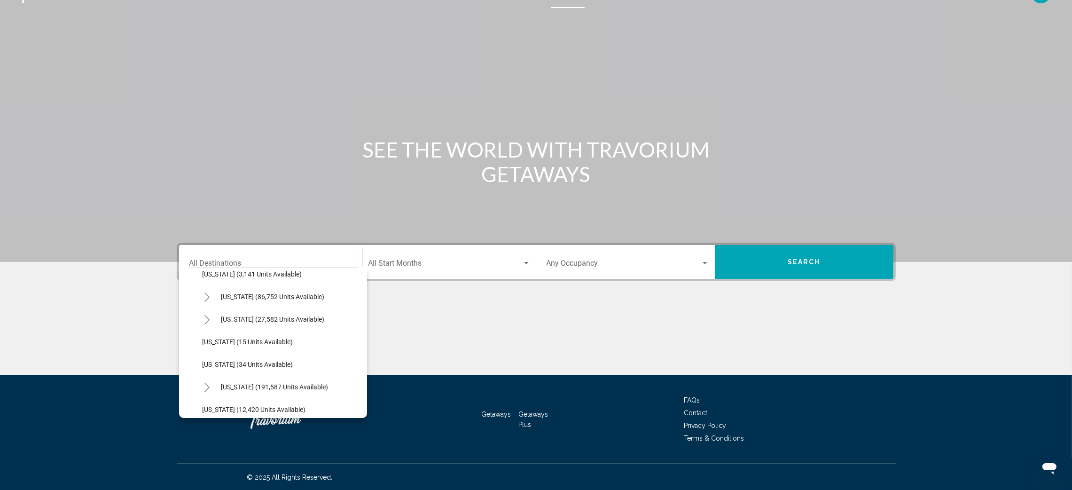
scroll to position [145, 0]
click at [208, 319] on icon "Toggle Florida (191,587 units available)" at bounding box center [206, 318] width 5 height 9
click at [250, 341] on span "[GEOGRAPHIC_DATA] (82,931 units available)" at bounding box center [279, 341] width 134 height 8
type input "**********"
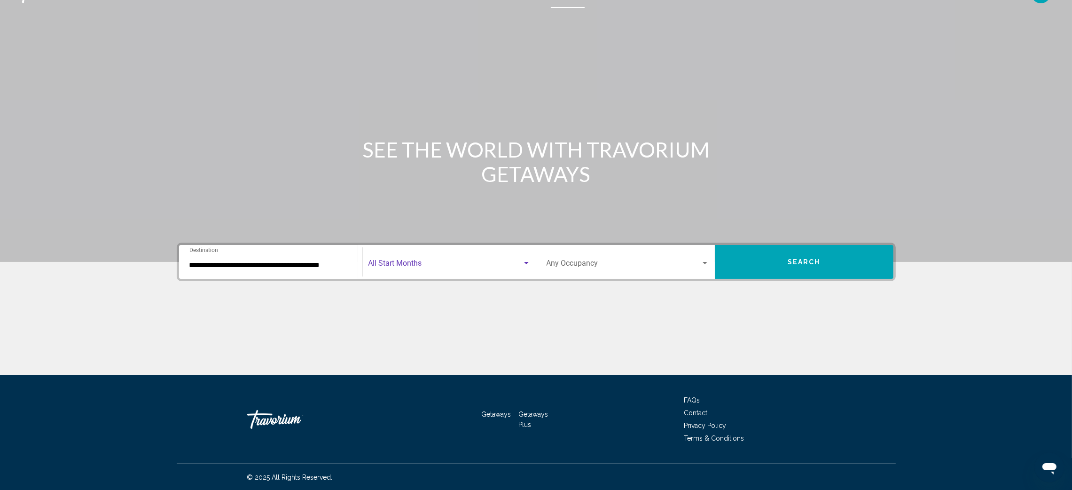
click at [408, 261] on span "Search widget" at bounding box center [445, 265] width 154 height 8
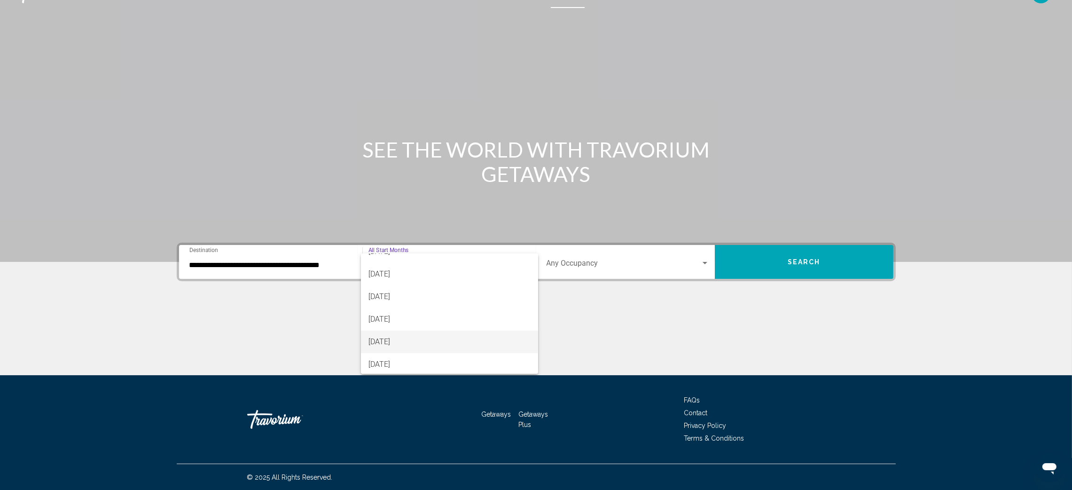
scroll to position [147, 0]
click at [411, 300] on span "[DATE]" at bounding box center [449, 298] width 162 height 23
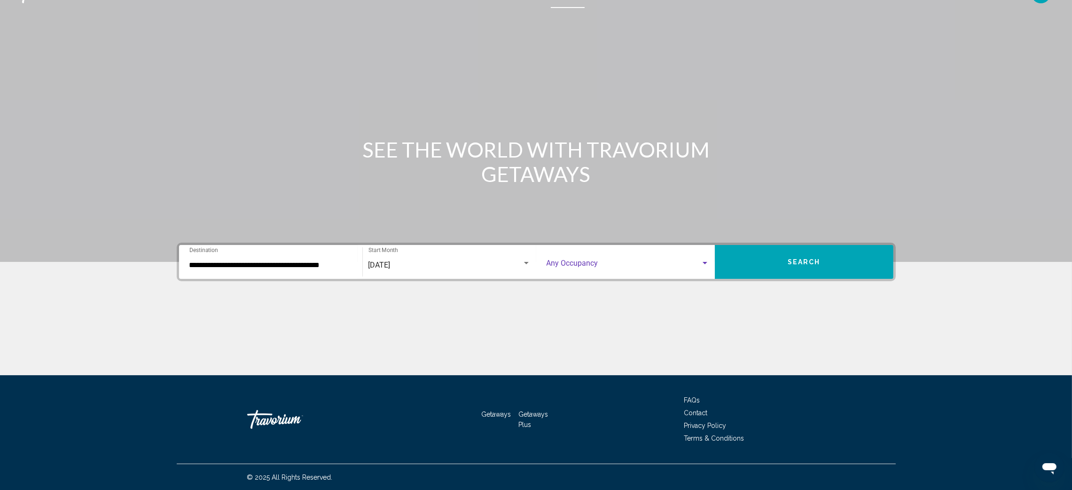
click at [698, 261] on span "Search widget" at bounding box center [623, 265] width 154 height 8
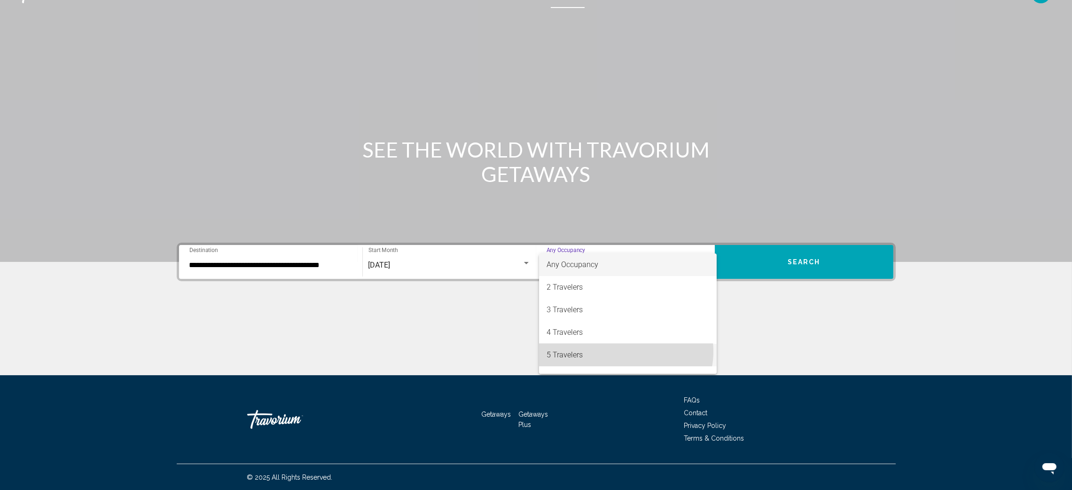
click at [625, 351] on span "5 Travelers" at bounding box center [627, 354] width 163 height 23
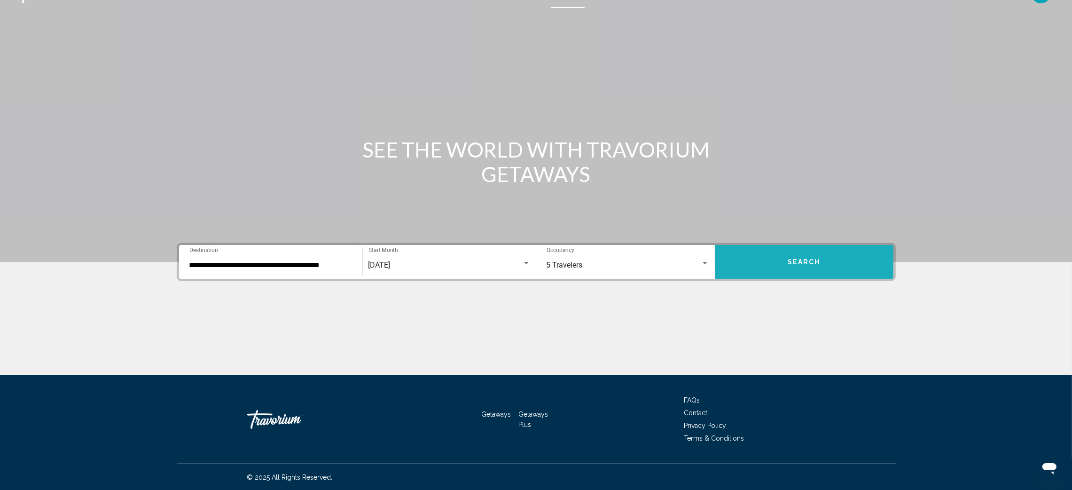
click at [785, 258] on button "Search" at bounding box center [804, 262] width 179 height 34
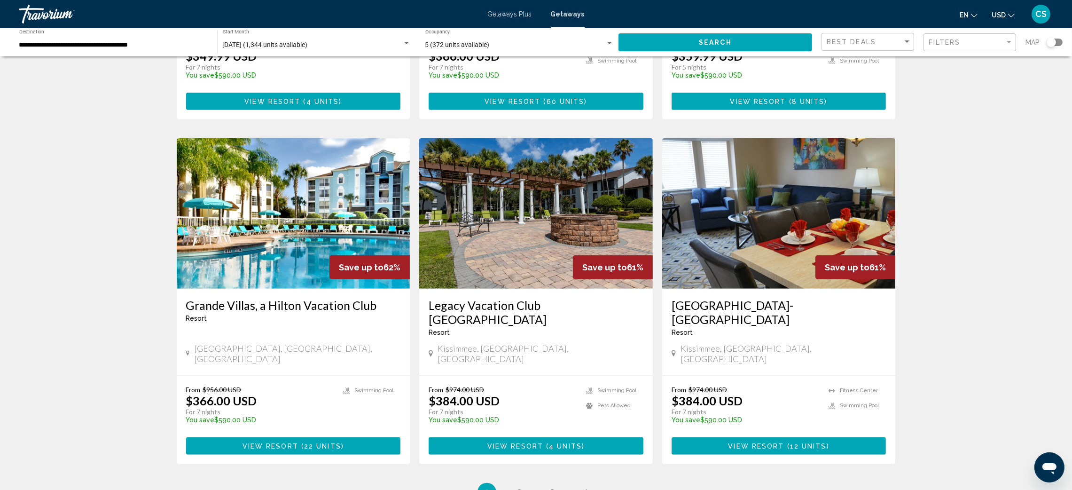
scroll to position [998, 0]
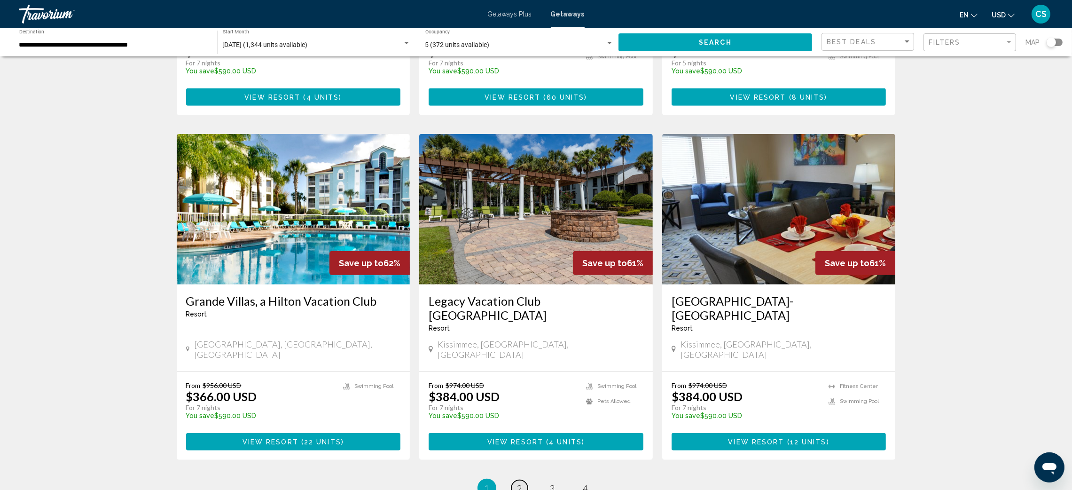
click at [517, 482] on span "2" at bounding box center [519, 487] width 5 height 10
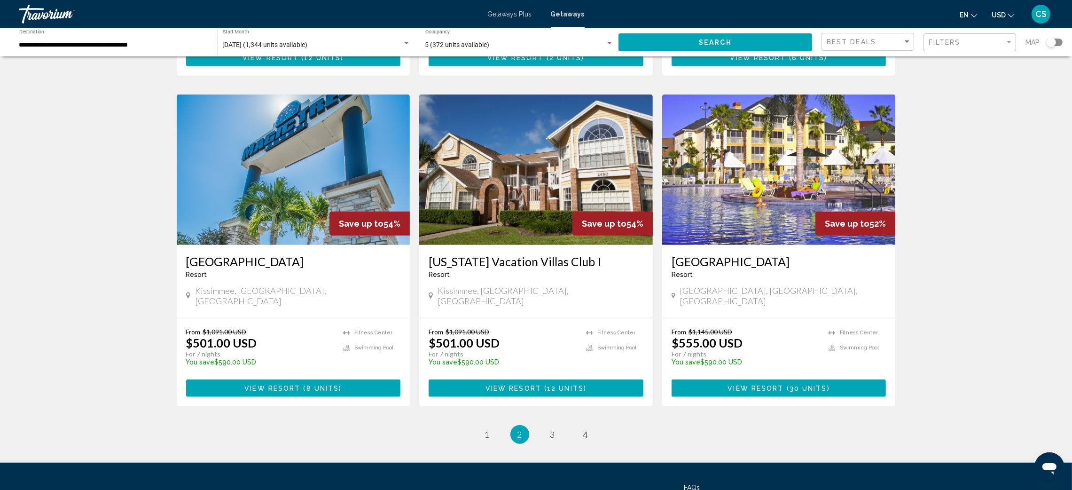
scroll to position [1058, 0]
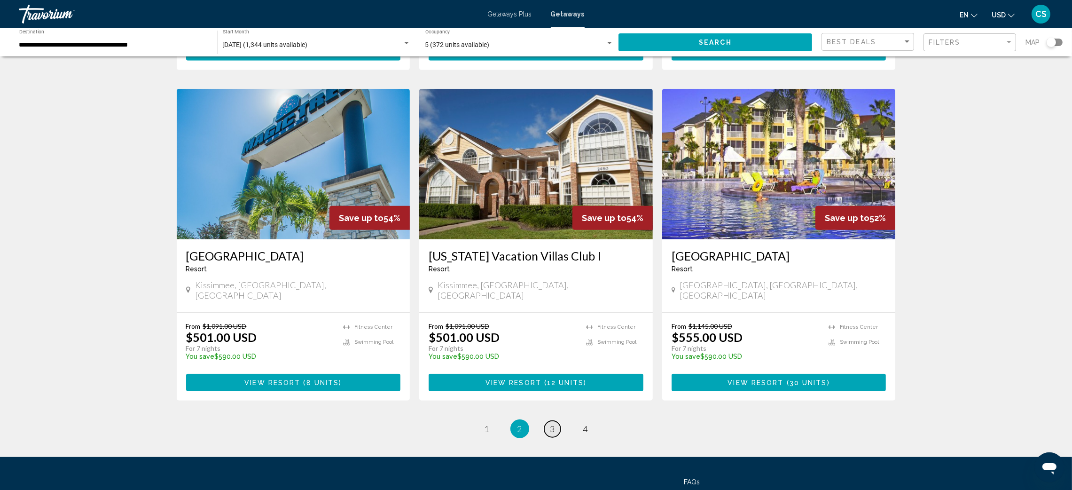
click at [559, 420] on link "page 3" at bounding box center [552, 428] width 16 height 16
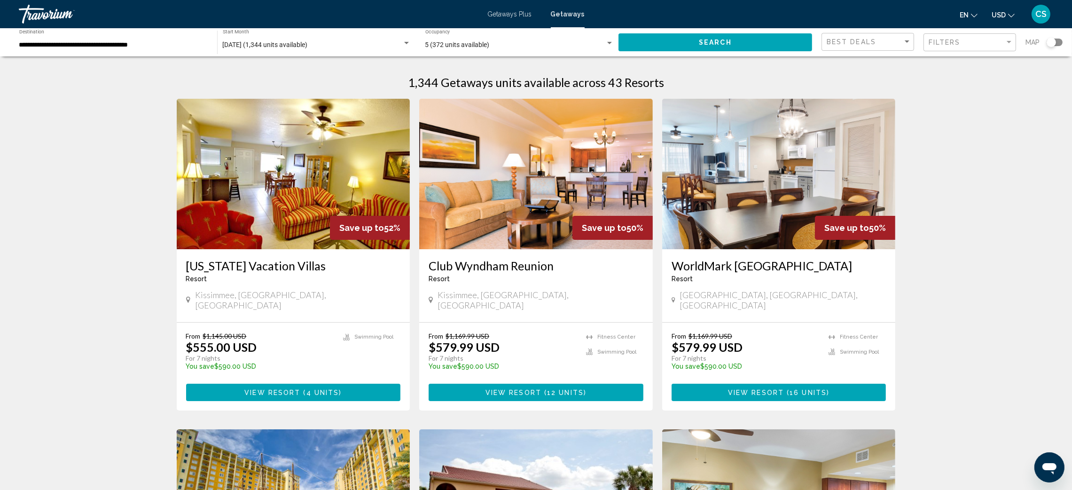
click at [523, 389] on span "View Resort" at bounding box center [513, 393] width 56 height 8
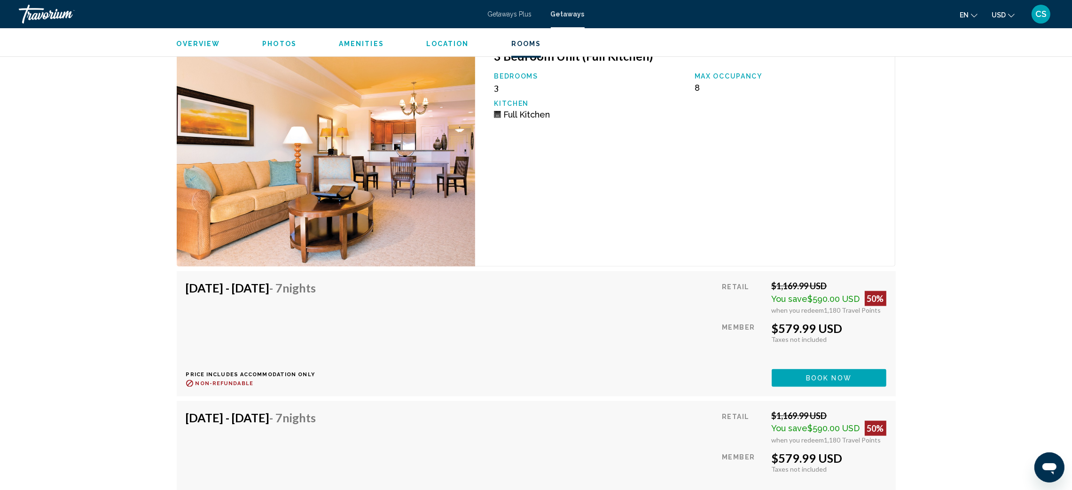
scroll to position [1735, 0]
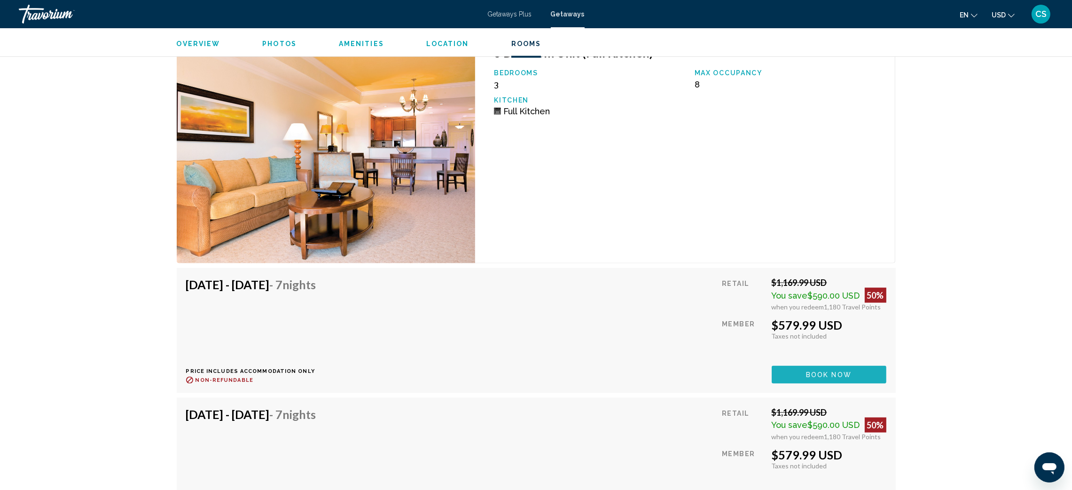
click at [828, 371] on span "Book now" at bounding box center [829, 375] width 46 height 8
